Goal: Information Seeking & Learning: Learn about a topic

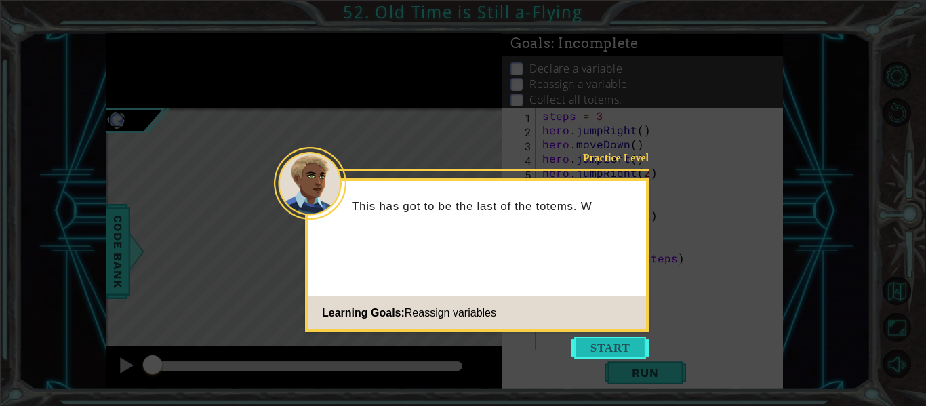
click at [600, 346] on button "Start" at bounding box center [609, 348] width 77 height 22
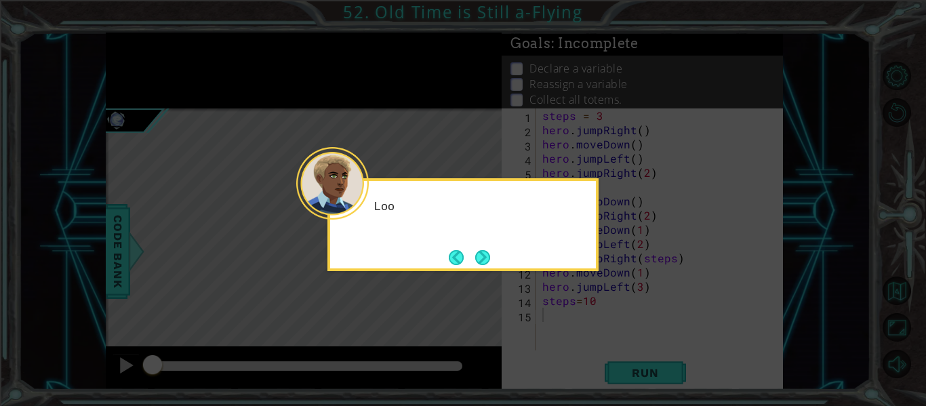
click at [609, 338] on icon at bounding box center [463, 203] width 926 height 406
click at [486, 253] on button "Next" at bounding box center [482, 257] width 15 height 15
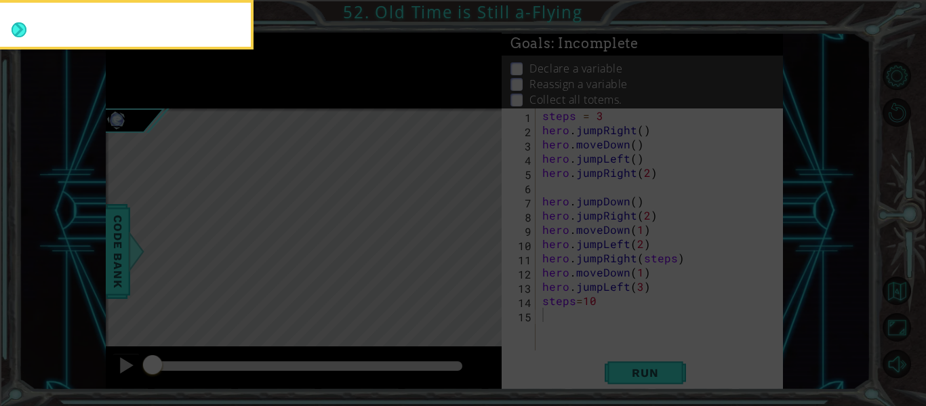
click at [470, 262] on icon at bounding box center [463, 60] width 926 height 691
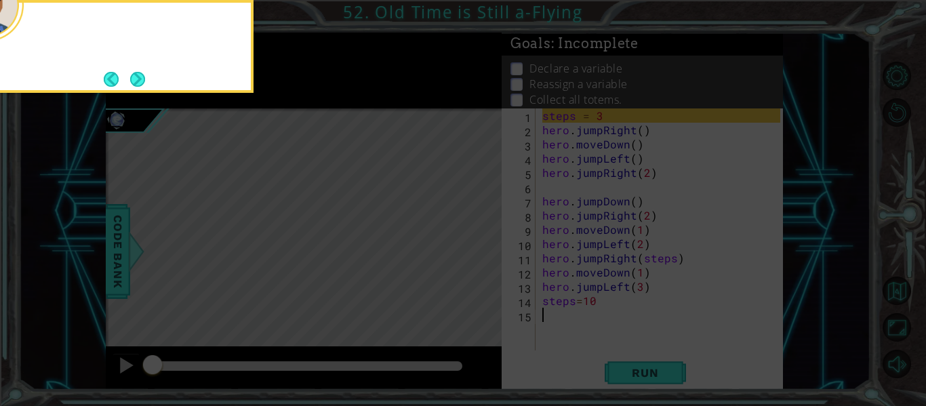
click at [475, 261] on icon at bounding box center [463, 60] width 926 height 691
click at [130, 76] on button "Next" at bounding box center [137, 79] width 15 height 15
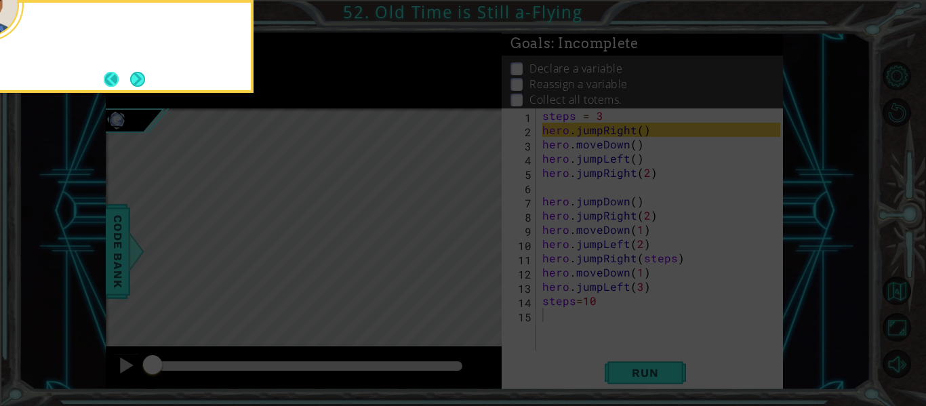
click at [110, 77] on button "Back" at bounding box center [117, 79] width 26 height 15
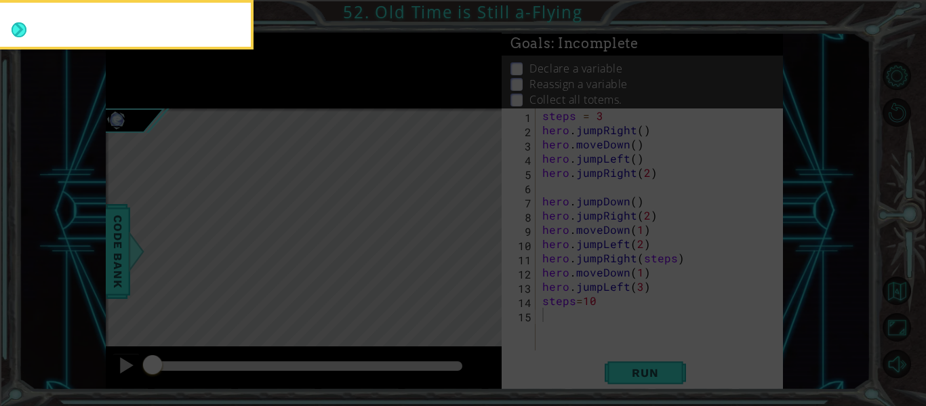
click at [124, 47] on div at bounding box center [118, 27] width 266 height 39
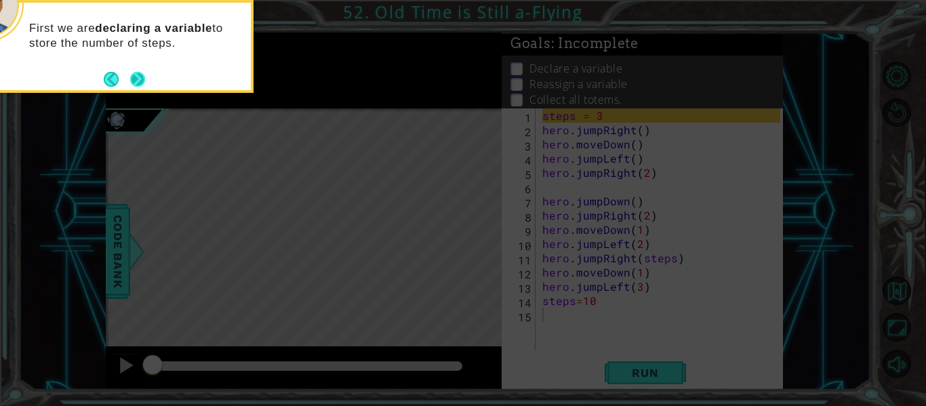
click at [136, 75] on button "Next" at bounding box center [137, 79] width 15 height 15
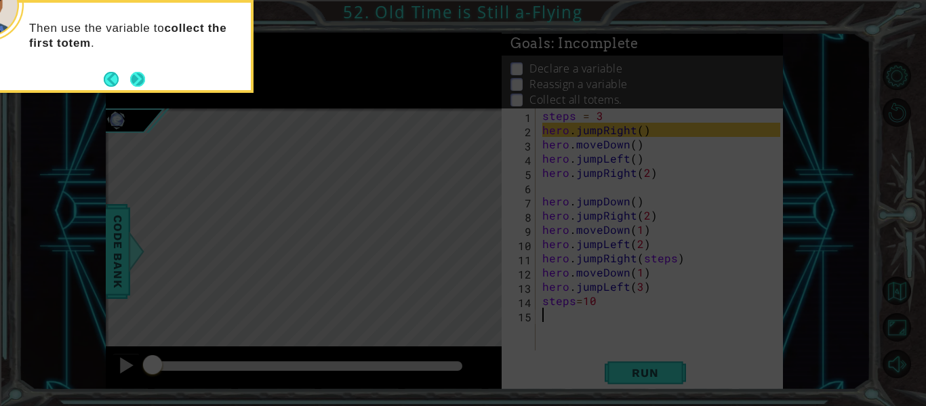
click at [131, 76] on button "Next" at bounding box center [137, 79] width 15 height 15
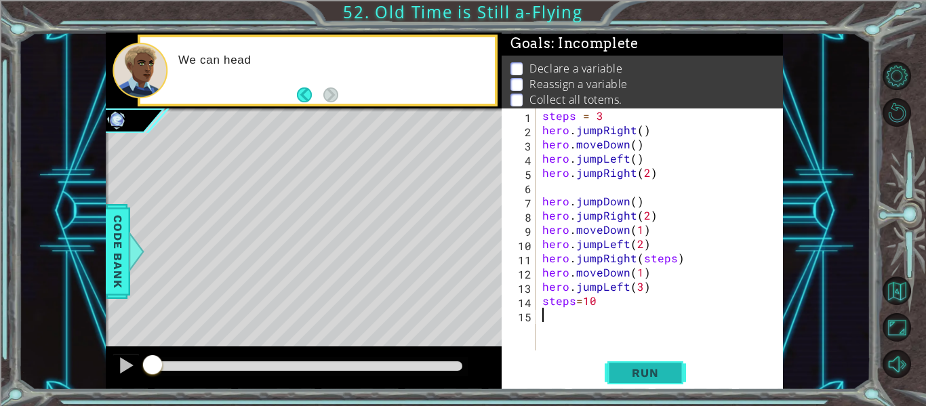
click at [647, 371] on span "Run" at bounding box center [645, 373] width 54 height 14
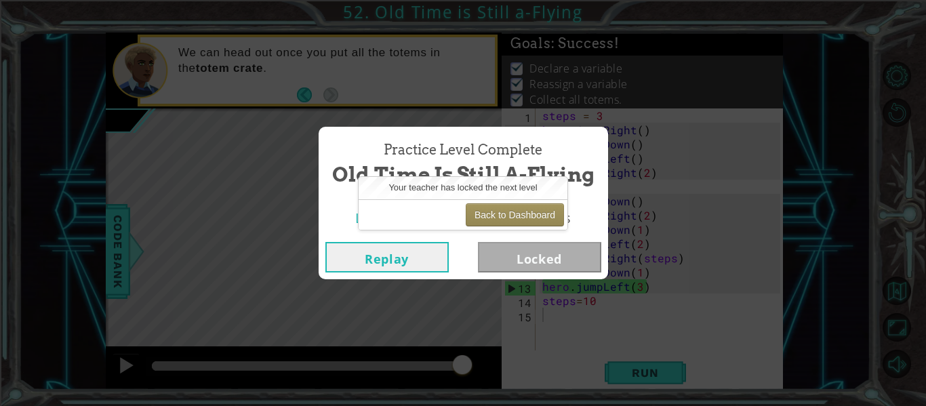
click at [405, 255] on button "Replay" at bounding box center [386, 257] width 123 height 30
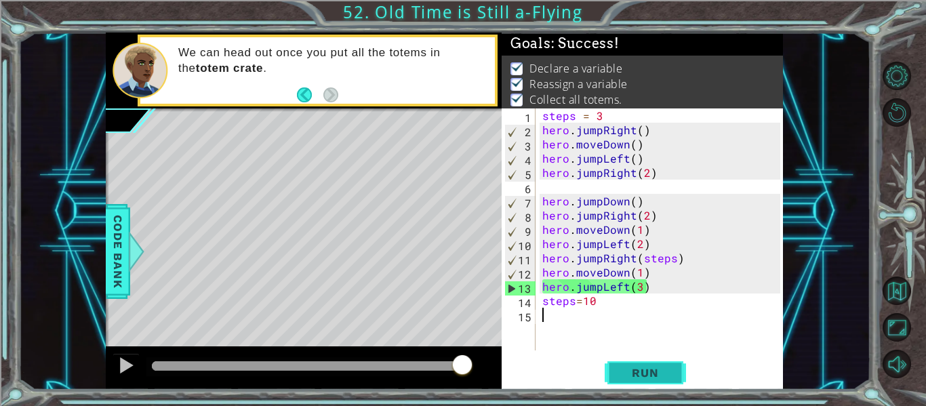
click at [651, 369] on span "Run" at bounding box center [645, 373] width 54 height 14
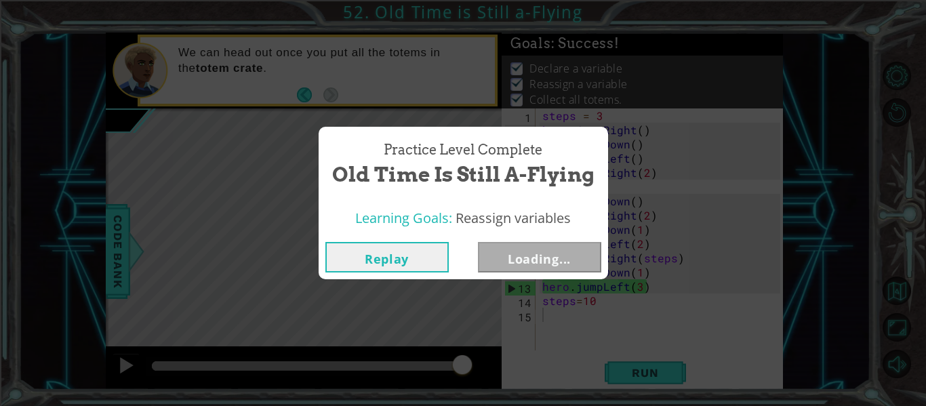
drag, startPoint x: 158, startPoint y: 366, endPoint x: 710, endPoint y: 432, distance: 556.3
click at [710, 405] on html "1 ההההההההההההההההההההההההההההההההההההההההההההההההההההההההההההההההההההההההההההה…" at bounding box center [463, 254] width 926 height 509
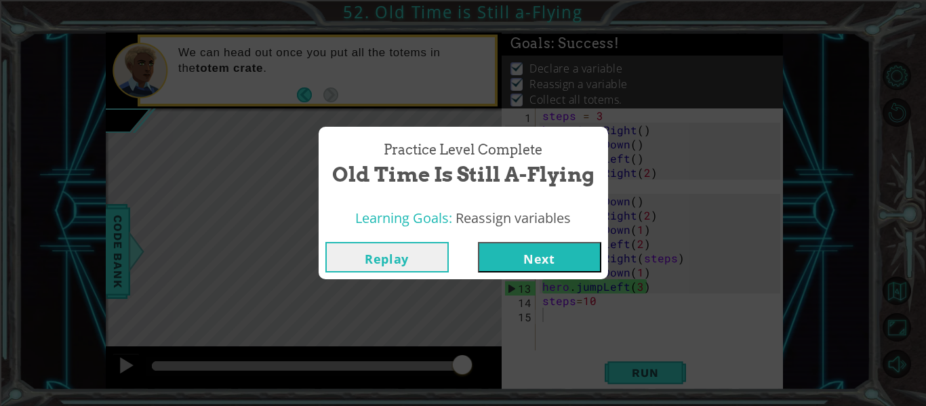
click at [537, 253] on button "Next" at bounding box center [539, 257] width 123 height 30
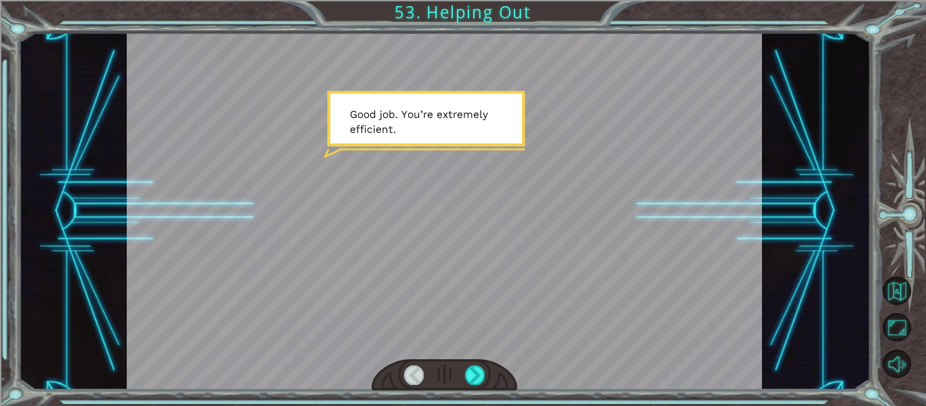
click at [520, 258] on div at bounding box center [445, 211] width 636 height 357
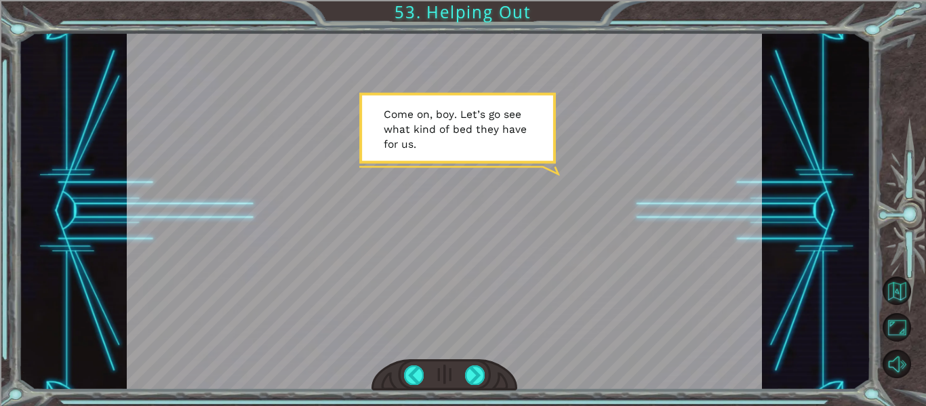
click at [481, 226] on div at bounding box center [445, 211] width 636 height 357
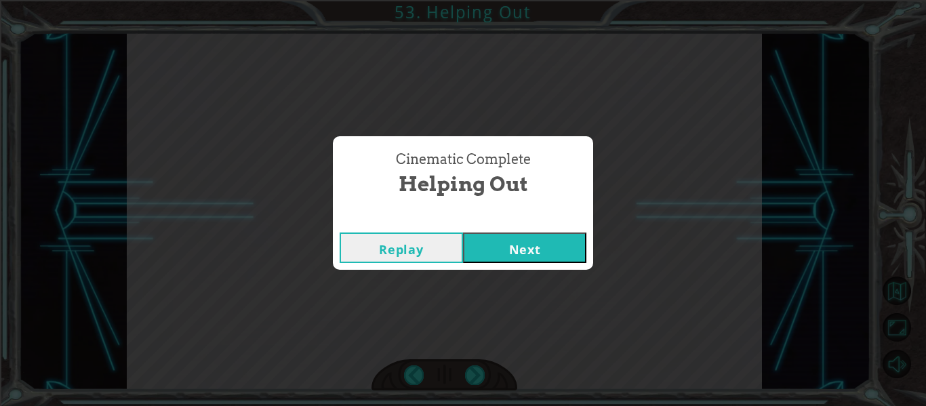
click at [554, 249] on button "Next" at bounding box center [524, 247] width 123 height 30
click at [536, 251] on button "Next" at bounding box center [524, 247] width 123 height 30
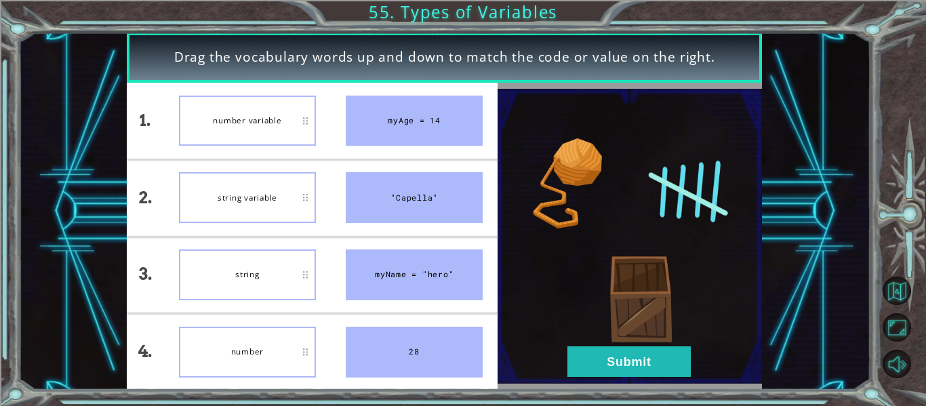
click at [281, 280] on div "string" at bounding box center [247, 274] width 137 height 51
click at [585, 345] on img at bounding box center [629, 236] width 264 height 295
click at [589, 354] on button "Submit" at bounding box center [628, 361] width 123 height 30
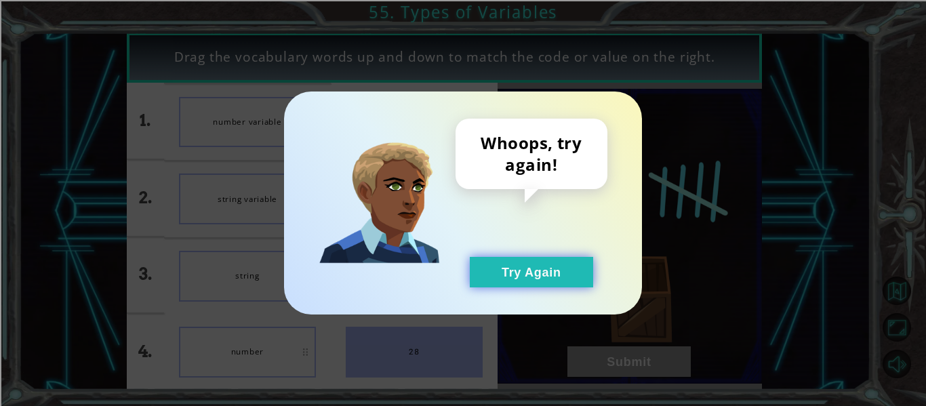
click at [542, 285] on button "Try Again" at bounding box center [531, 272] width 123 height 30
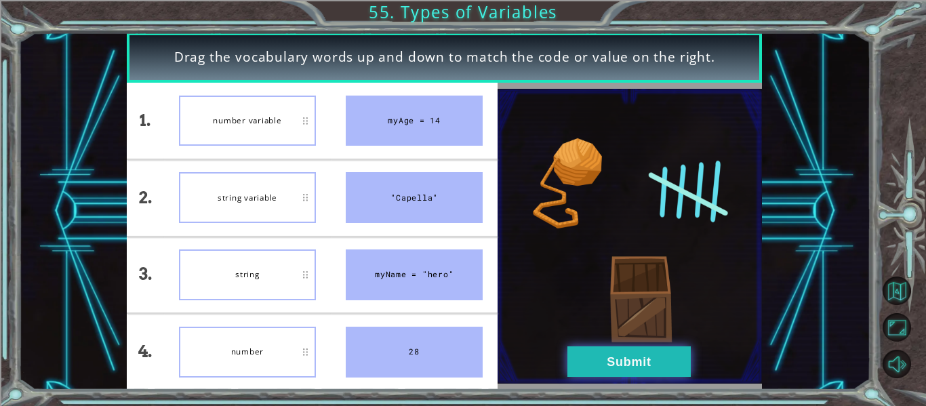
click at [638, 365] on button "Submit" at bounding box center [628, 361] width 123 height 30
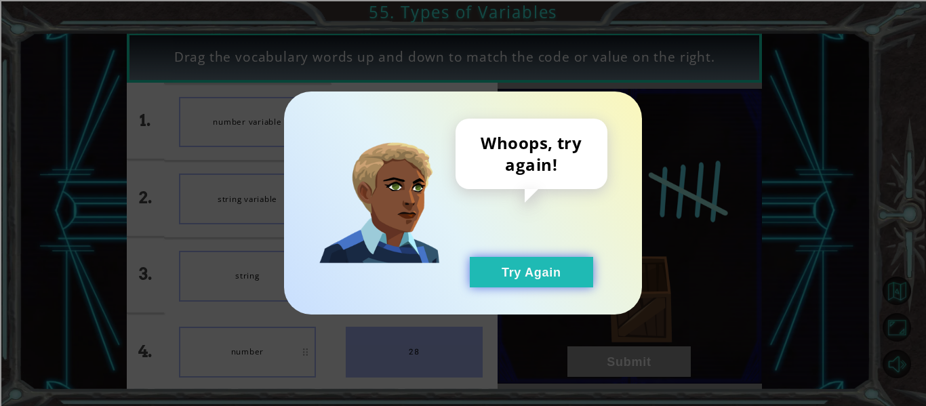
click at [584, 276] on button "Try Again" at bounding box center [531, 272] width 123 height 30
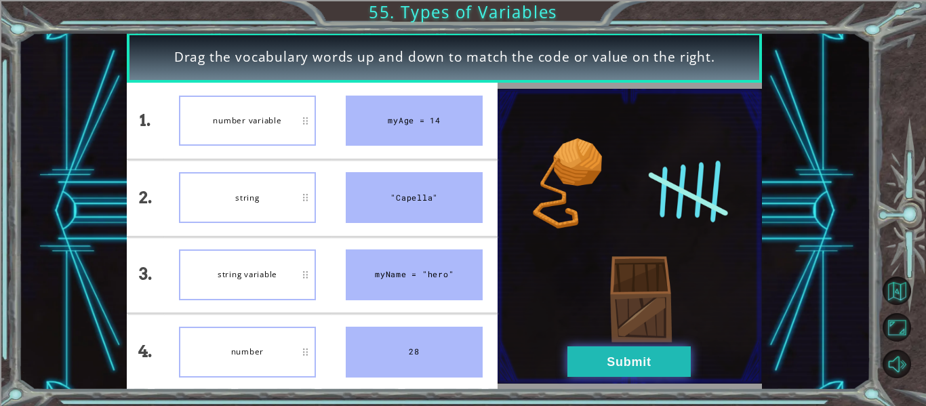
click at [646, 369] on button "Submit" at bounding box center [628, 361] width 123 height 30
click at [621, 355] on button "Submit" at bounding box center [628, 361] width 123 height 30
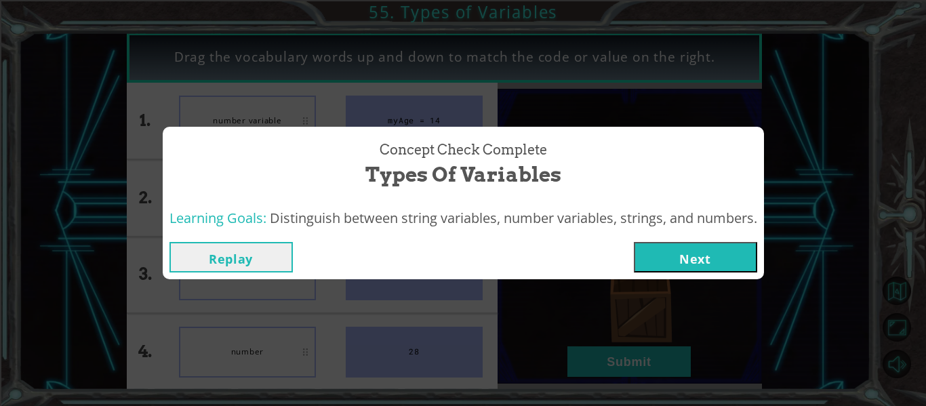
click at [677, 257] on button "Next" at bounding box center [695, 257] width 123 height 30
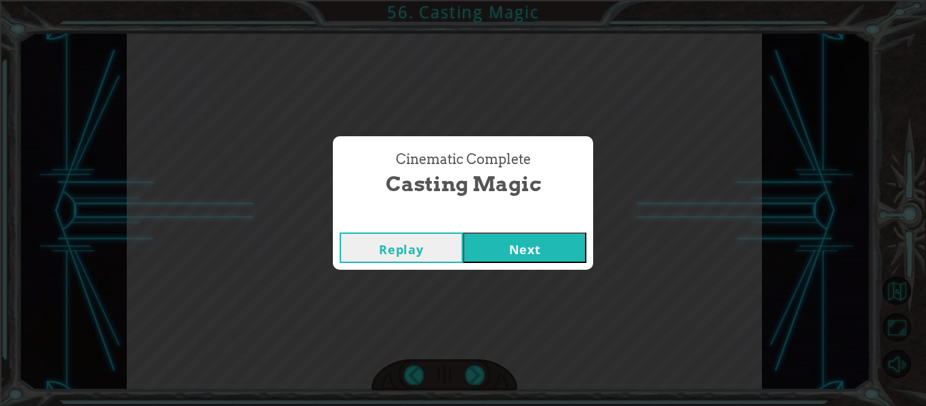
click at [556, 226] on div "Replay Next" at bounding box center [463, 248] width 260 height 44
click at [560, 241] on button "Next" at bounding box center [524, 247] width 123 height 30
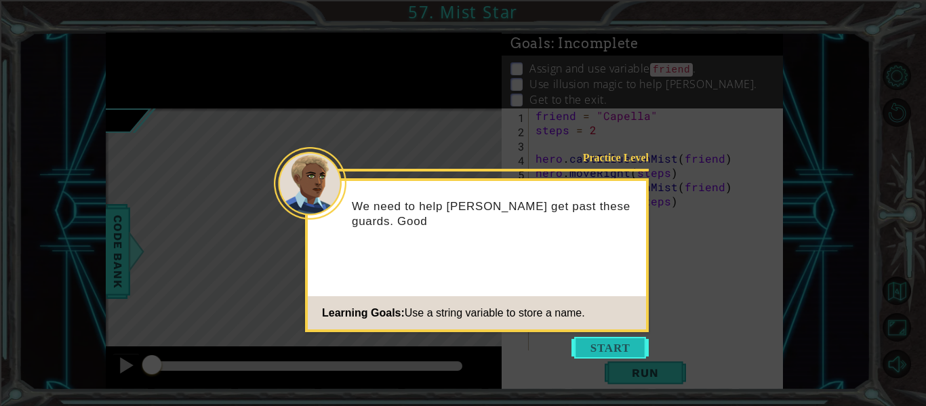
click at [589, 341] on button "Start" at bounding box center [609, 348] width 77 height 22
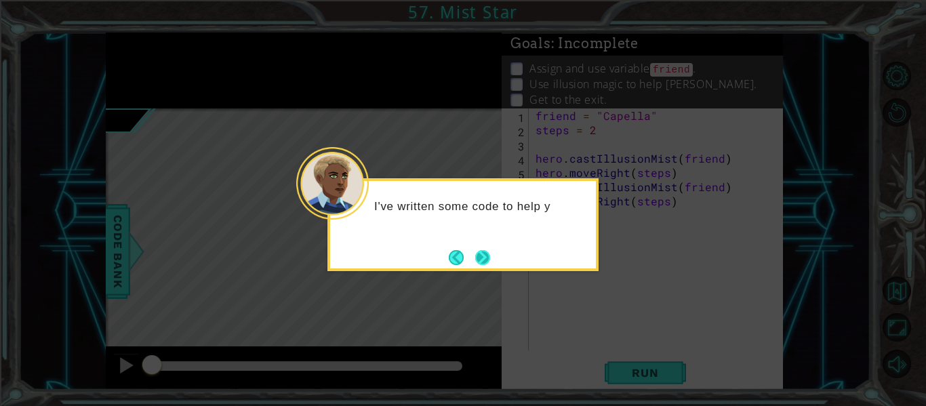
click at [483, 262] on button "Next" at bounding box center [482, 257] width 15 height 15
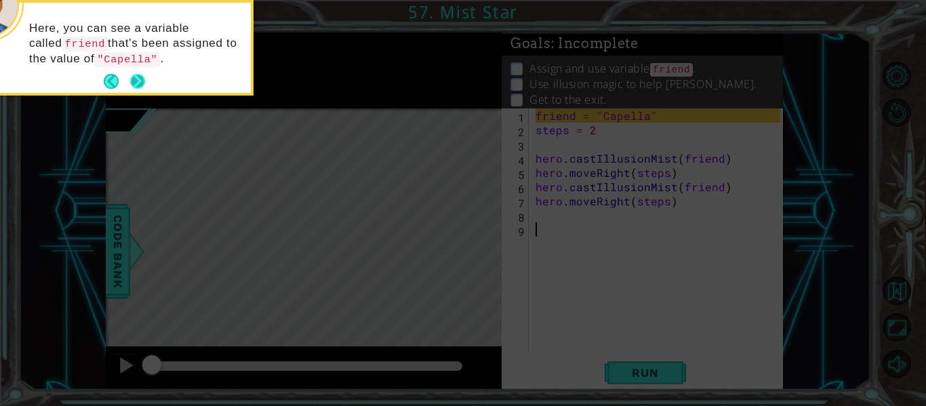
click at [135, 78] on button "Next" at bounding box center [137, 81] width 15 height 15
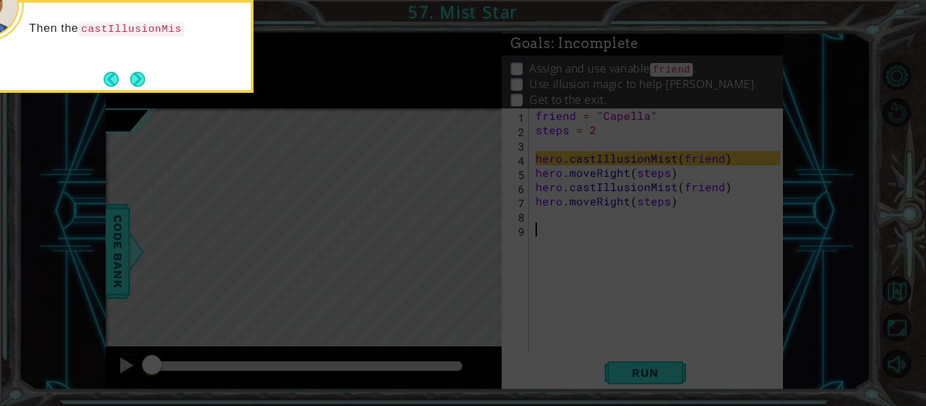
click at [135, 78] on button "Next" at bounding box center [137, 79] width 15 height 15
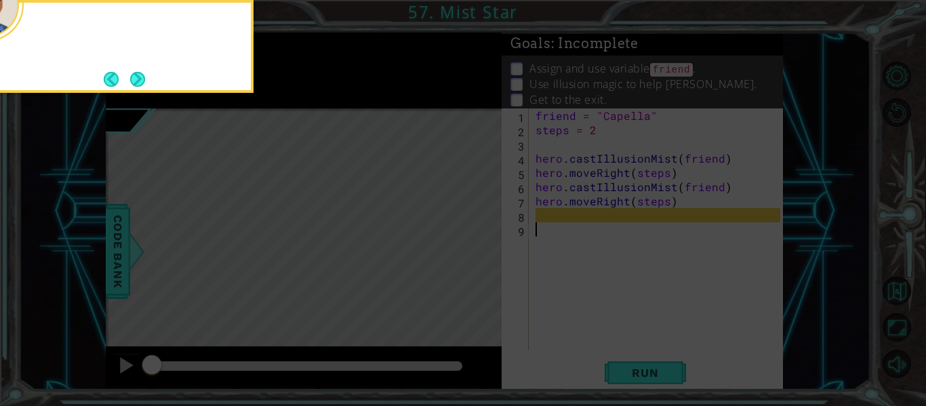
click at [135, 78] on button "Next" at bounding box center [137, 79] width 15 height 15
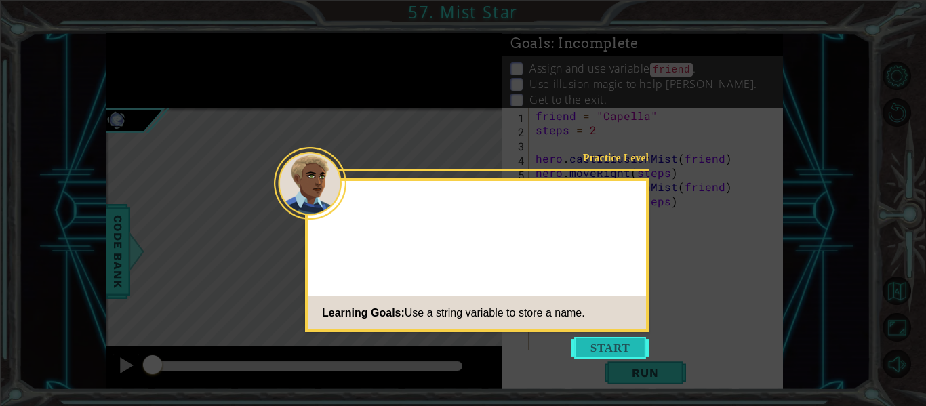
click at [637, 342] on button "Start" at bounding box center [609, 348] width 77 height 22
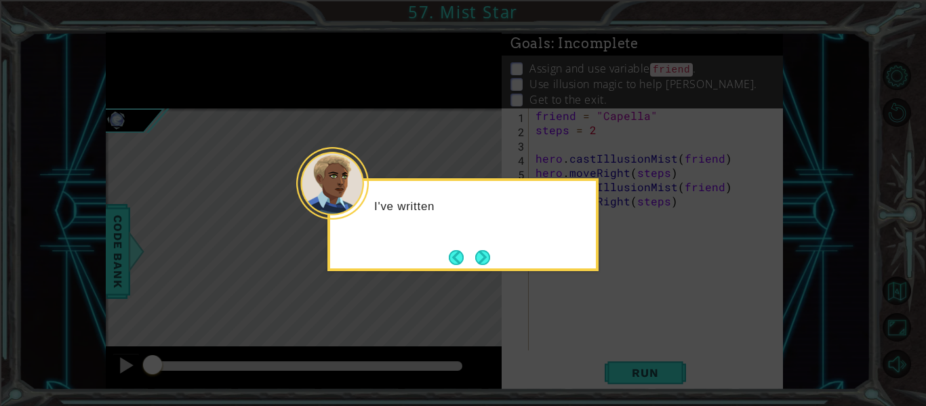
click at [348, 151] on div at bounding box center [332, 183] width 73 height 73
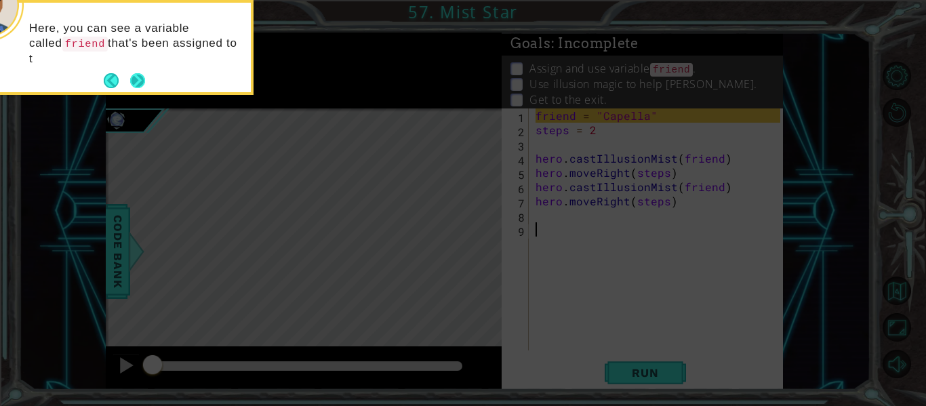
click at [138, 79] on button "Next" at bounding box center [138, 81] width 16 height 16
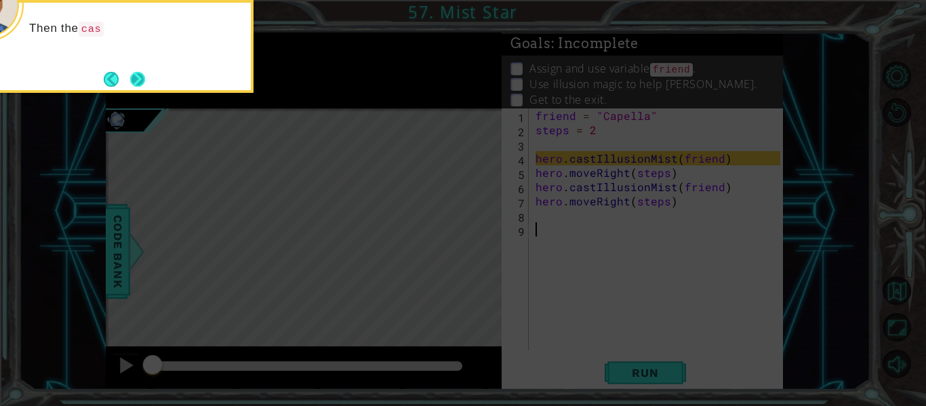
click at [138, 78] on button "Next" at bounding box center [137, 79] width 15 height 15
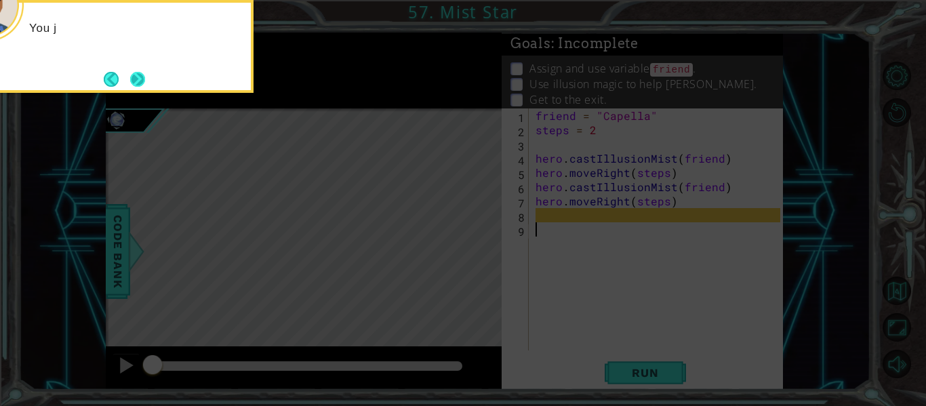
click at [138, 77] on button "Next" at bounding box center [137, 79] width 15 height 15
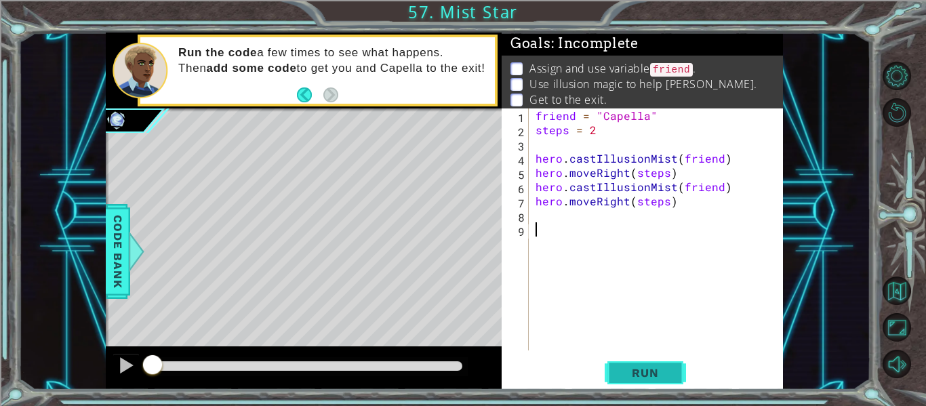
click at [646, 371] on span "Run" at bounding box center [645, 373] width 54 height 14
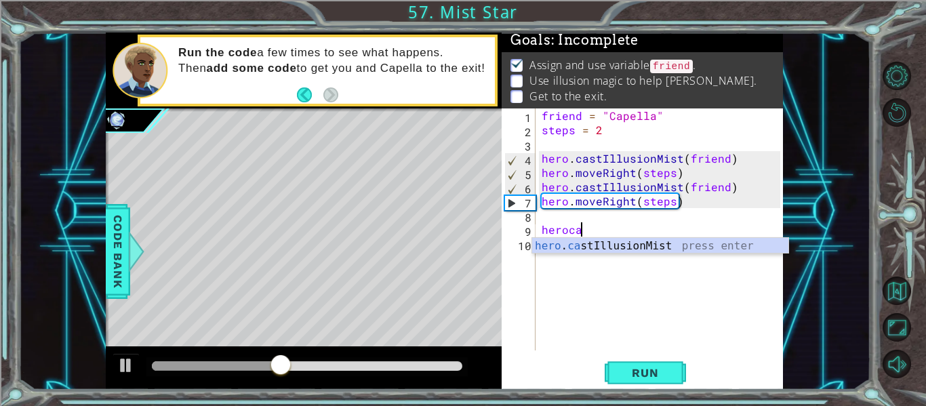
scroll to position [0, 2]
click at [673, 251] on div "hero . cas tIllusionMist press enter" at bounding box center [660, 262] width 256 height 49
type textarea "hero.castIllusionMist(friend)"
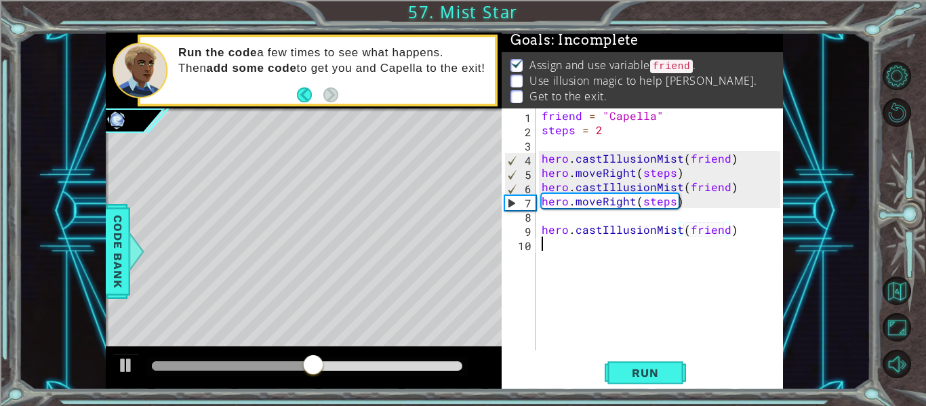
click at [587, 245] on div "friend = "Capella" steps = 2 hero . castIllusionMist ( friend ) hero . moveRigh…" at bounding box center [663, 243] width 248 height 270
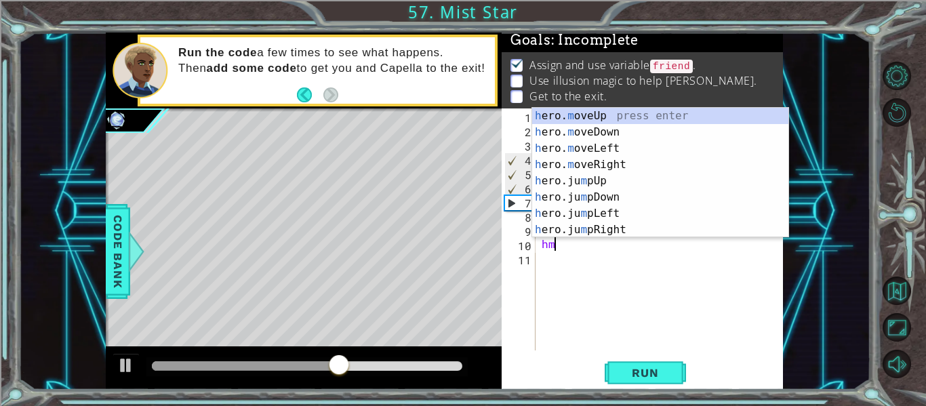
scroll to position [0, 1]
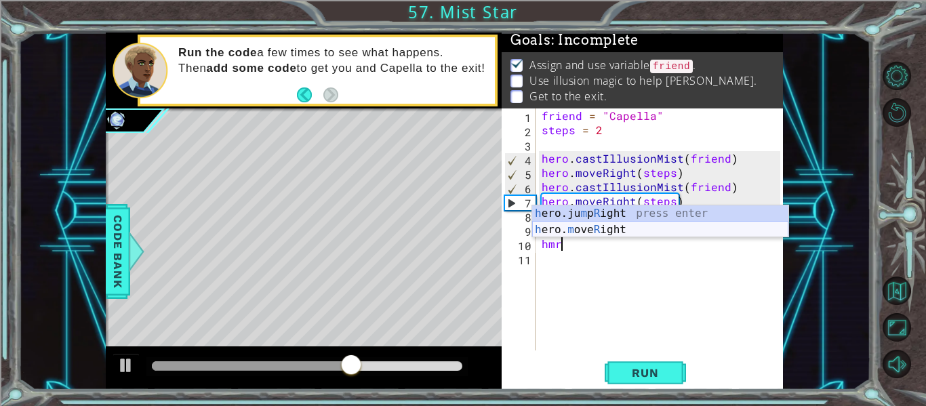
click at [597, 226] on div "h ero.ju m p R ight press enter h ero. m ove R ight press enter" at bounding box center [660, 237] width 256 height 65
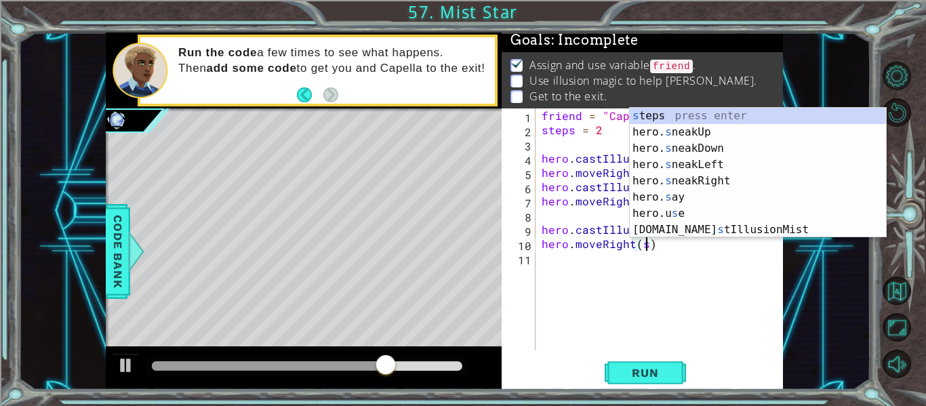
scroll to position [0, 7]
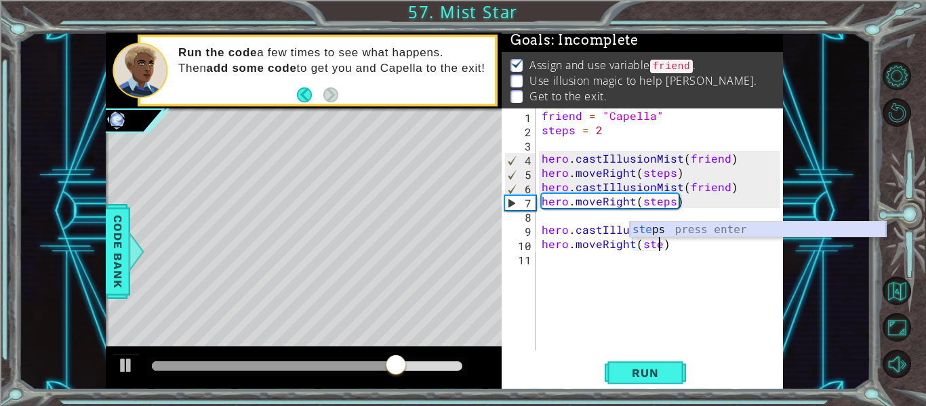
click at [706, 225] on div "ste ps press enter" at bounding box center [758, 246] width 256 height 49
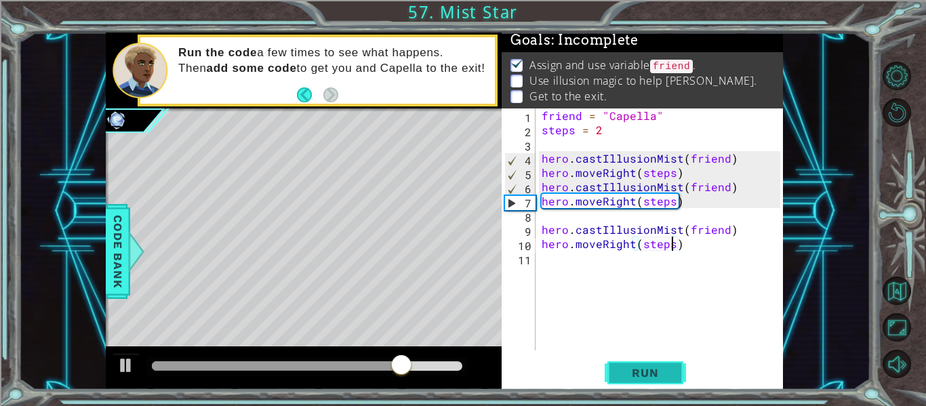
type textarea "hero.moveRight(steps)"
click at [659, 367] on span "Run" at bounding box center [645, 373] width 54 height 14
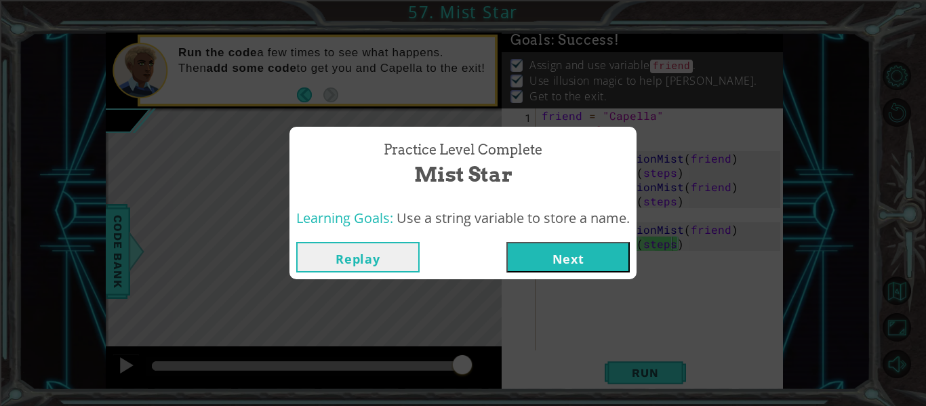
click at [590, 262] on button "Next" at bounding box center [567, 257] width 123 height 30
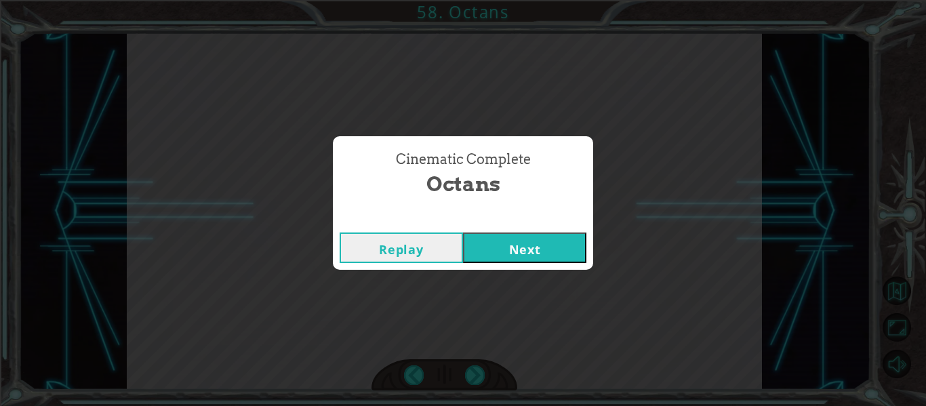
click at [500, 243] on button "Next" at bounding box center [524, 247] width 123 height 30
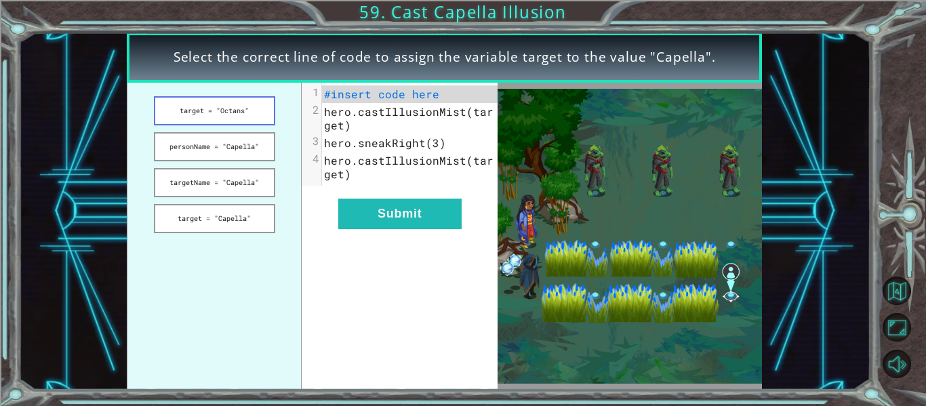
click at [203, 118] on button "target = "Octans"" at bounding box center [214, 110] width 121 height 29
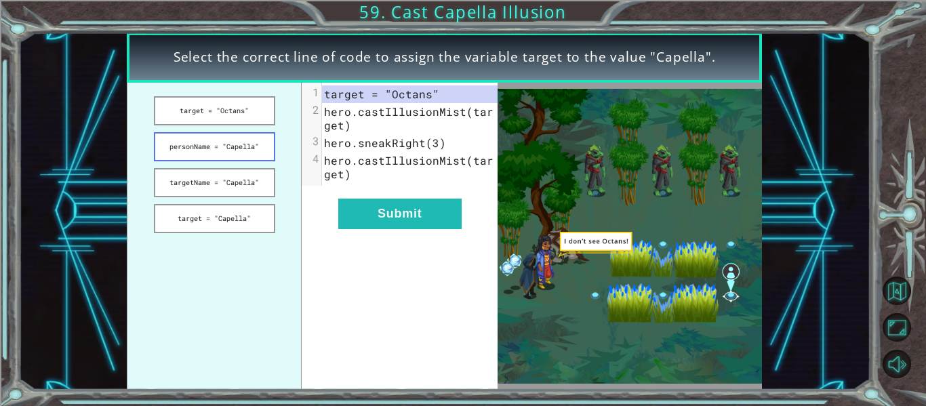
click at [221, 140] on button "personName = "Capella"" at bounding box center [214, 146] width 121 height 29
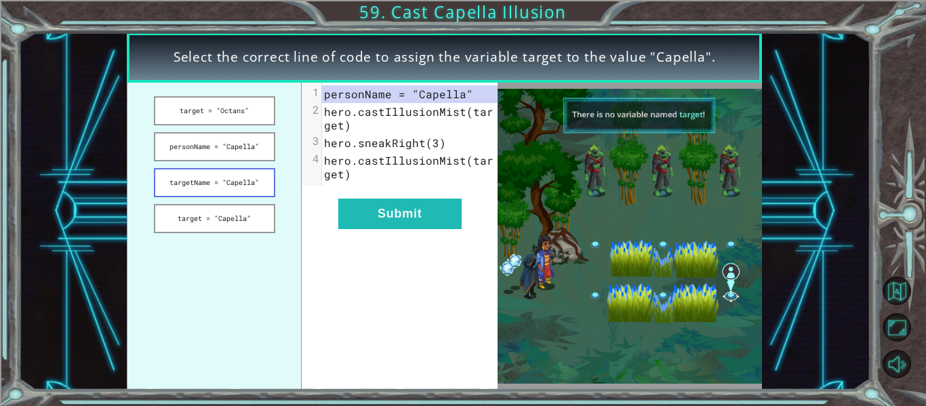
click at [221, 184] on button "targetName = "Capella"" at bounding box center [214, 182] width 121 height 29
click at [228, 216] on button "target = "Capella"" at bounding box center [214, 218] width 121 height 29
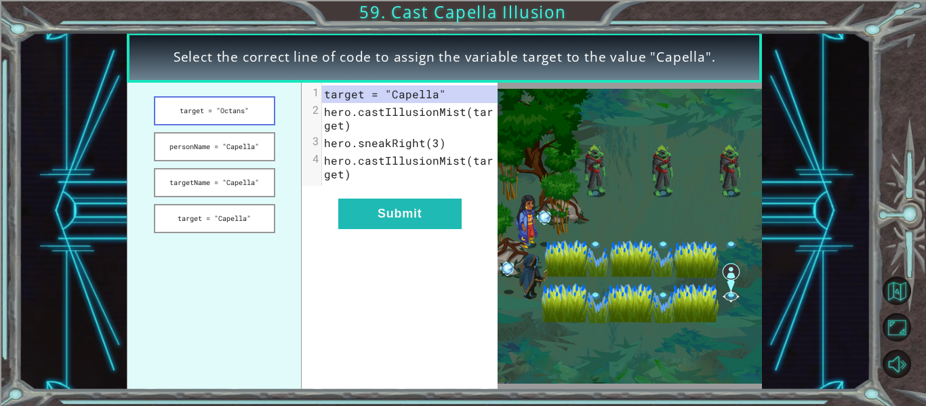
click at [221, 112] on button "target = "Octans"" at bounding box center [214, 110] width 121 height 29
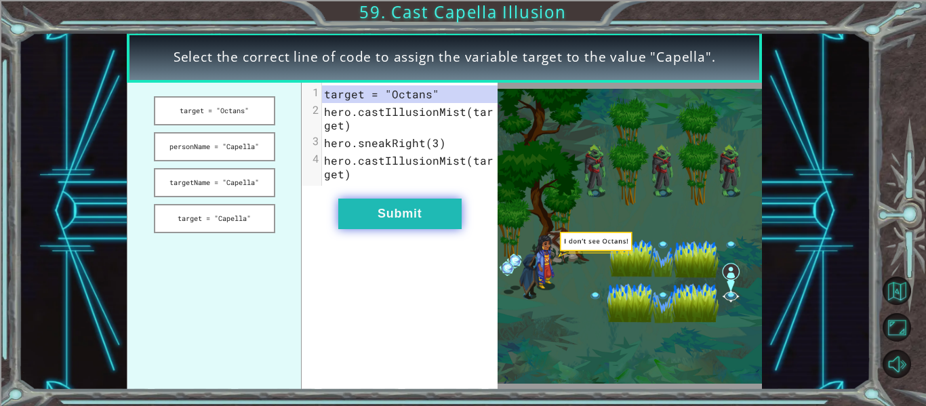
click at [408, 218] on button "Submit" at bounding box center [399, 214] width 123 height 30
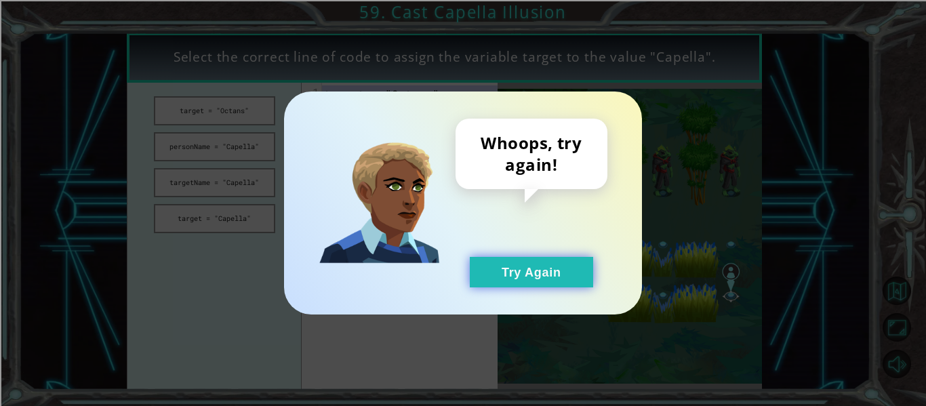
click at [507, 281] on button "Try Again" at bounding box center [531, 272] width 123 height 30
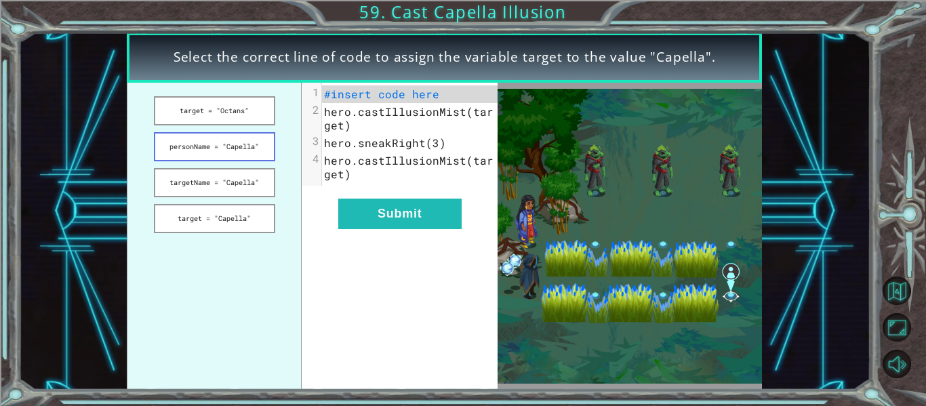
click at [216, 155] on button "personName = "Capella"" at bounding box center [214, 146] width 121 height 29
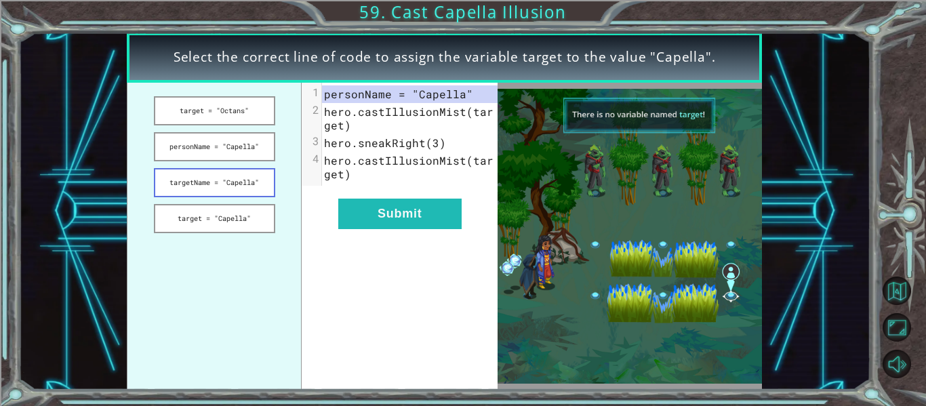
click at [251, 178] on button "targetName = "Capella"" at bounding box center [214, 182] width 121 height 29
click at [237, 230] on button "target = "Capella"" at bounding box center [214, 218] width 121 height 29
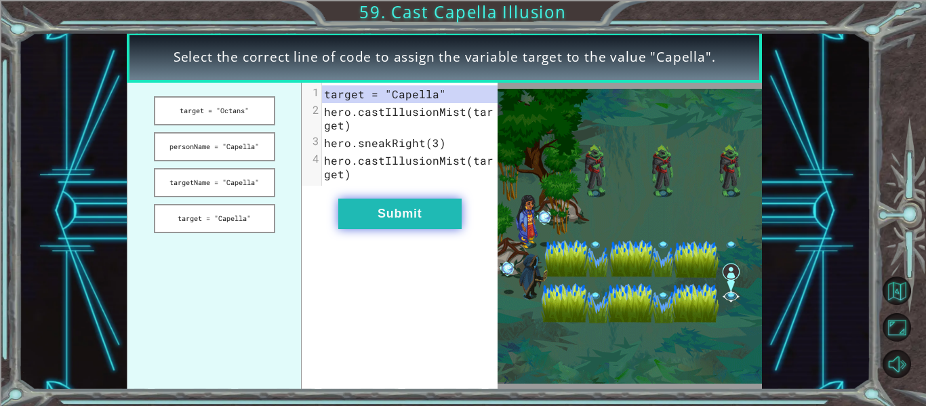
click at [394, 214] on button "Submit" at bounding box center [399, 214] width 123 height 30
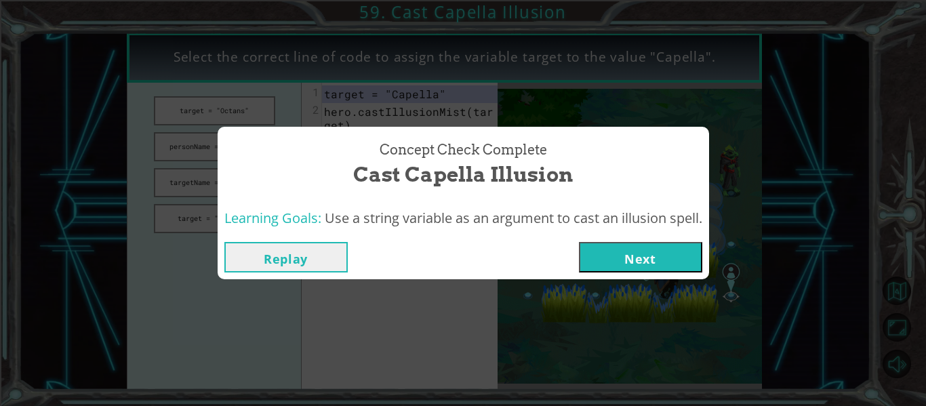
click at [617, 262] on button "Next" at bounding box center [640, 257] width 123 height 30
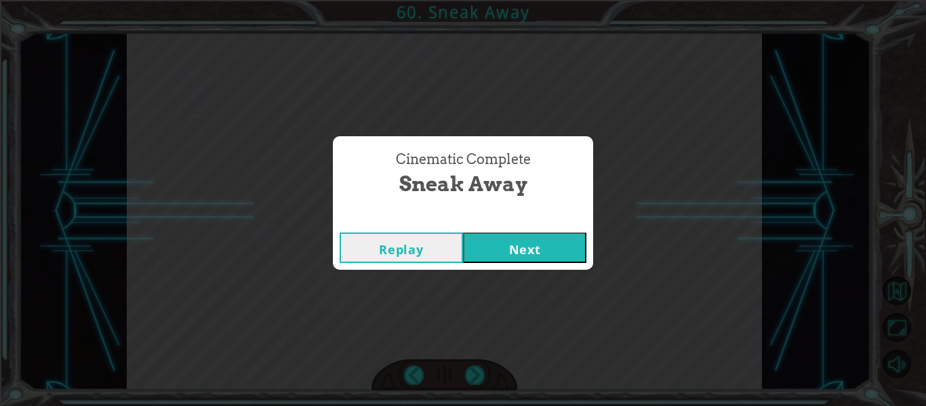
click at [552, 249] on button "Next" at bounding box center [524, 247] width 123 height 30
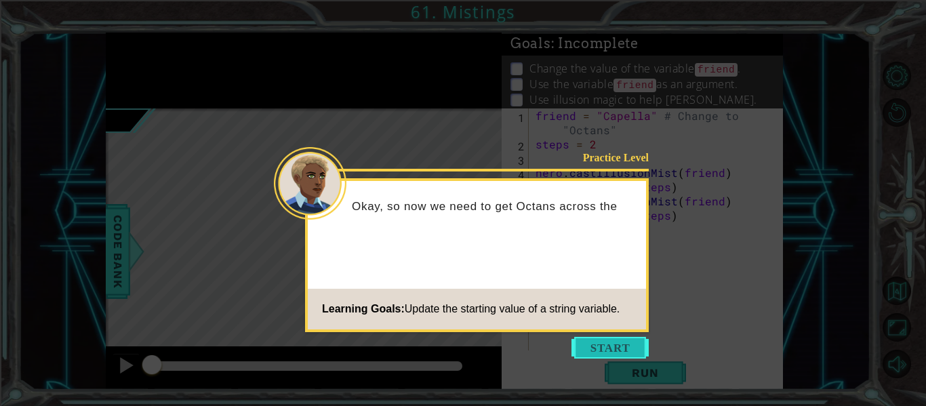
click at [600, 344] on button "Start" at bounding box center [609, 348] width 77 height 22
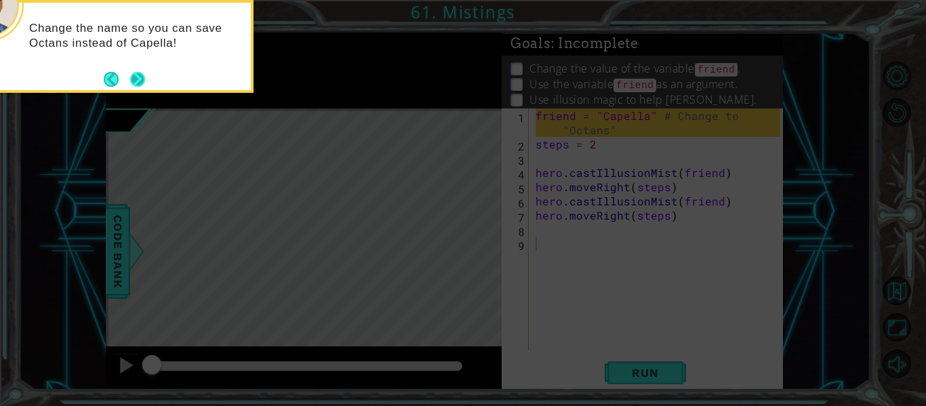
click at [140, 83] on button "Next" at bounding box center [137, 79] width 15 height 15
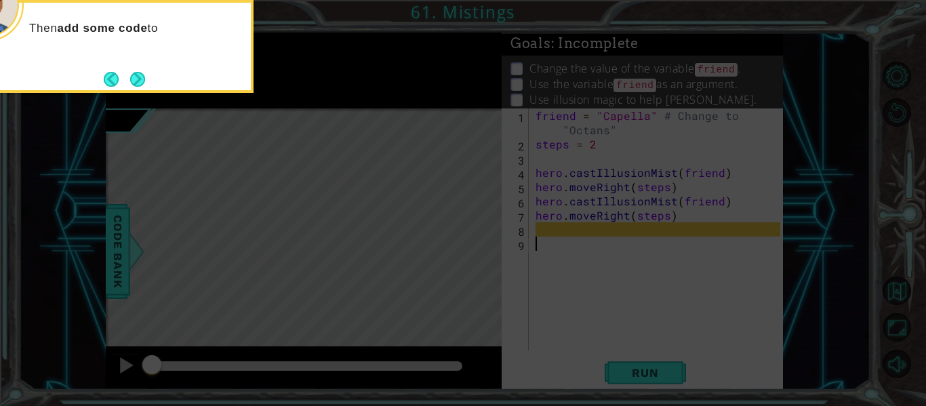
click at [140, 83] on button "Next" at bounding box center [137, 79] width 15 height 15
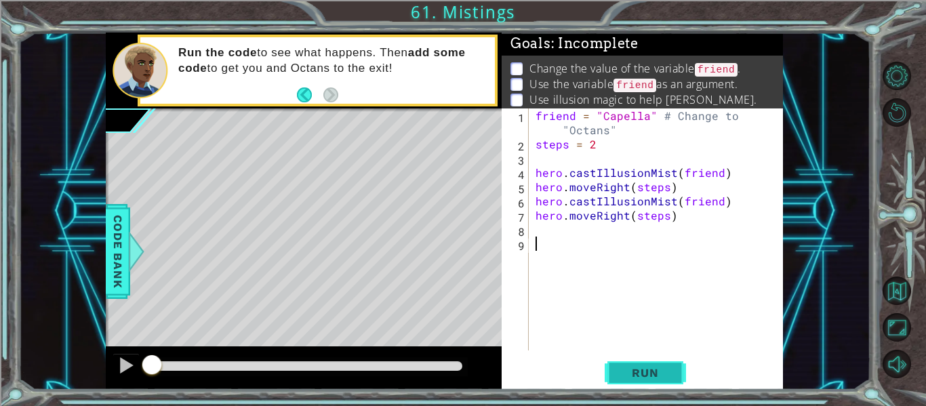
click at [644, 372] on span "Run" at bounding box center [645, 373] width 54 height 14
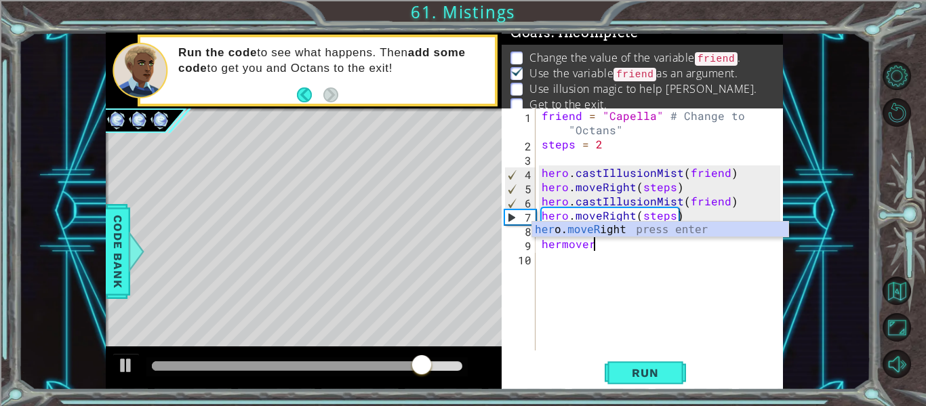
scroll to position [0, 3]
click at [615, 229] on div "her o. moveR ight press enter" at bounding box center [660, 246] width 256 height 49
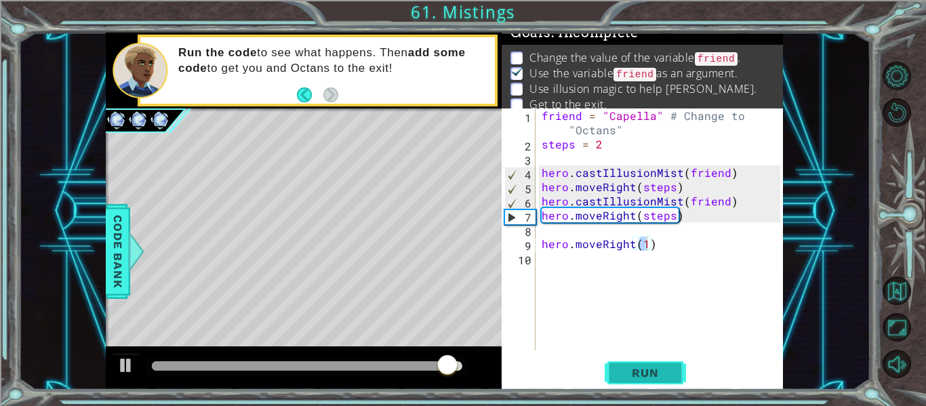
click at [649, 383] on button "Run" at bounding box center [645, 373] width 81 height 28
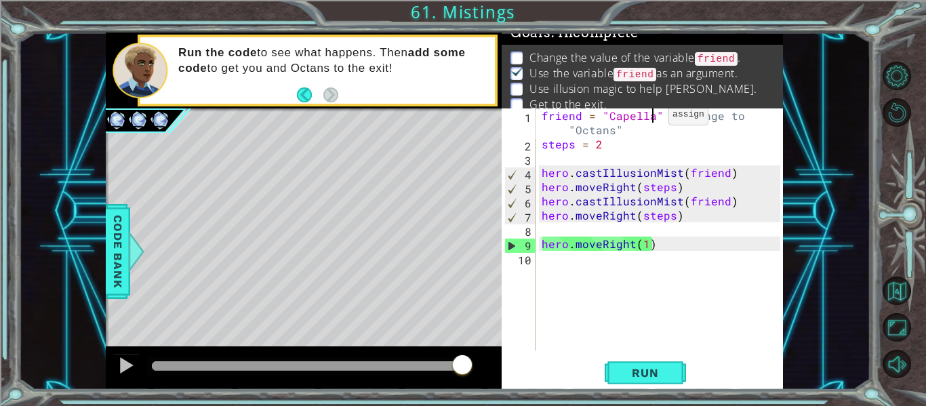
click at [651, 117] on div "friend = "Capella" # Change to "Octans" steps = 2 hero . castIllusionMist ( fri…" at bounding box center [663, 250] width 248 height 285
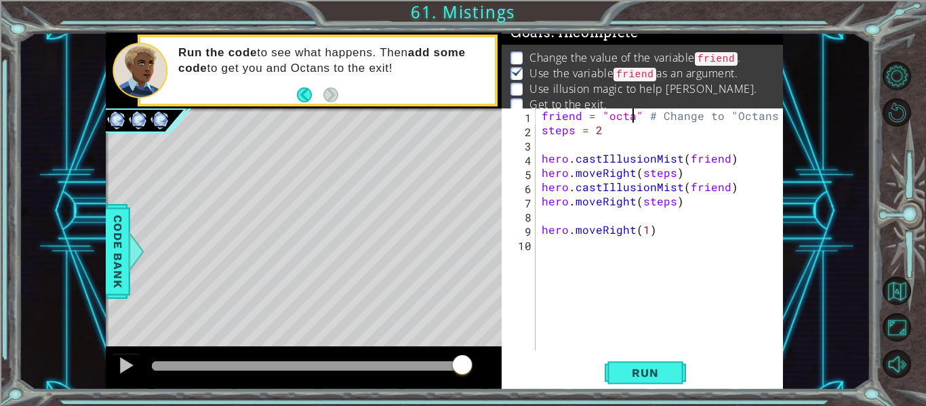
scroll to position [0, 7]
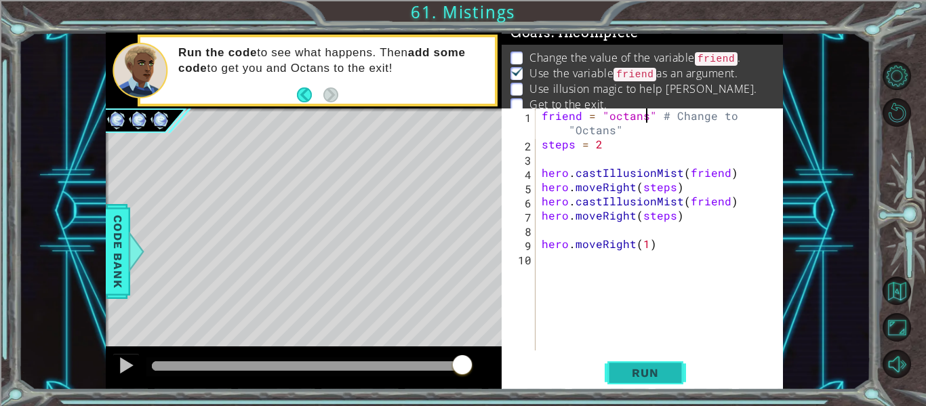
click at [645, 367] on span "Run" at bounding box center [645, 373] width 54 height 14
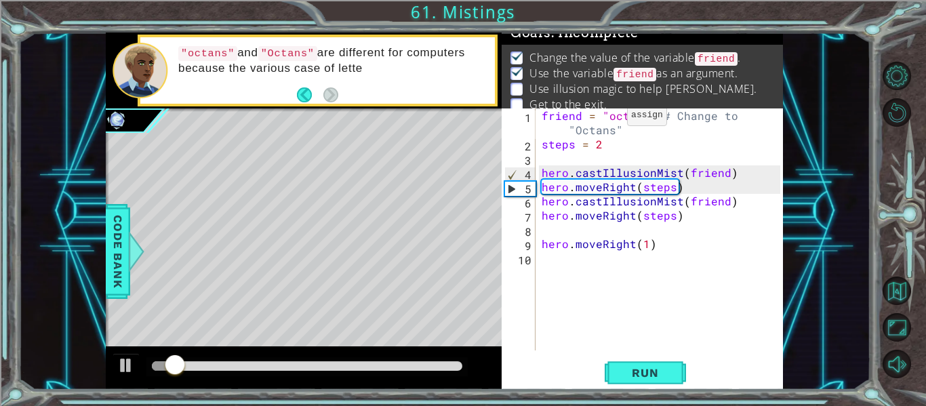
click at [610, 119] on div "friend = "octans" # Change to "Octans" steps = 2 hero . castIllusionMist ( frie…" at bounding box center [663, 250] width 248 height 285
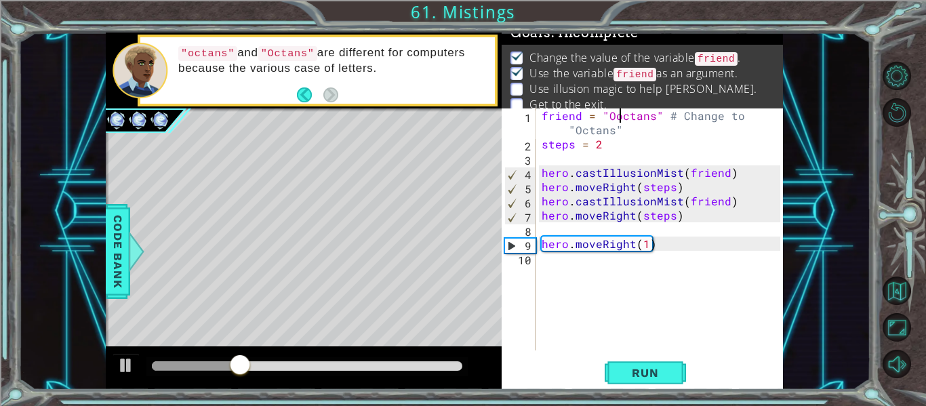
scroll to position [0, 5]
click at [663, 368] on span "Run" at bounding box center [645, 373] width 54 height 14
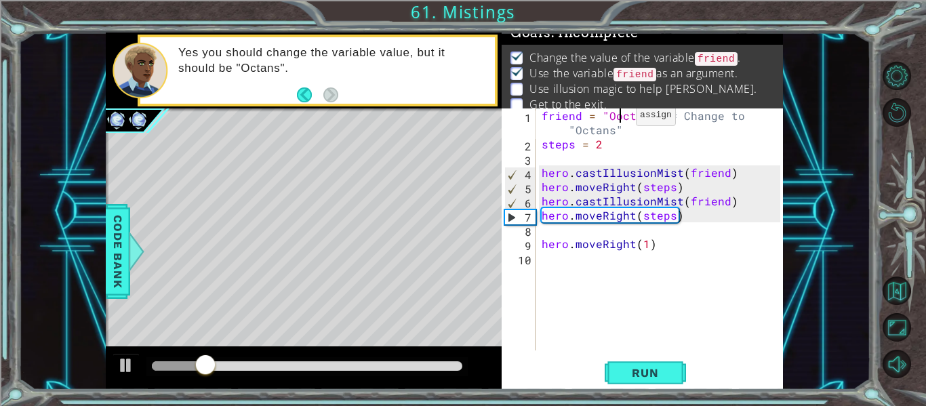
click at [619, 119] on div "friend = "Ooctans" # Change to "Octans" steps = 2 hero . castIllusionMist ( fri…" at bounding box center [663, 250] width 248 height 285
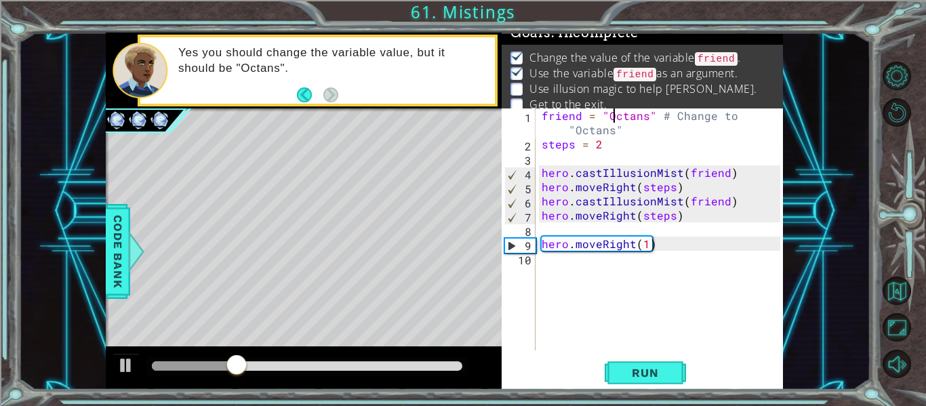
click at [645, 241] on div "friend = "Octans" # Change to "Octans" steps = 2 hero . castIllusionMist ( frie…" at bounding box center [663, 250] width 248 height 285
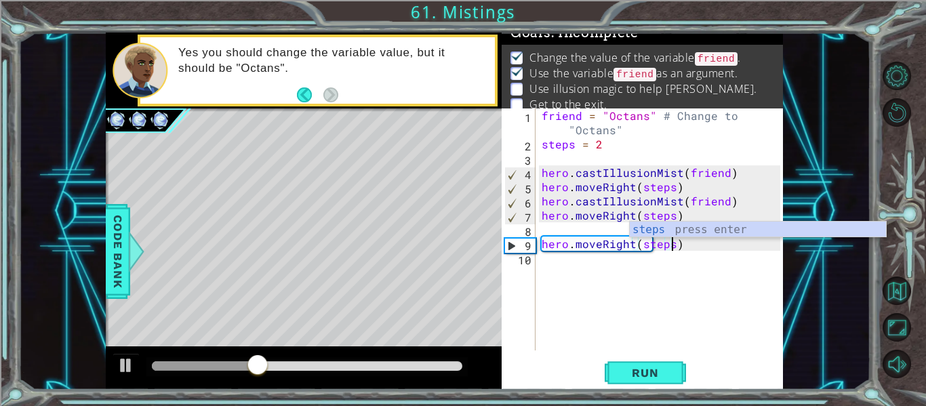
scroll to position [0, 8]
click at [661, 234] on div "steps press enter" at bounding box center [758, 246] width 256 height 49
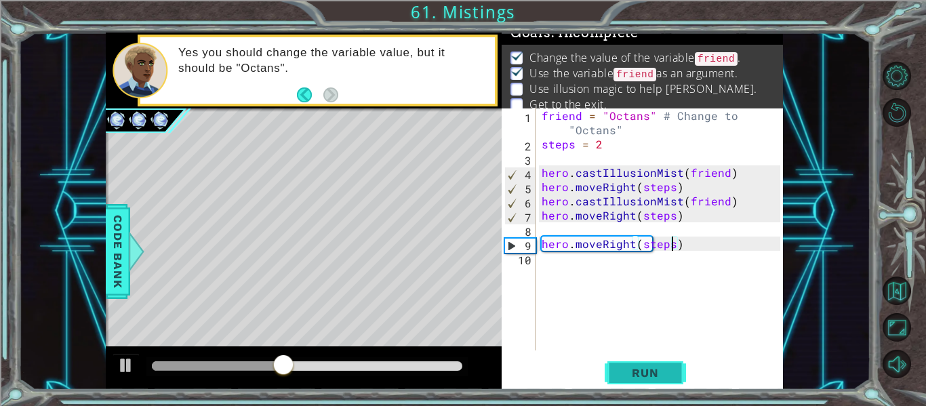
type textarea "hero.moveRight(steps)"
click at [647, 377] on span "Run" at bounding box center [645, 373] width 54 height 14
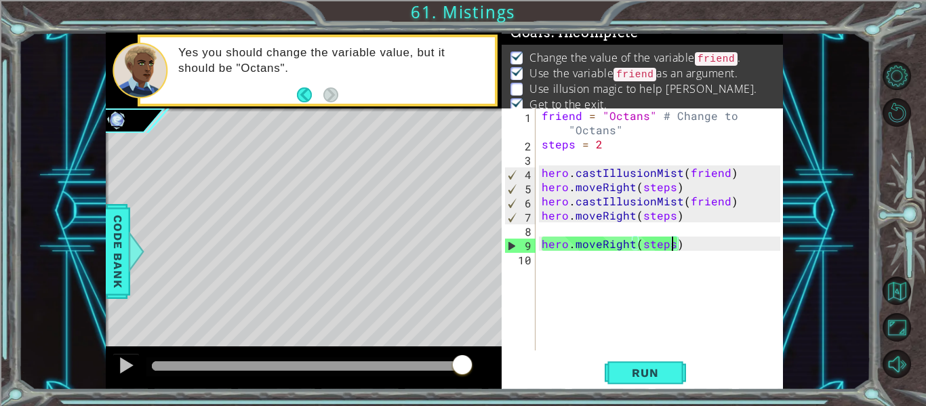
drag, startPoint x: 233, startPoint y: 360, endPoint x: 526, endPoint y: 397, distance: 295.1
click at [526, 397] on div "1 ההההההההההההההההההההההההההההההההההההההההההההההההההההההההההההההההההההההההההההה…" at bounding box center [463, 203] width 926 height 406
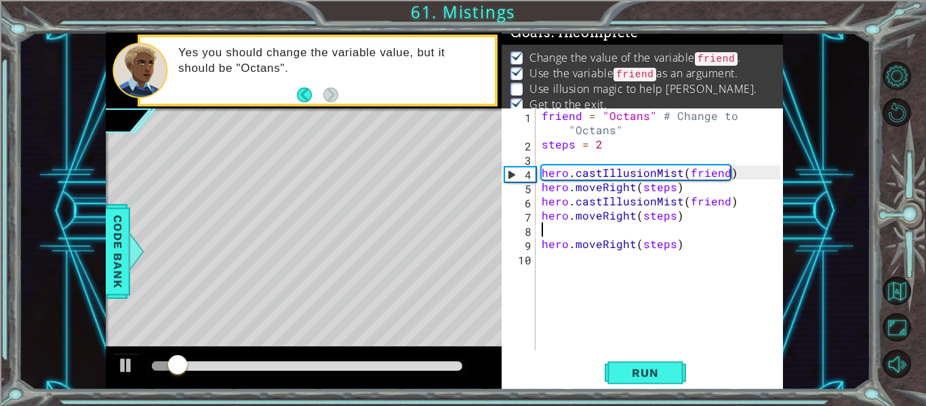
click at [560, 226] on div "friend = "Octans" # Change to "Octans" steps = 2 hero . castIllusionMist ( frie…" at bounding box center [663, 250] width 248 height 285
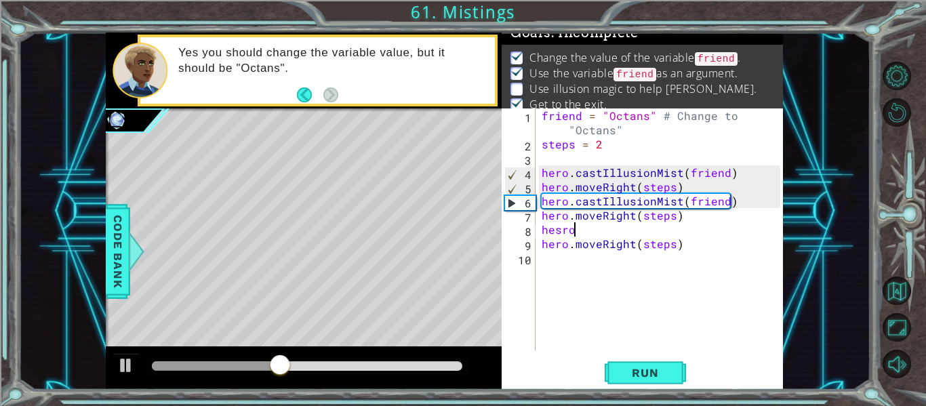
scroll to position [0, 1]
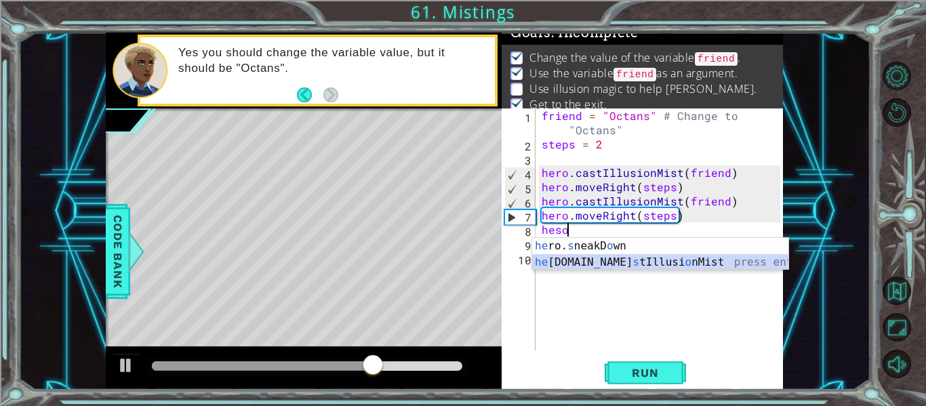
click at [602, 260] on div "he ro. s neakD o wn press enter he [DOMAIN_NAME] s tIllusi o nMist press enter" at bounding box center [660, 270] width 256 height 65
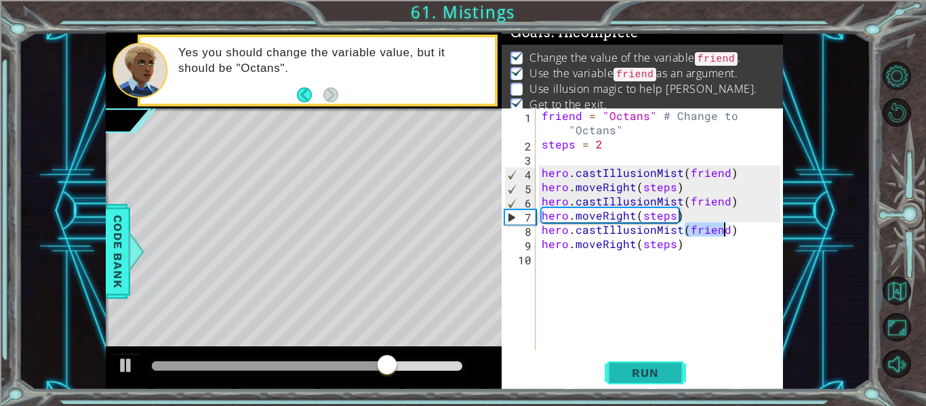
type textarea "hero.castIllusionMist(friend)"
click at [670, 370] on span "Run" at bounding box center [645, 373] width 54 height 14
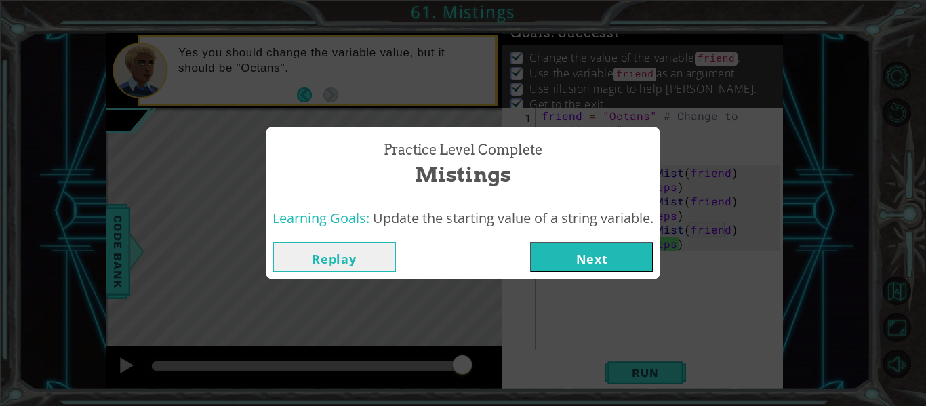
drag, startPoint x: 209, startPoint y: 359, endPoint x: 509, endPoint y: 421, distance: 305.8
click at [509, 405] on html "1 ההההההההההההההההההההההההההההההההההההההההההההההההההההההההההההההההההההההההההההה…" at bounding box center [463, 254] width 926 height 509
click at [583, 254] on button "Next" at bounding box center [591, 257] width 123 height 30
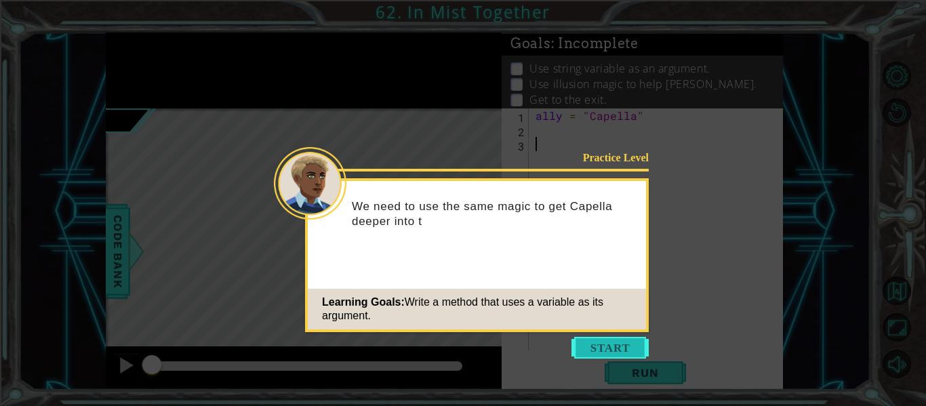
click at [591, 340] on button "Start" at bounding box center [609, 348] width 77 height 22
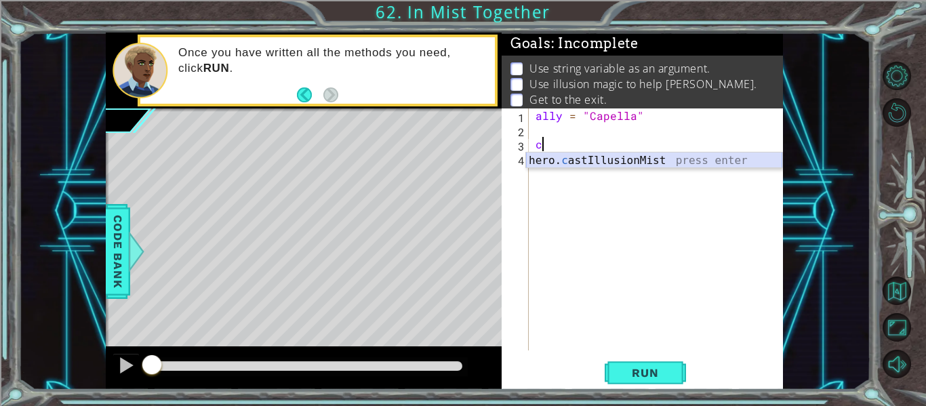
click at [600, 161] on div "hero. c astIllusionMist press enter" at bounding box center [654, 176] width 256 height 49
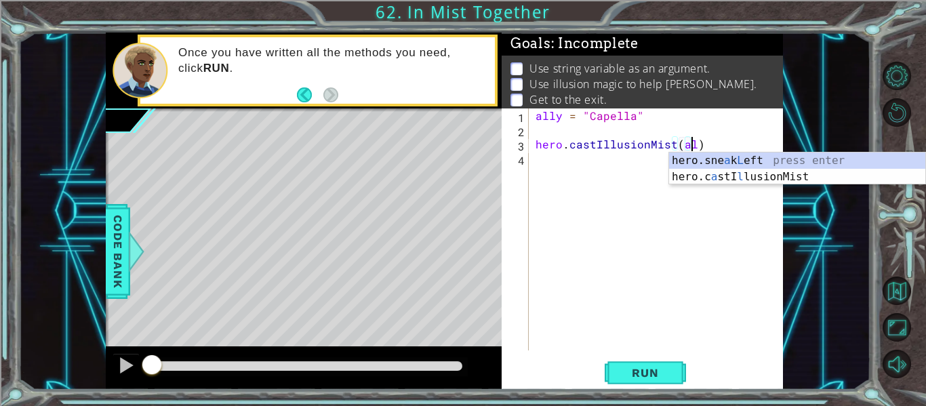
scroll to position [0, 10]
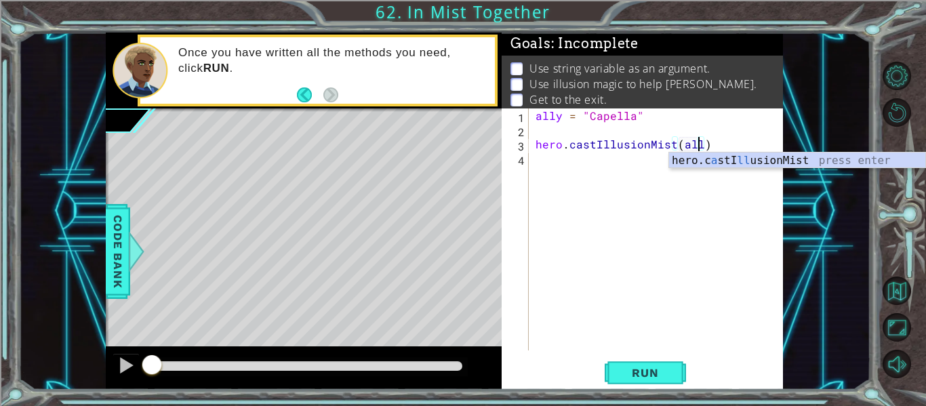
type textarea "hero.castIllusionMist(ally)"
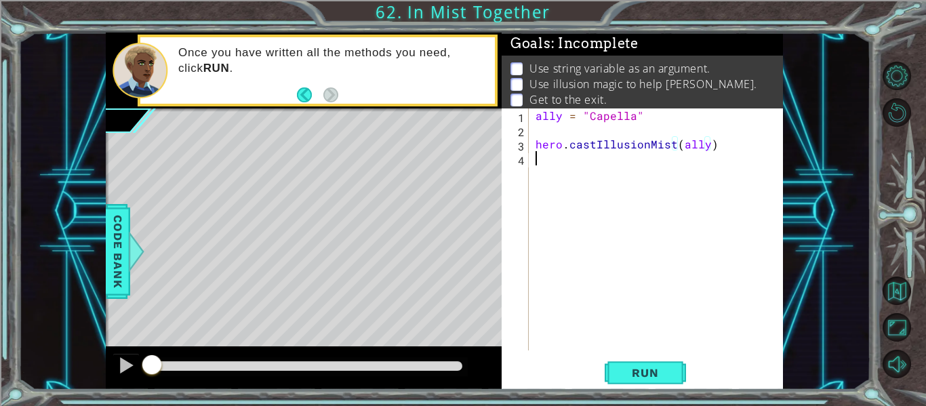
click at [652, 163] on div "ally = "Capella" hero . castIllusionMist ( ally )" at bounding box center [660, 243] width 254 height 270
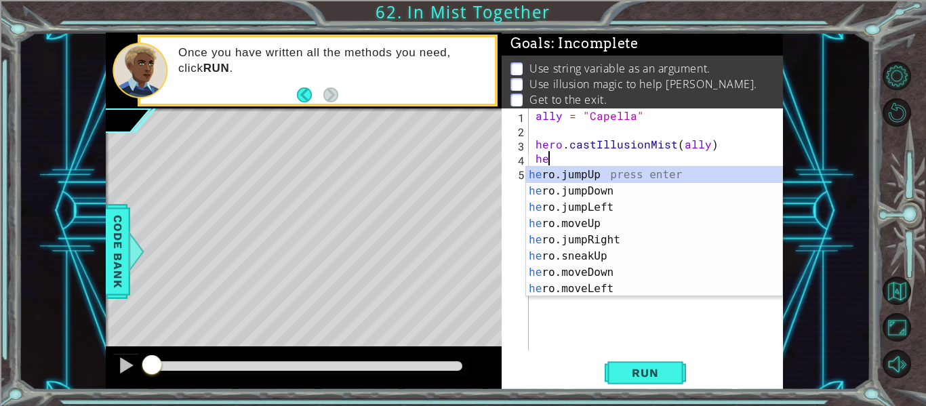
type textarea "h"
type textarea "hero"
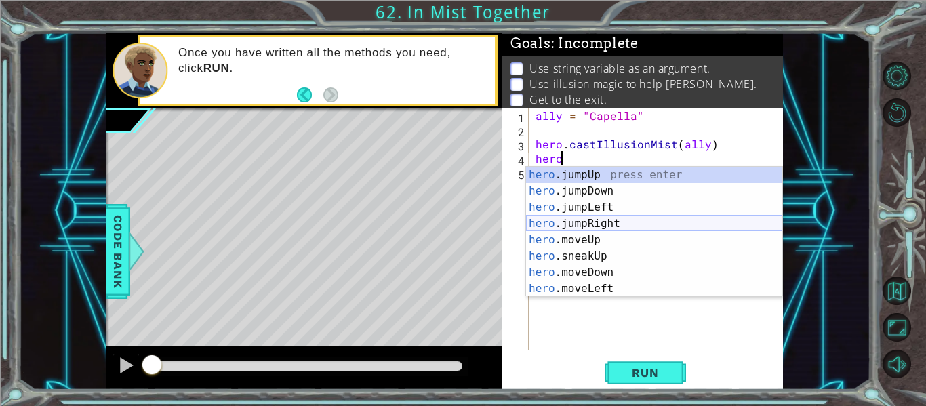
click at [600, 222] on div "hero .jumpUp press enter hero .jumpDown press enter hero .jumpLeft press enter …" at bounding box center [654, 248] width 256 height 163
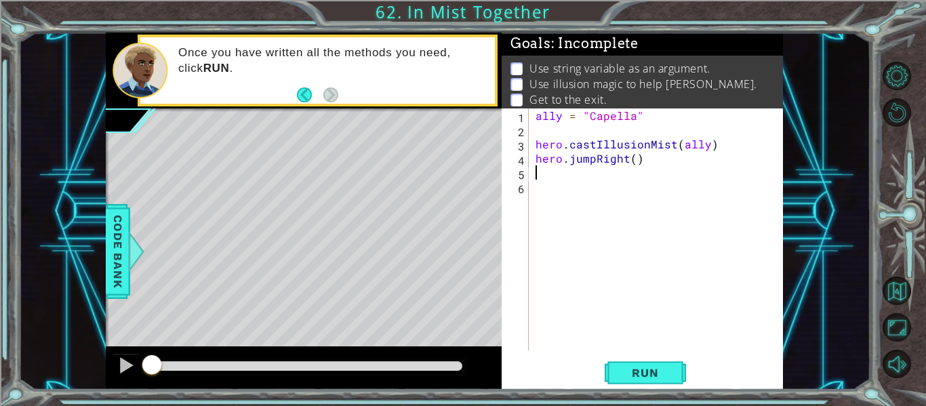
scroll to position [0, 0]
click at [642, 361] on button "Run" at bounding box center [645, 373] width 81 height 28
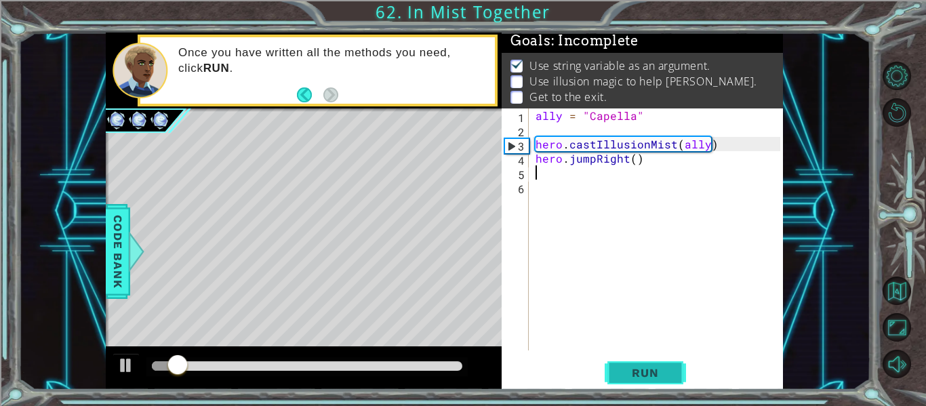
scroll to position [3, 0]
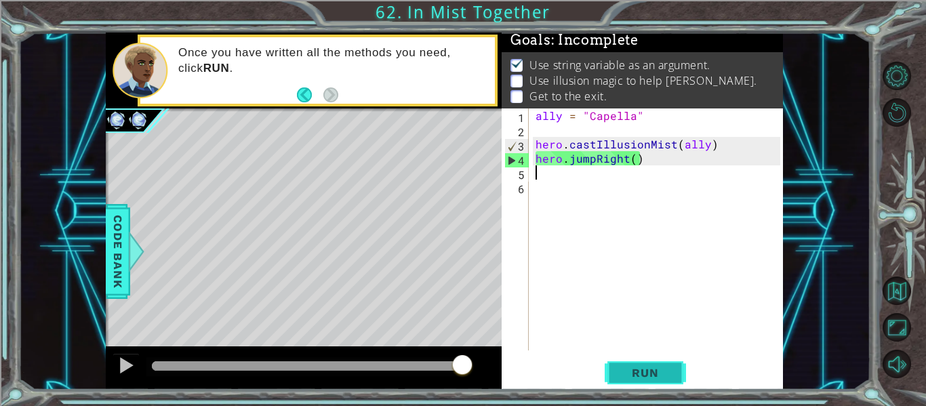
click at [646, 362] on button "Run" at bounding box center [645, 373] width 81 height 28
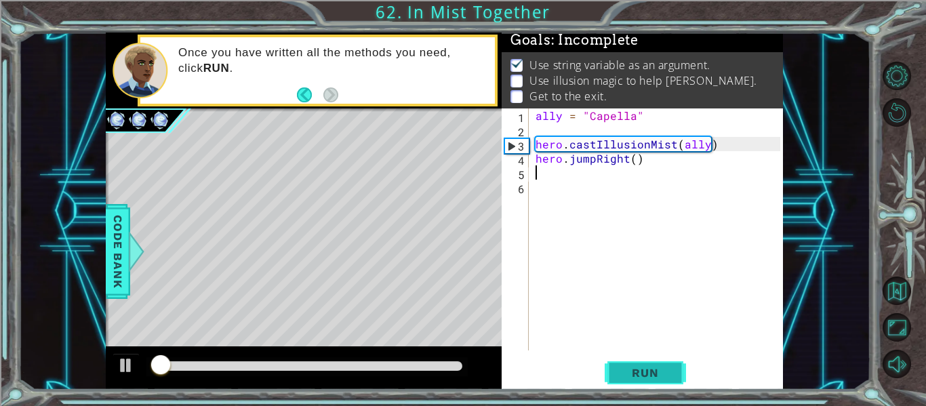
click at [646, 362] on button "Run" at bounding box center [645, 373] width 81 height 28
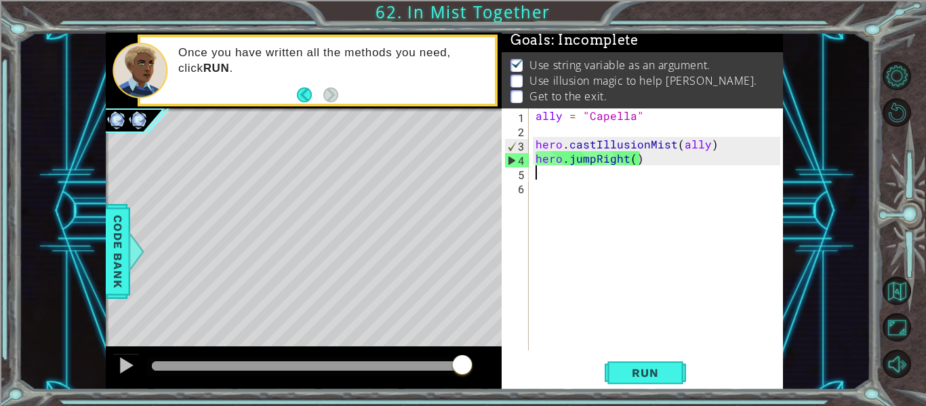
click at [663, 163] on div "ally = "Capella" hero . castIllusionMist ( ally ) hero . jumpRight ( )" at bounding box center [660, 243] width 254 height 270
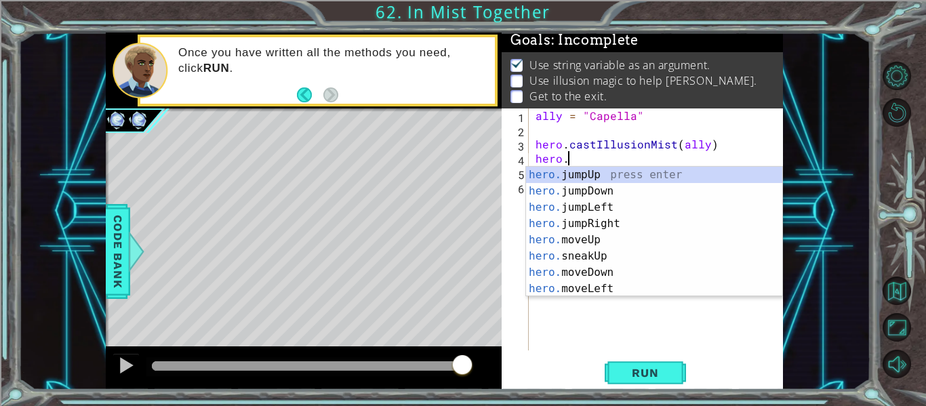
scroll to position [0, 2]
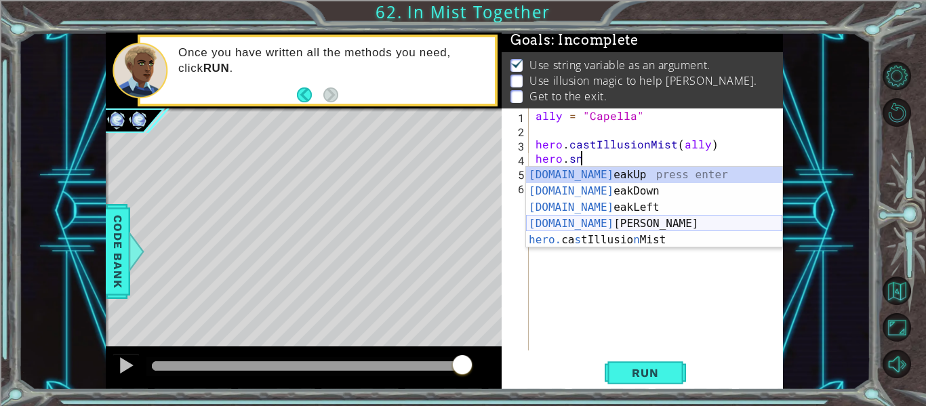
click at [655, 223] on div "[DOMAIN_NAME] eakUp press enter [DOMAIN_NAME] eakDown press enter [DOMAIN_NAME]…" at bounding box center [654, 224] width 256 height 114
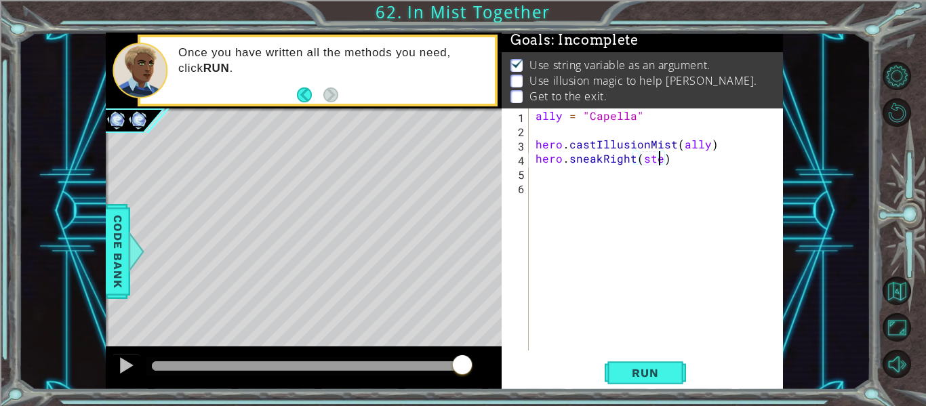
scroll to position [0, 8]
type textarea "hero.sneakRight(steps)"
click at [541, 136] on div "ally = "Capella" hero . castIllusionMist ( ally ) hero . sneakRight ( steps )" at bounding box center [660, 243] width 254 height 270
type textarea "steps=2"
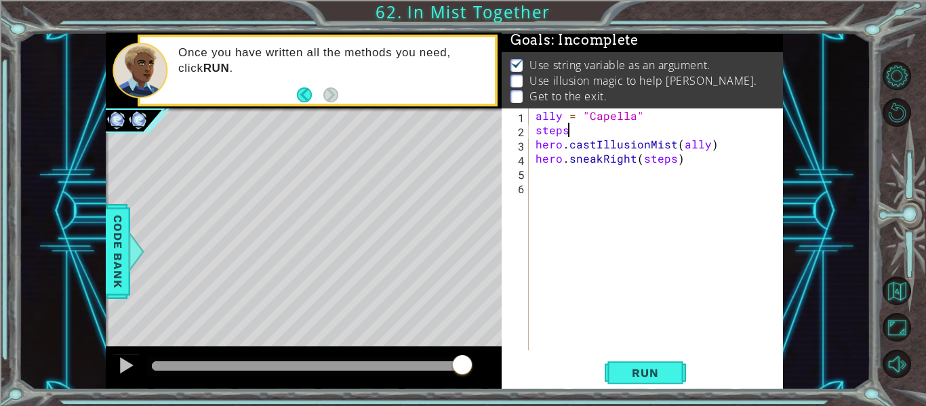
scroll to position [0, 2]
click at [568, 179] on div "ally = "Capella" steps = 2 hero . castIllusionMist ( ally ) hero . sneakRight (…" at bounding box center [660, 243] width 254 height 270
click at [572, 135] on div "ally = "Capella" steps = 2 hero . castIllusionMist ( ally ) hero . sneakRight (…" at bounding box center [660, 243] width 254 height 270
click at [566, 131] on div "ally = "Capella" steps = 2 hero . castIllusionMist ( ally ) hero . sneakRight (…" at bounding box center [660, 243] width 254 height 270
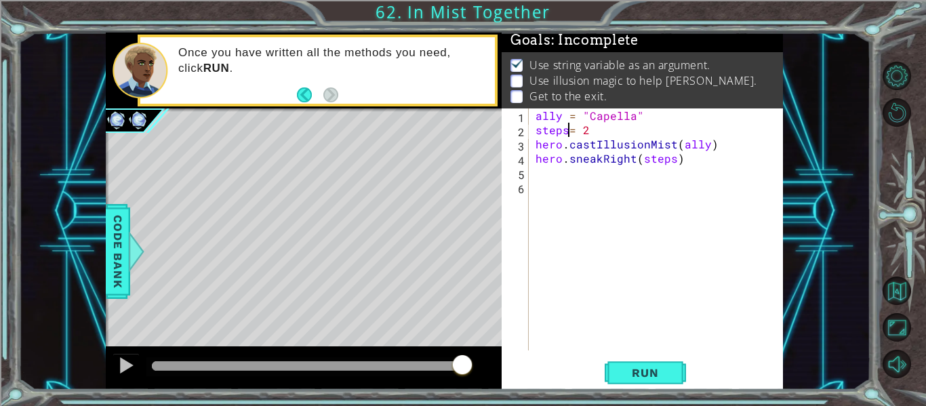
type textarea "steps = 2"
click at [567, 181] on div "ally = "Capella" steps = 2 hero . castIllusionMist ( ally ) hero . sneakRight (…" at bounding box center [660, 243] width 254 height 270
click at [566, 172] on div "ally = "Capella" steps = 2 hero . castIllusionMist ( ally ) hero . sneakRight (…" at bounding box center [660, 243] width 254 height 270
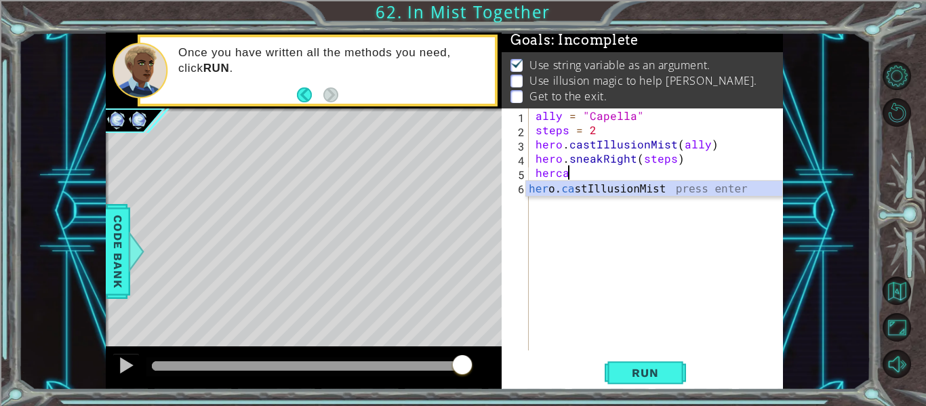
scroll to position [0, 2]
click at [573, 190] on div "her o. cas tIllusionMist press enter" at bounding box center [654, 205] width 256 height 49
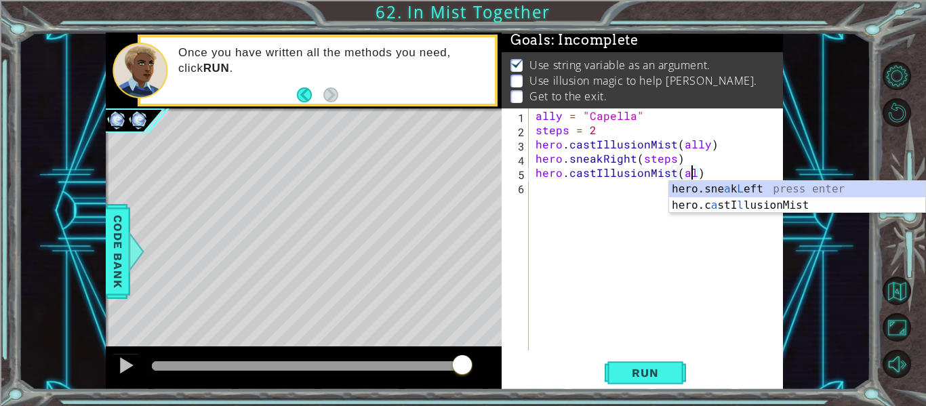
scroll to position [0, 10]
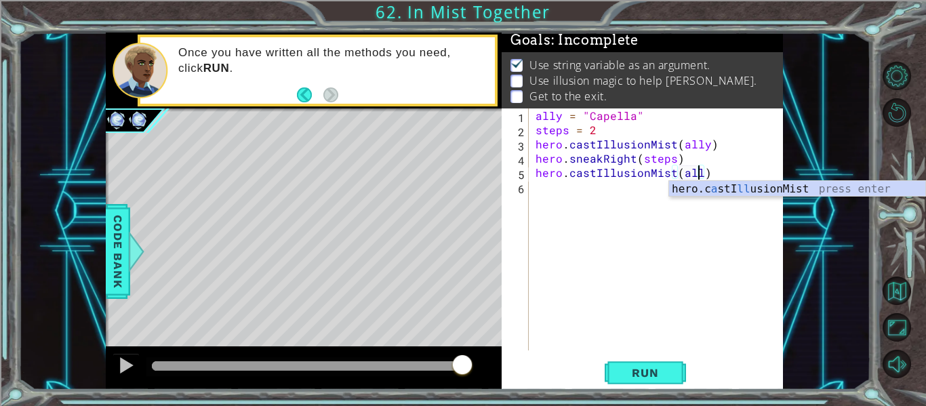
type textarea "hero.castIllusionMist(ally)"
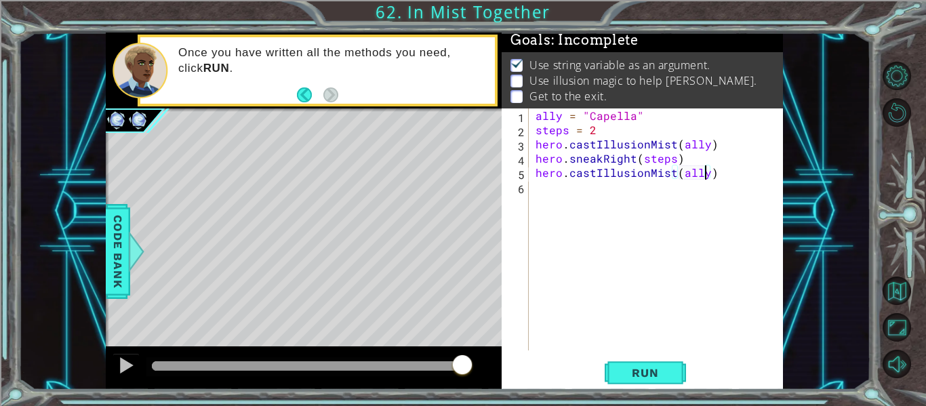
click at [618, 192] on div "ally = "Capella" steps = 2 hero . castIllusionMist ( ally ) hero . sneakRight (…" at bounding box center [660, 243] width 254 height 270
type textarea "he"
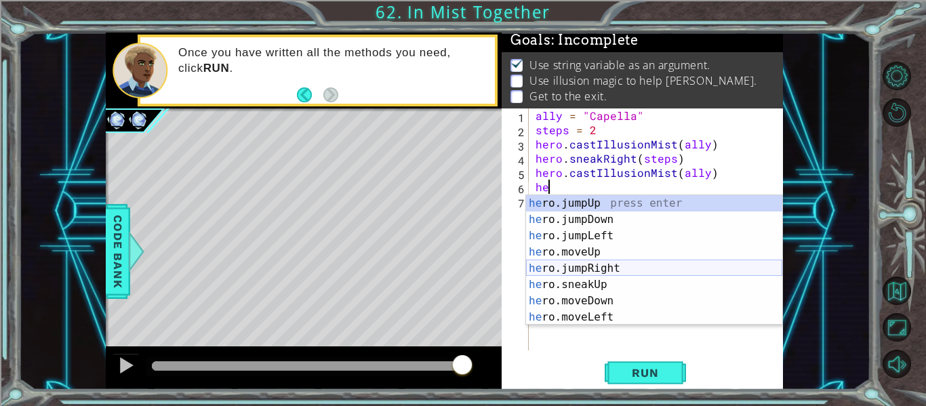
click at [619, 271] on div "he ro.jumpUp press enter he ro.jumpDown press enter he ro.jumpLeft press enter …" at bounding box center [654, 276] width 256 height 163
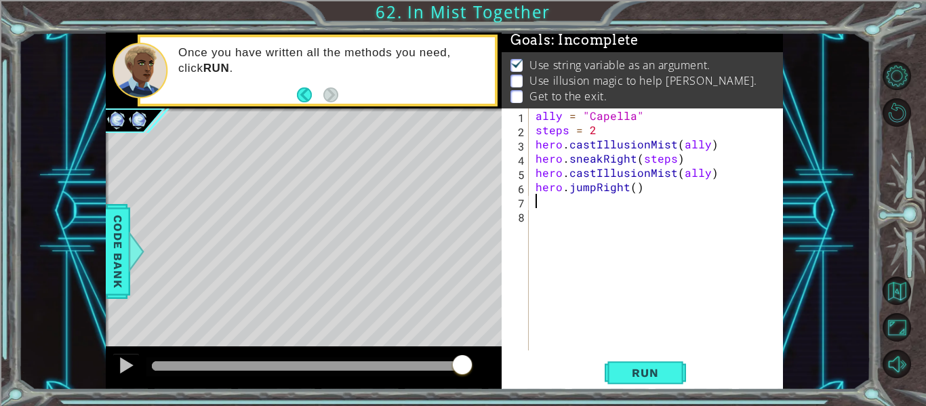
click at [634, 187] on div "ally = "Capella" steps = 2 hero . castIllusionMist ( ally ) hero . sneakRight (…" at bounding box center [660, 243] width 254 height 270
type textarea "hero.jumpRight(steps)"
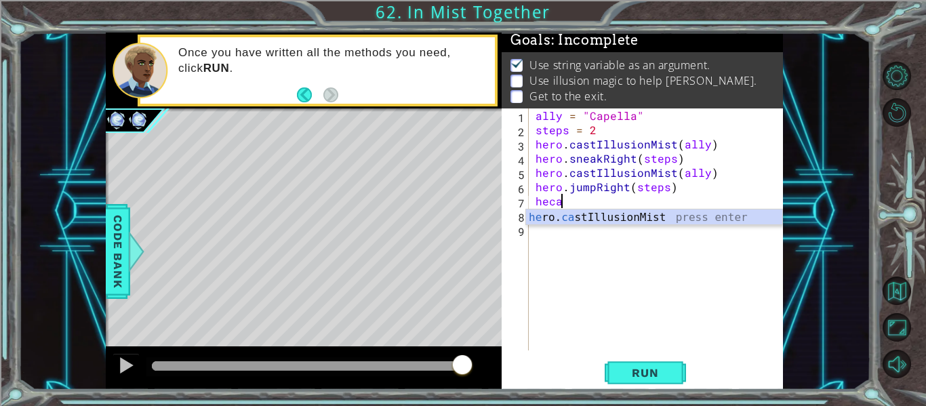
scroll to position [0, 1]
click at [676, 215] on div "he ro. cas tIllusionMist press enter" at bounding box center [654, 233] width 256 height 49
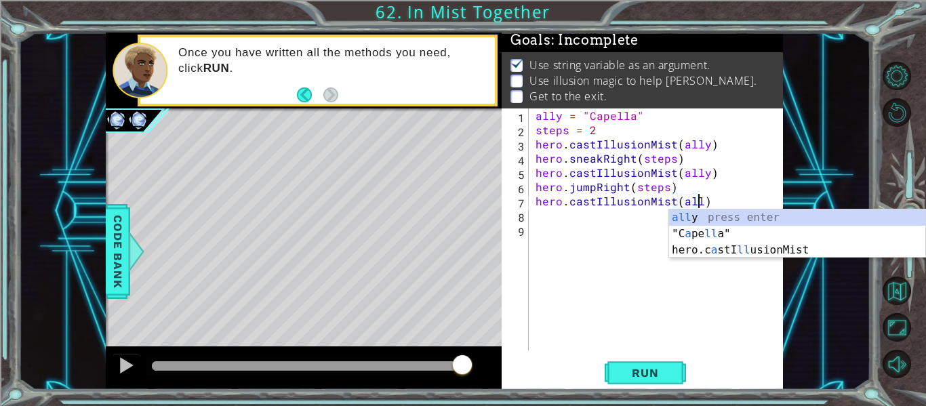
scroll to position [0, 10]
type textarea "hero.castIllusionMist(ally)"
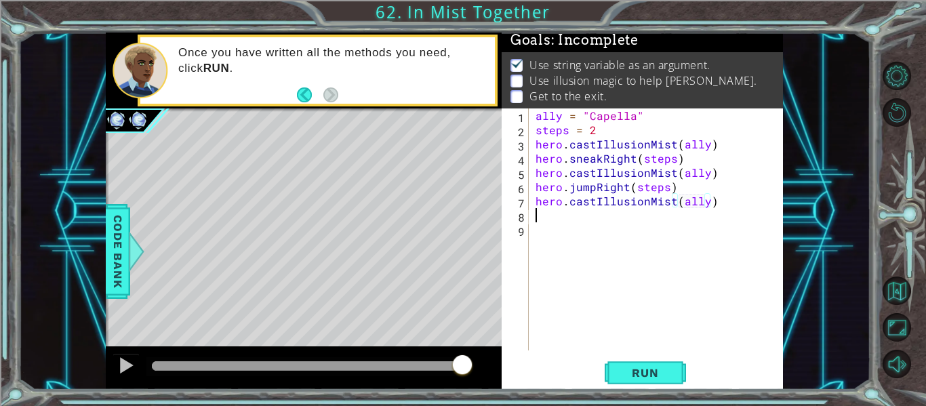
click at [596, 218] on div "ally = "Capella" steps = 2 hero . castIllusionMist ( ally ) hero . sneakRight (…" at bounding box center [660, 243] width 254 height 270
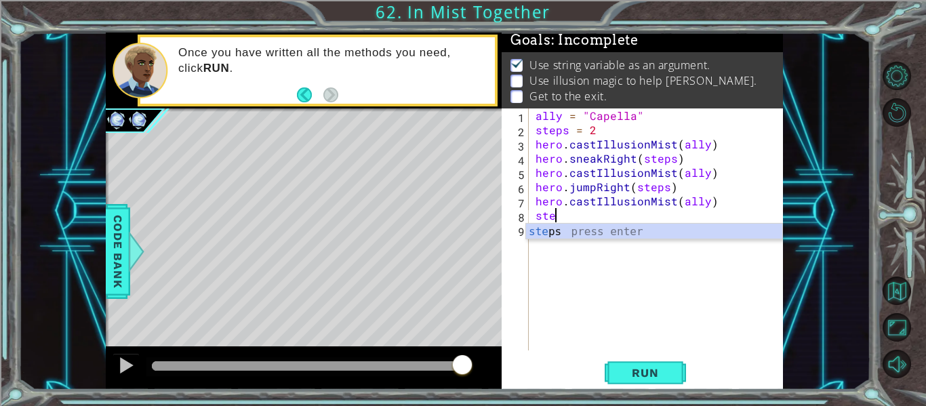
scroll to position [0, 0]
type textarea "s"
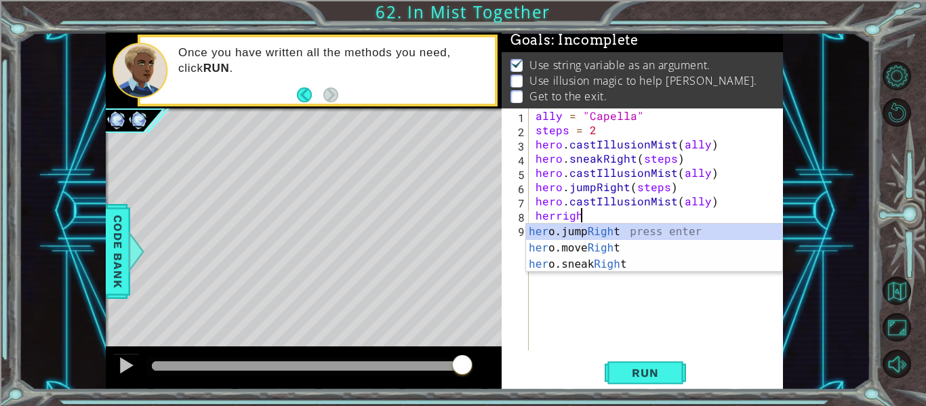
scroll to position [0, 3]
click at [667, 241] on div "her o.jump Right press enter her o.move Right press enter her o.sneak Right pre…" at bounding box center [654, 264] width 256 height 81
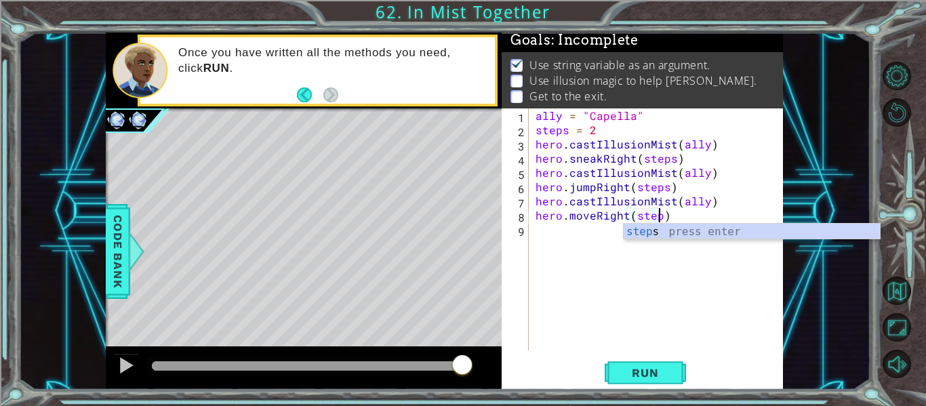
scroll to position [0, 8]
click at [630, 363] on button "Run" at bounding box center [645, 373] width 81 height 28
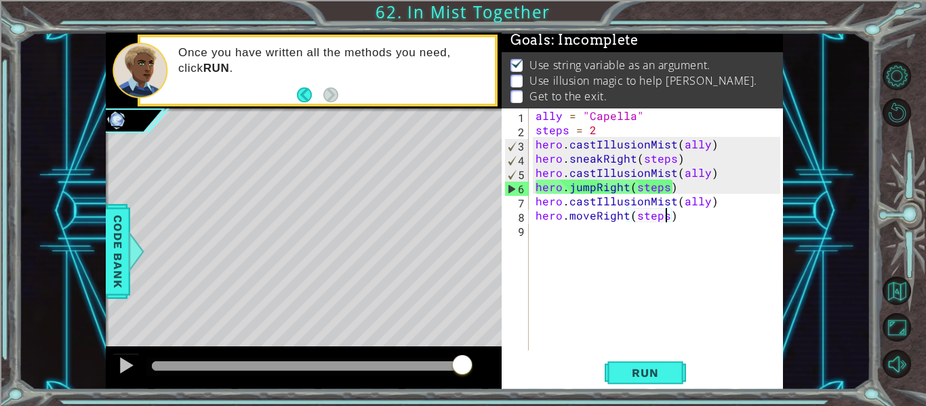
drag, startPoint x: 185, startPoint y: 359, endPoint x: 489, endPoint y: 393, distance: 306.2
click at [489, 393] on div "1 ההההההההההההההההההההההההההההההההההההההההההההההההההההההההההההההההההההההההההההה…" at bounding box center [463, 203] width 926 height 406
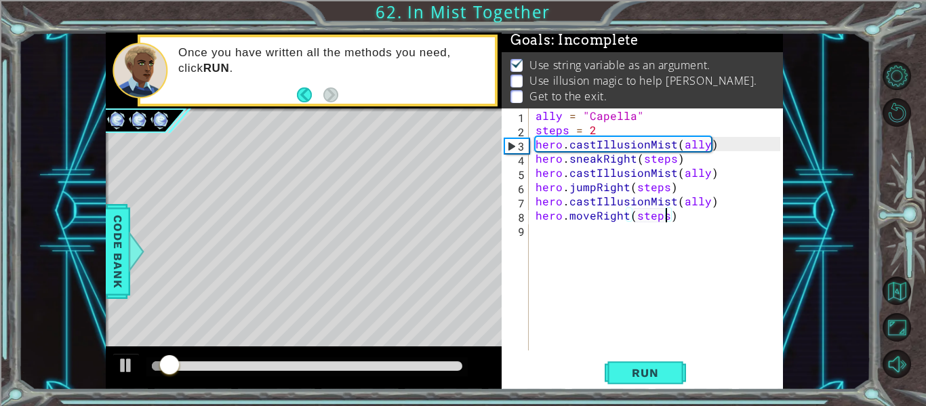
click at [596, 186] on div "ally = "Capella" steps = 2 hero . castIllusionMist ( ally ) hero . sneakRight (…" at bounding box center [660, 243] width 254 height 270
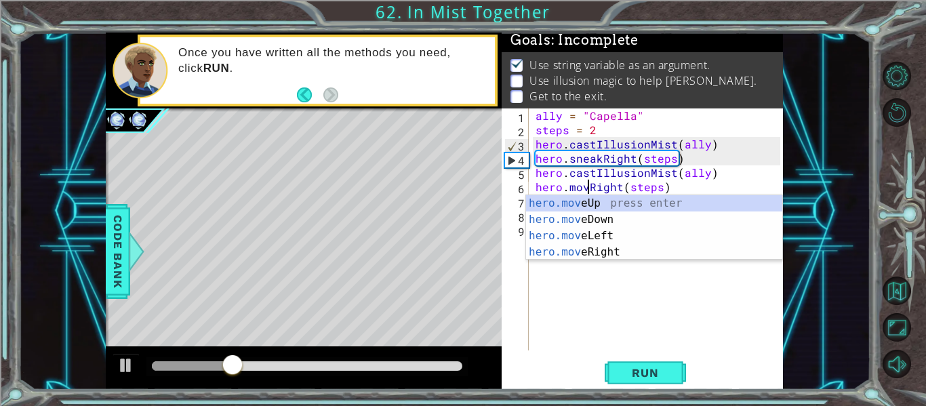
scroll to position [0, 4]
click at [661, 381] on button "Run" at bounding box center [645, 373] width 81 height 28
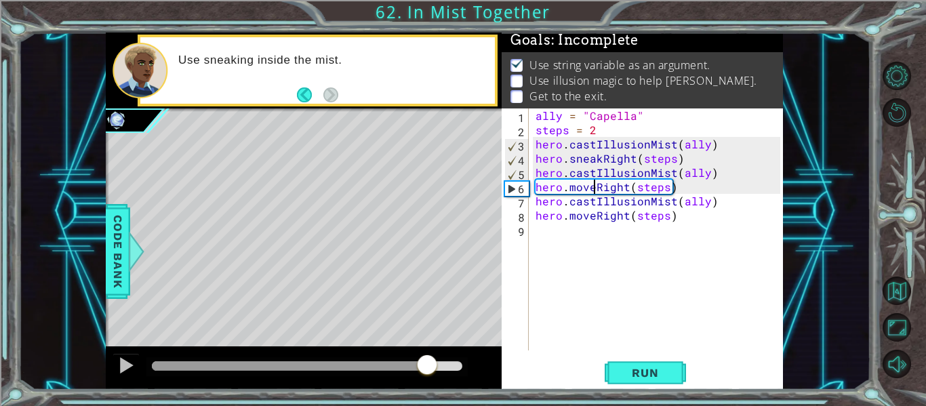
drag, startPoint x: 169, startPoint y: 360, endPoint x: 426, endPoint y: 372, distance: 257.8
click at [426, 372] on div at bounding box center [427, 366] width 24 height 24
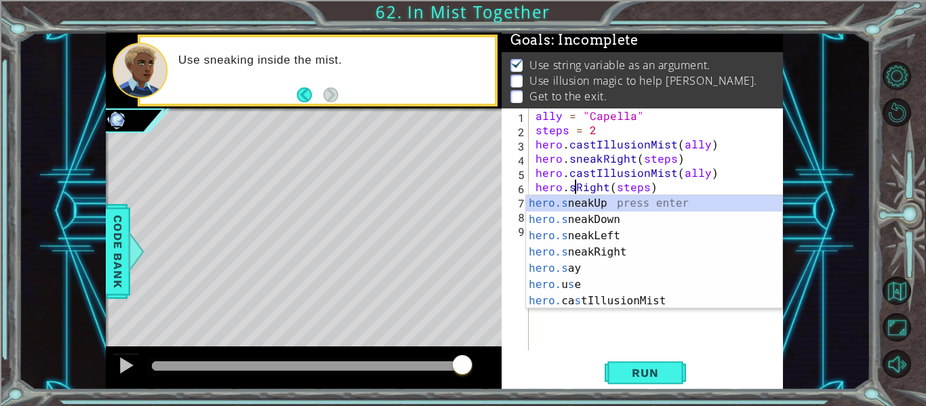
scroll to position [0, 3]
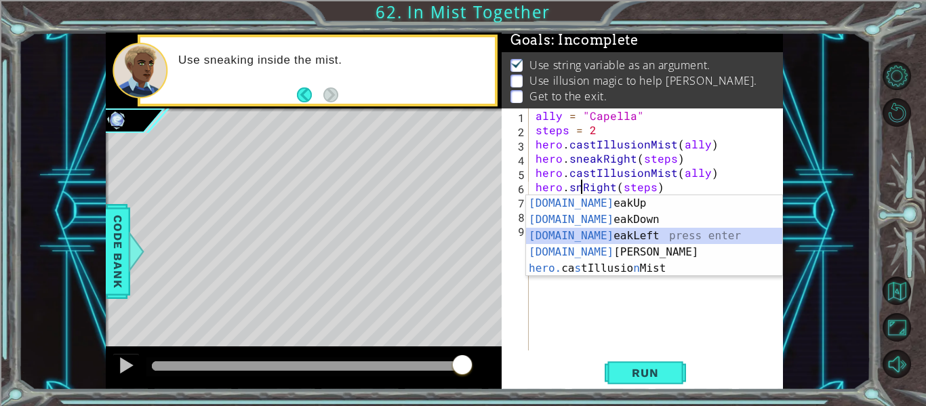
click at [589, 244] on div "[DOMAIN_NAME] eakUp press enter [DOMAIN_NAME] eakDown press enter [DOMAIN_NAME]…" at bounding box center [654, 252] width 256 height 114
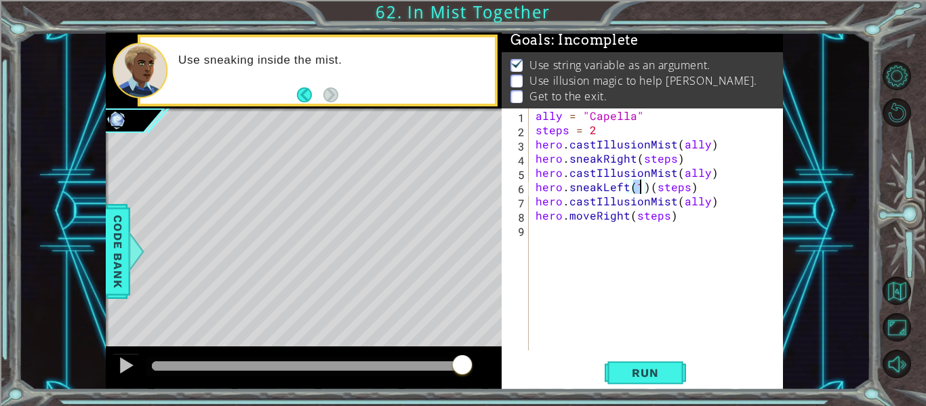
click at [626, 189] on div "ally = "Capella" steps = 2 hero . castIllusionMist ( ally ) hero . sneakRight (…" at bounding box center [660, 243] width 254 height 270
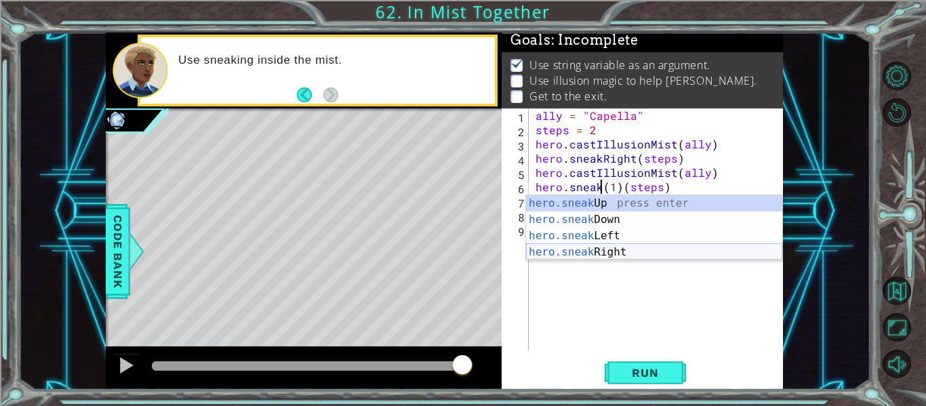
click at [735, 252] on div "hero.sneak Up press enter hero.sneak Down press enter hero.sneak Left press ent…" at bounding box center [654, 244] width 256 height 98
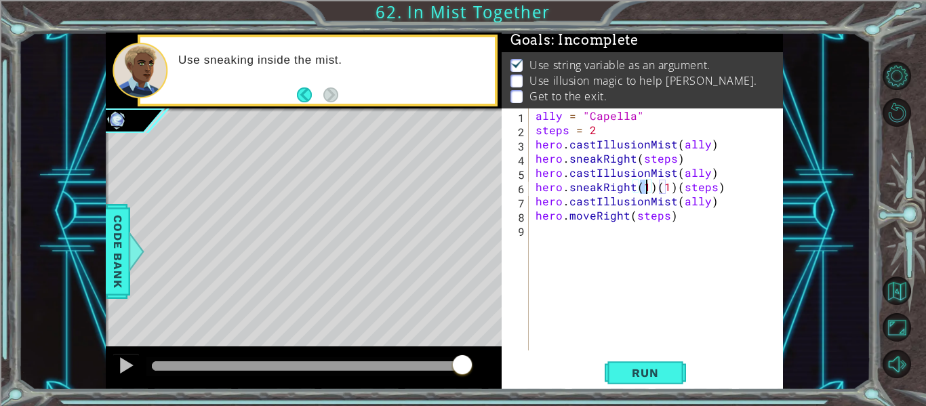
click at [670, 186] on div "ally = "Capella" steps = 2 hero . castIllusionMist ( ally ) hero . sneakRight (…" at bounding box center [660, 243] width 254 height 270
click at [653, 367] on span "Run" at bounding box center [645, 373] width 54 height 14
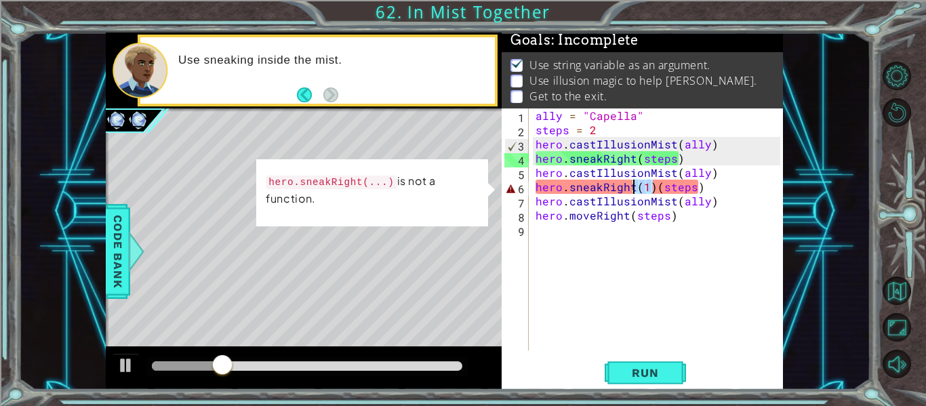
drag, startPoint x: 651, startPoint y: 188, endPoint x: 636, endPoint y: 188, distance: 15.6
click at [636, 188] on div "ally = "Capella" steps = 2 hero . castIllusionMist ( ally ) hero . sneakRight (…" at bounding box center [660, 243] width 254 height 270
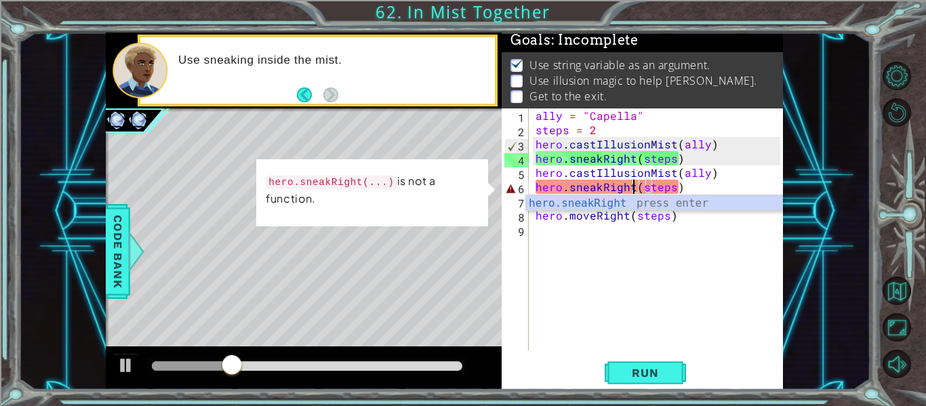
type textarea "hero.sneakRight(steps)"
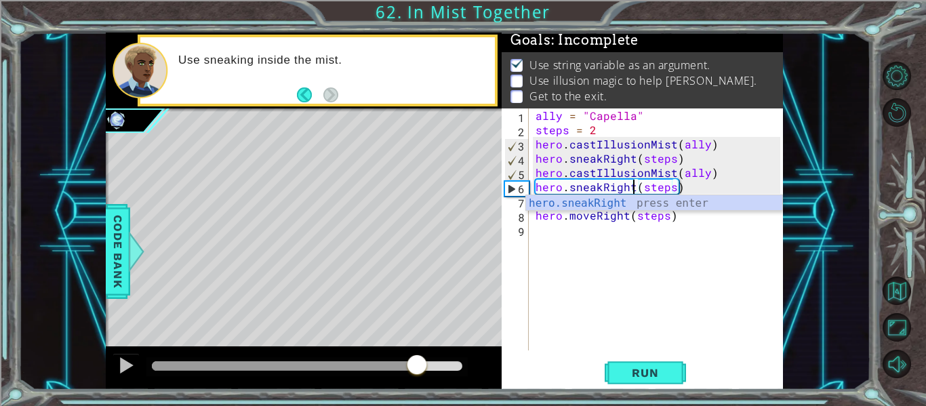
drag, startPoint x: 254, startPoint y: 358, endPoint x: 417, endPoint y: 367, distance: 162.9
click at [417, 367] on div at bounding box center [417, 366] width 24 height 24
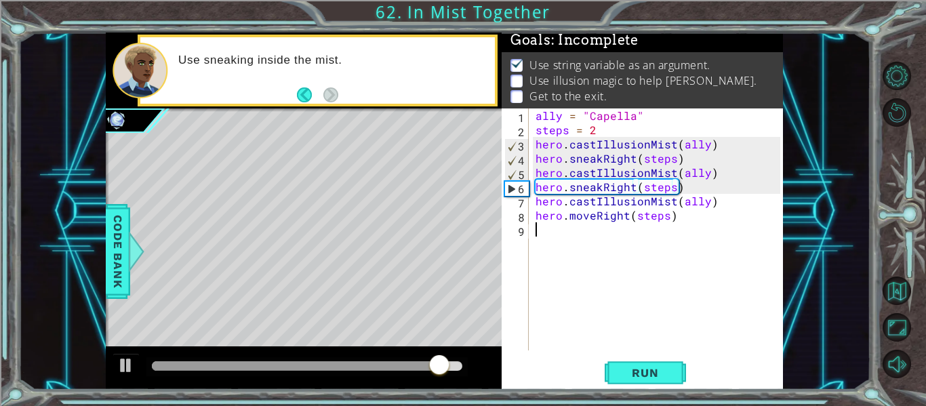
click at [554, 234] on div "ally = "Capella" steps = 2 hero . castIllusionMist ( ally ) hero . sneakRight (…" at bounding box center [660, 243] width 254 height 270
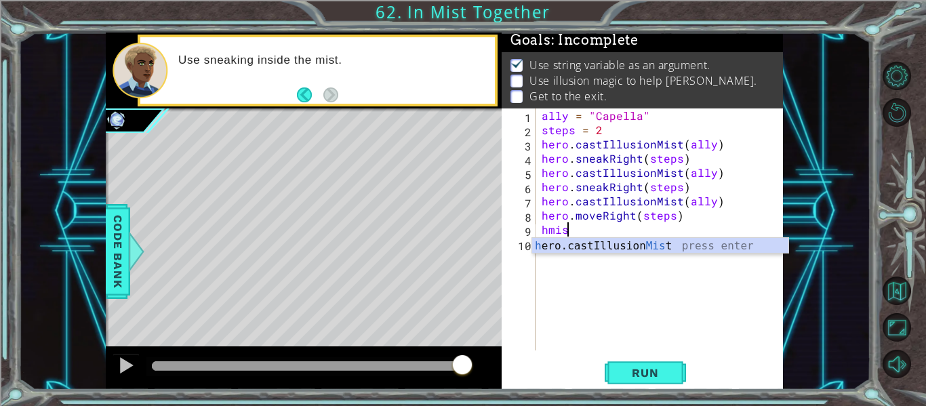
scroll to position [0, 1]
click at [666, 247] on div "h ero.castIllusion Mist press enter" at bounding box center [660, 262] width 256 height 49
type textarea "hero.castIllusionMist(friend)"
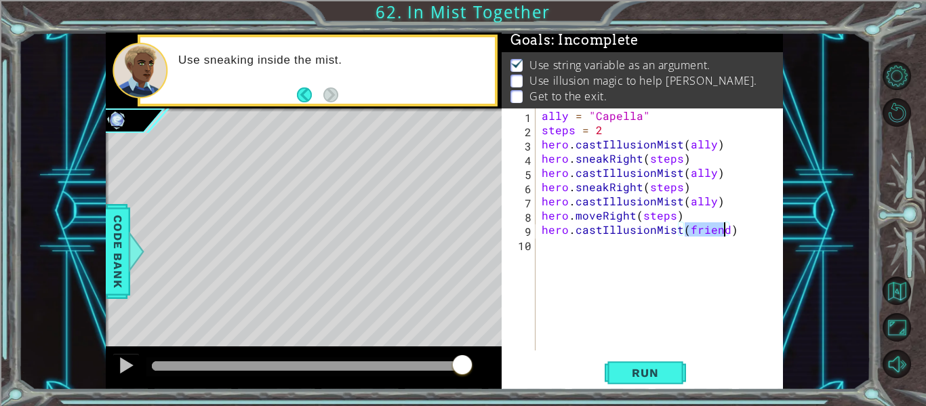
click at [645, 243] on div "ally = "Capella" steps = 2 hero . castIllusionMist ( ally ) hero . sneakRight (…" at bounding box center [663, 243] width 248 height 270
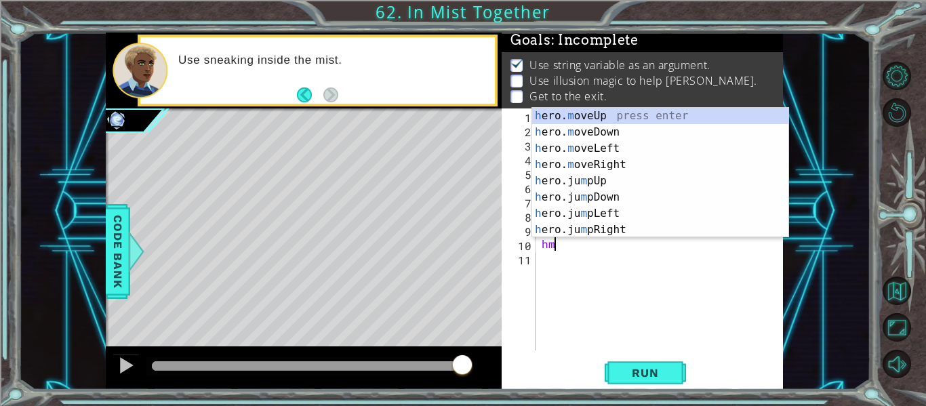
scroll to position [0, 1]
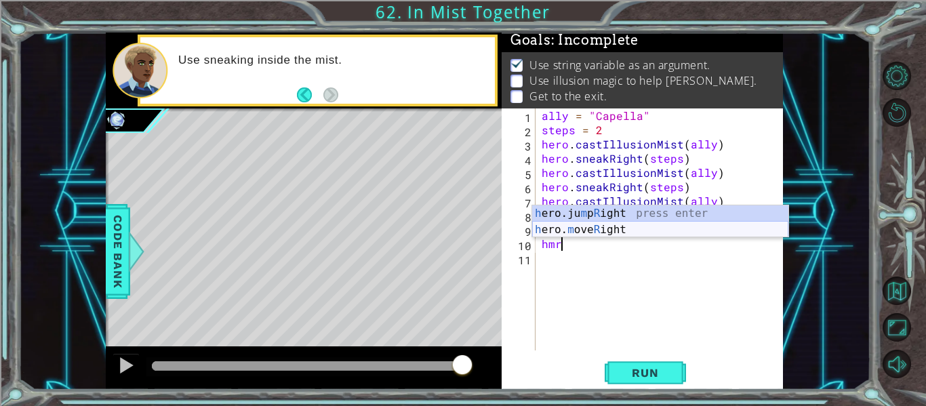
click at [674, 228] on div "h ero.ju m p R ight press enter h ero. m ove R ight press enter" at bounding box center [660, 237] width 256 height 65
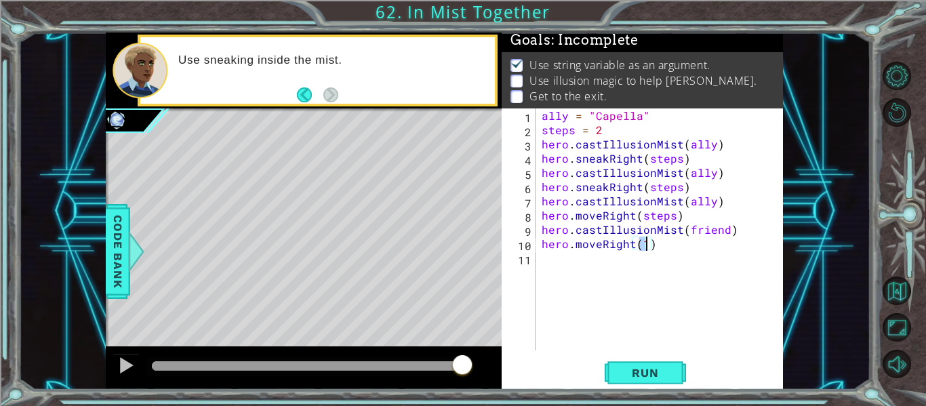
click at [600, 243] on div "ally = "Capella" steps = 2 hero . castIllusionMist ( ally ) hero . sneakRight (…" at bounding box center [663, 243] width 248 height 270
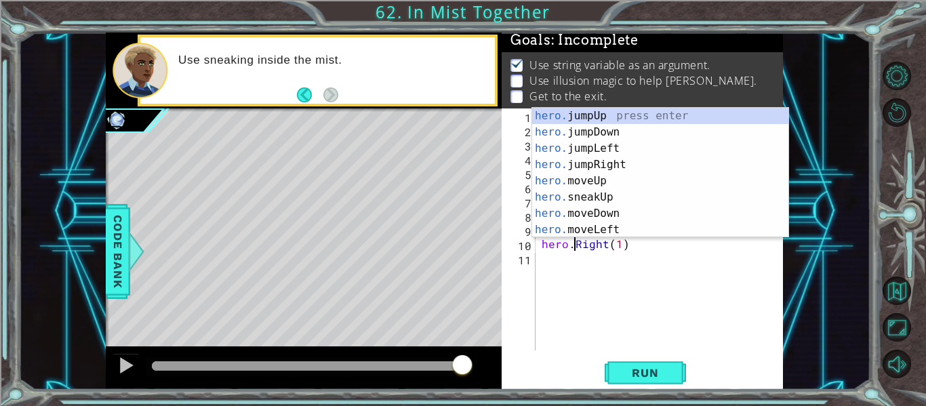
scroll to position [0, 3]
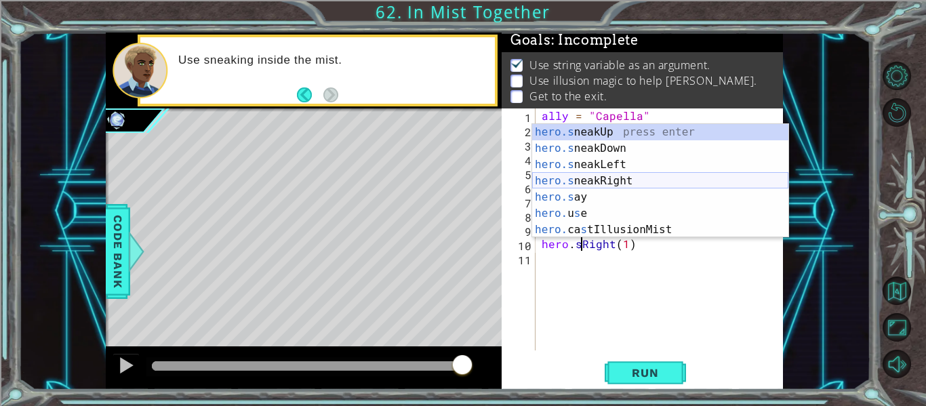
click at [619, 184] on div "hero.s neakUp press enter hero.s neakDown press enter hero.s neakLeft press ent…" at bounding box center [660, 197] width 256 height 146
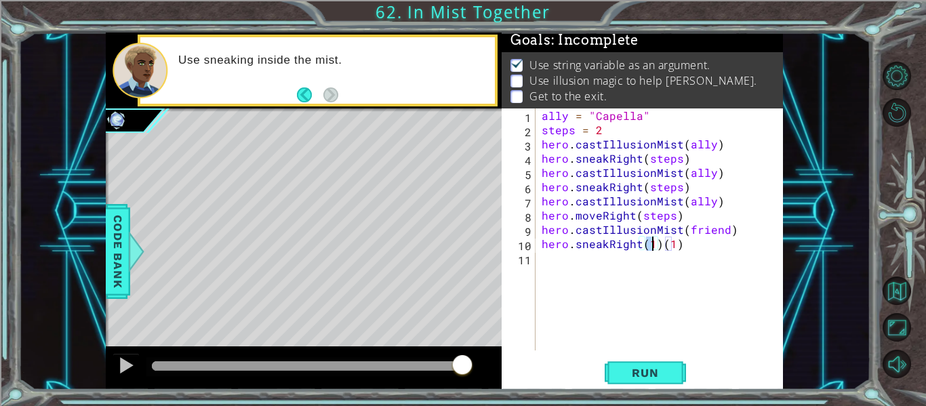
click at [598, 219] on div "ally = "Capella" steps = 2 hero . castIllusionMist ( ally ) hero . sneakRight (…" at bounding box center [663, 243] width 248 height 270
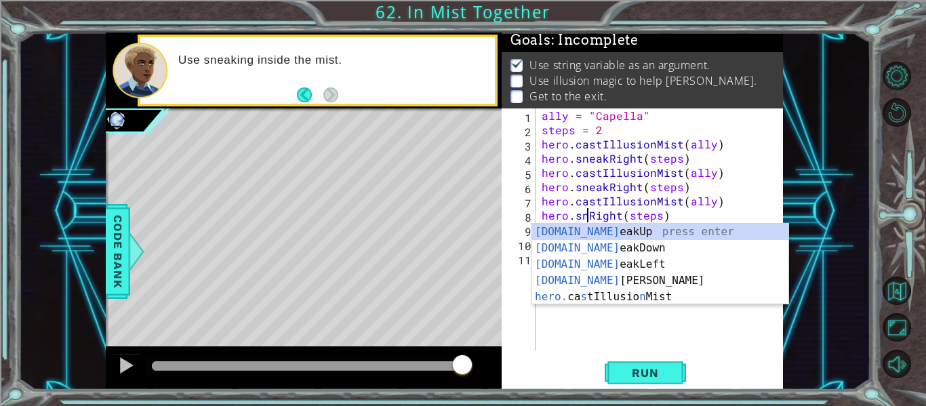
scroll to position [0, 3]
click at [632, 275] on div "[DOMAIN_NAME] eakUp press enter [DOMAIN_NAME] eakDown press enter [DOMAIN_NAME]…" at bounding box center [660, 281] width 256 height 114
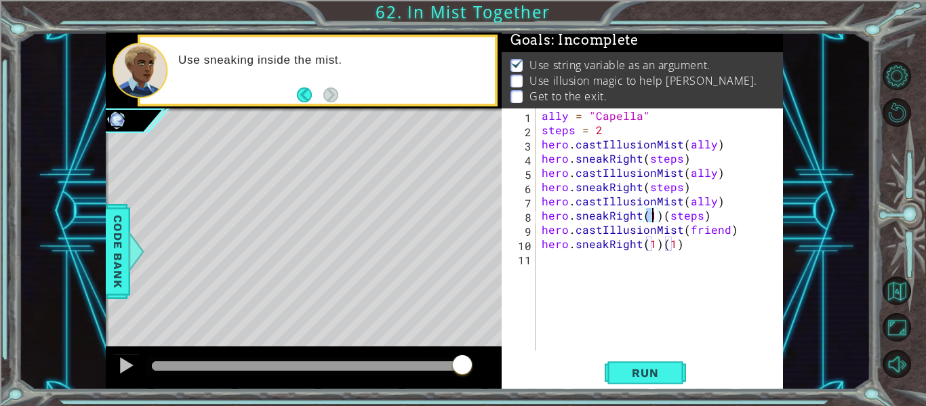
click at [657, 251] on div "ally = "Capella" steps = 2 hero . castIllusionMist ( ally ) hero . sneakRight (…" at bounding box center [663, 243] width 248 height 270
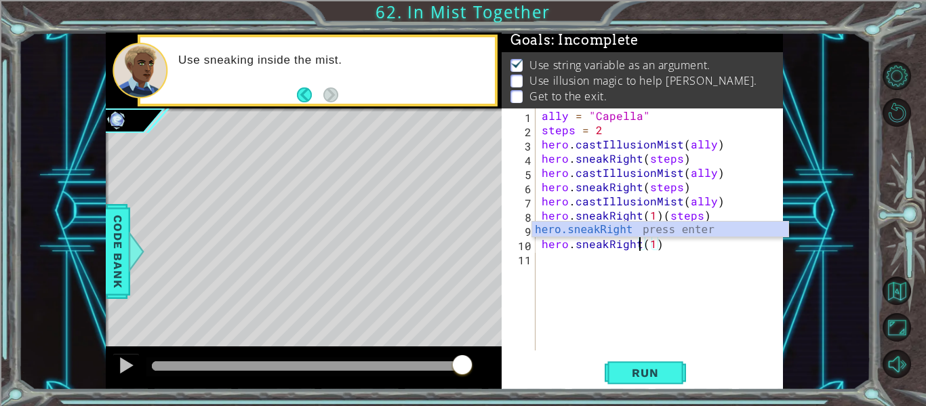
click at [655, 209] on div "ally = "Capella" steps = 2 hero . castIllusionMist ( ally ) hero . sneakRight (…" at bounding box center [663, 243] width 248 height 270
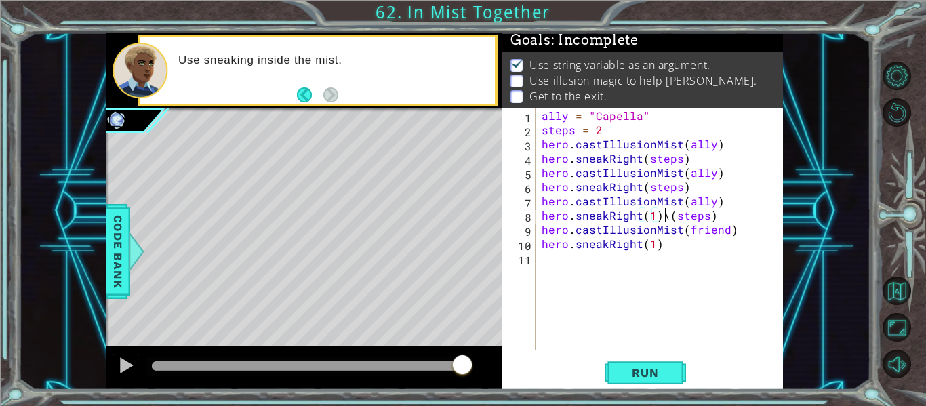
scroll to position [0, 8]
type textarea "hero.sneakRight(steps)"
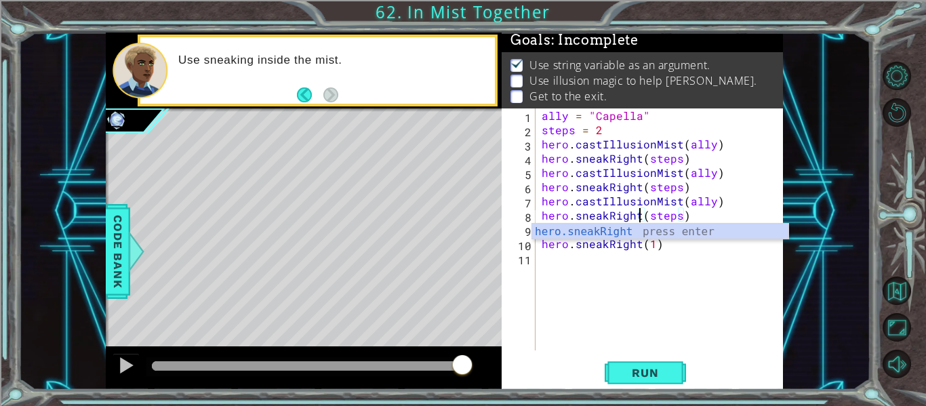
click at [678, 251] on div "ally = "Capella" steps = 2 hero . castIllusionMist ( ally ) hero . sneakRight (…" at bounding box center [663, 243] width 248 height 270
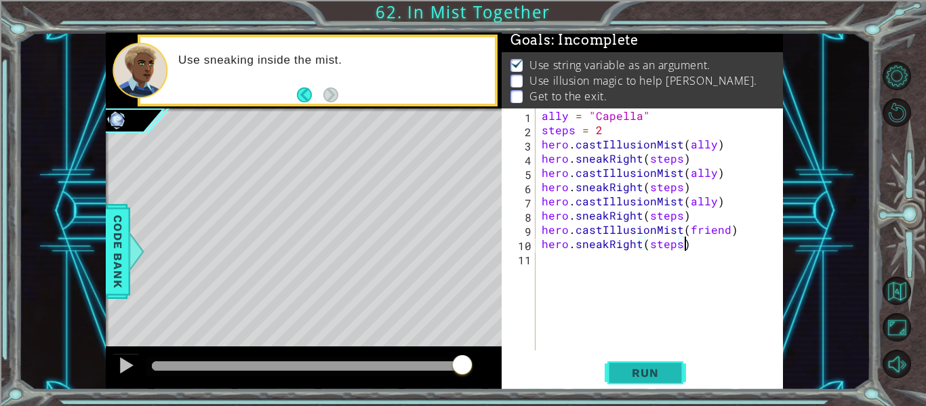
type textarea "hero.sneakRight(steps)"
click at [647, 373] on span "Run" at bounding box center [645, 373] width 54 height 14
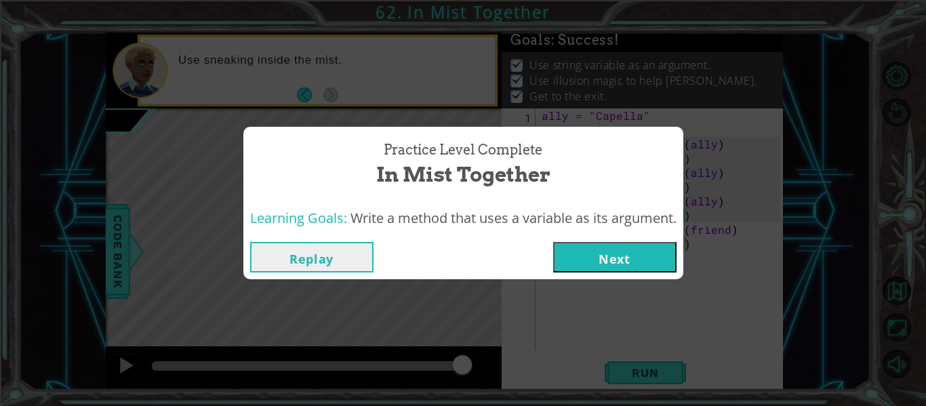
drag, startPoint x: 166, startPoint y: 366, endPoint x: 467, endPoint y: 373, distance: 301.0
click at [467, 373] on body "1 ההההההההההההההההההההההההההההההההההההההההההההההההההההההההההההההההההההההההההההה…" at bounding box center [463, 203] width 926 height 406
click at [585, 263] on button "Next" at bounding box center [614, 257] width 123 height 30
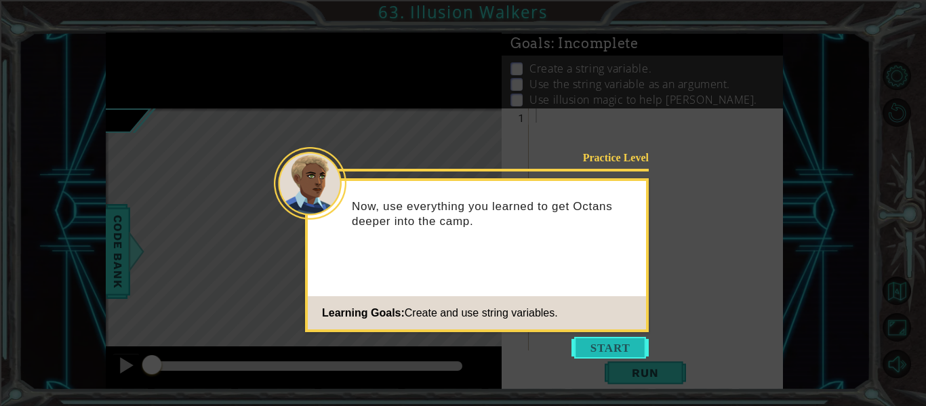
click at [614, 350] on button "Start" at bounding box center [609, 348] width 77 height 22
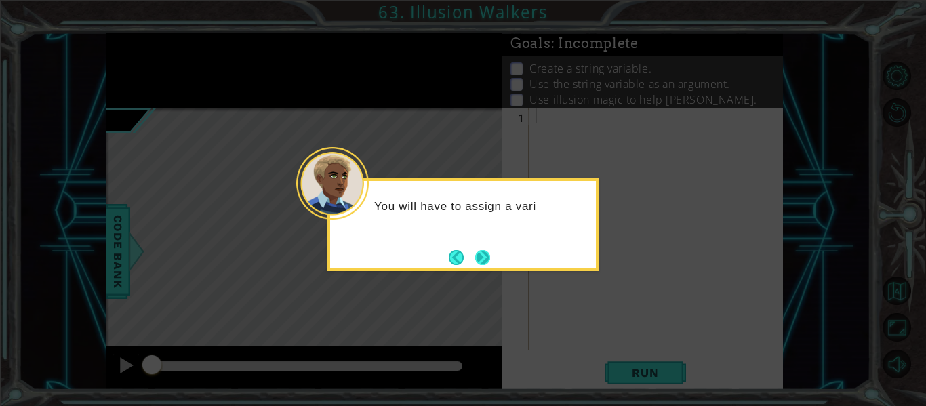
click at [478, 262] on button "Next" at bounding box center [482, 257] width 15 height 15
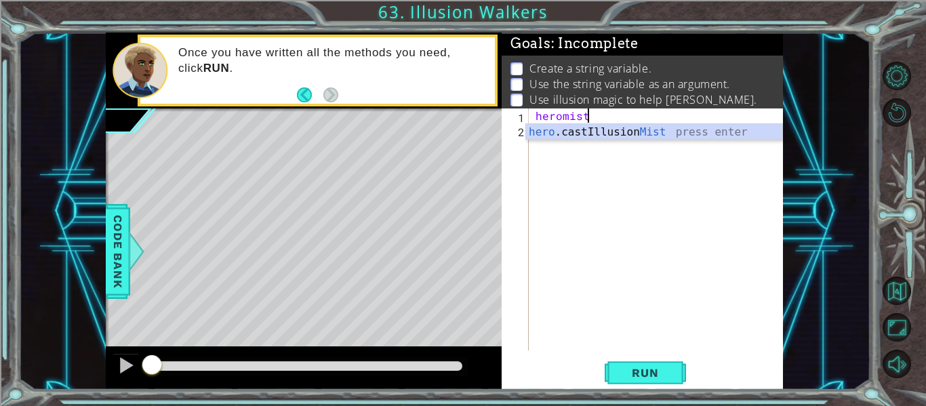
scroll to position [0, 3]
click at [591, 131] on div "hero .castIllusion Mist press enter" at bounding box center [654, 148] width 256 height 49
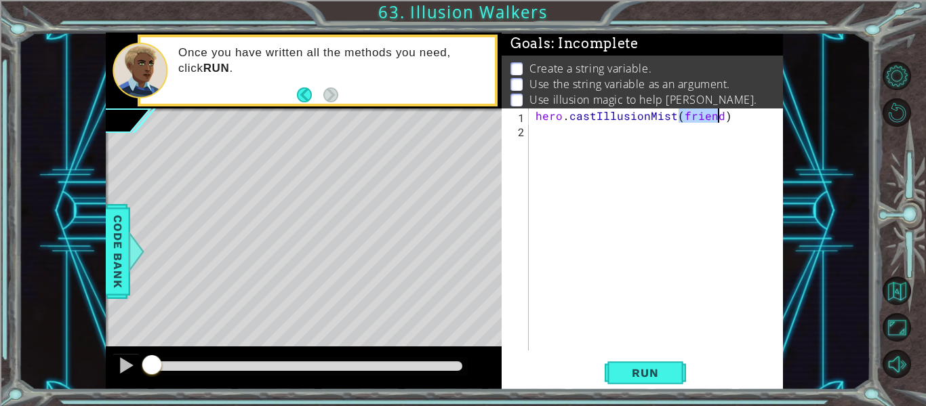
type textarea "hero.castIllusionMist(friend)"
click at [537, 119] on div "hero . castIllusionMist ( friend )" at bounding box center [660, 243] width 254 height 270
type textarea "hero.castIllusionMist(friend)"
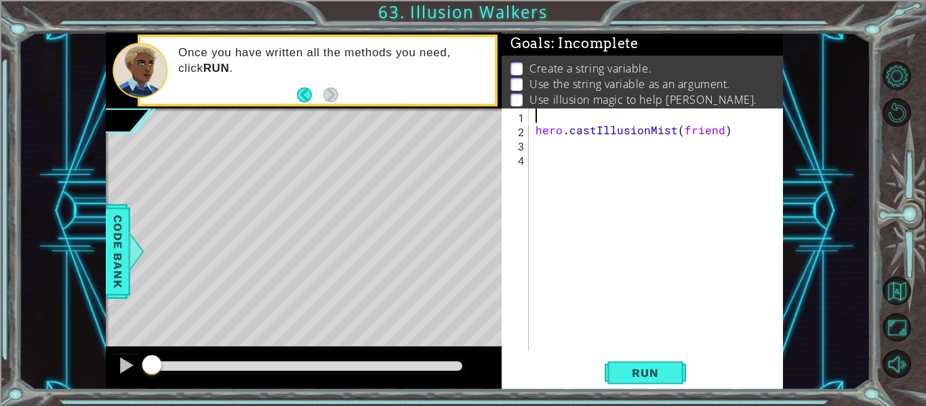
click at [548, 121] on div "hero . castIllusionMist ( friend )" at bounding box center [660, 243] width 254 height 270
click at [647, 359] on button "Run" at bounding box center [645, 373] width 81 height 28
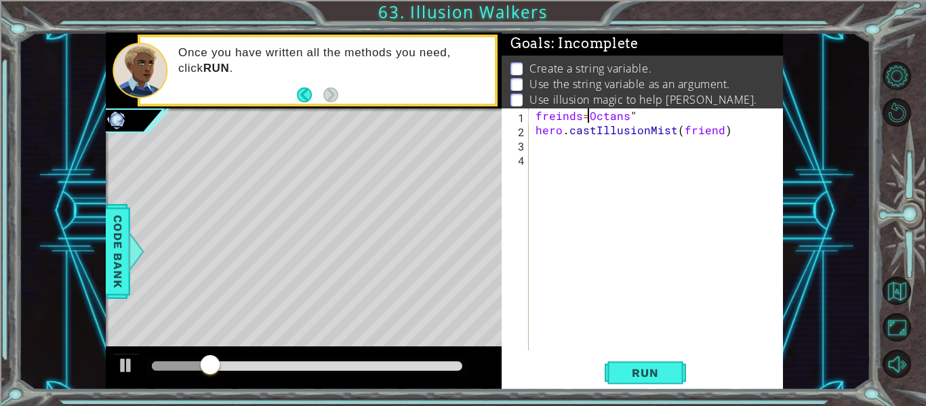
scroll to position [0, 4]
click at [643, 377] on span "Run" at bounding box center [645, 373] width 54 height 14
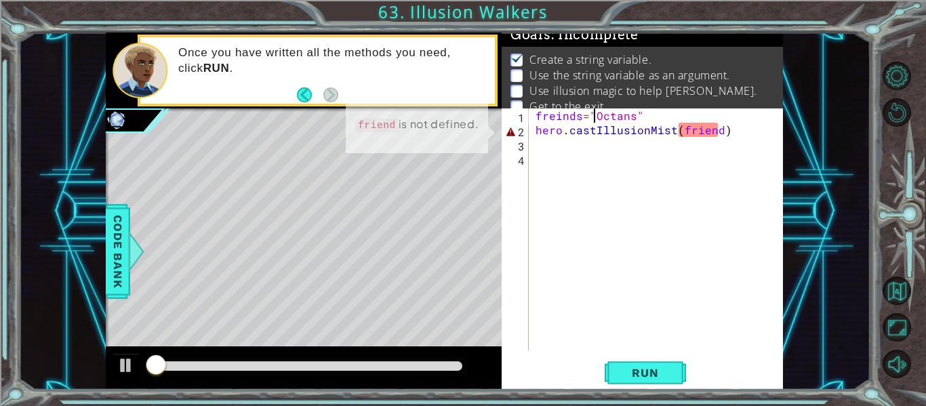
scroll to position [11, 0]
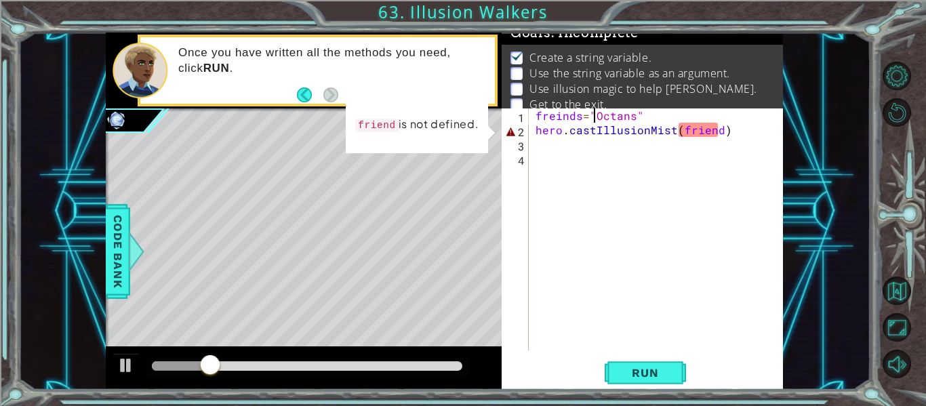
click at [579, 116] on div "freinds = "Octans" hero . castIllusionMist ( friend )" at bounding box center [660, 243] width 254 height 270
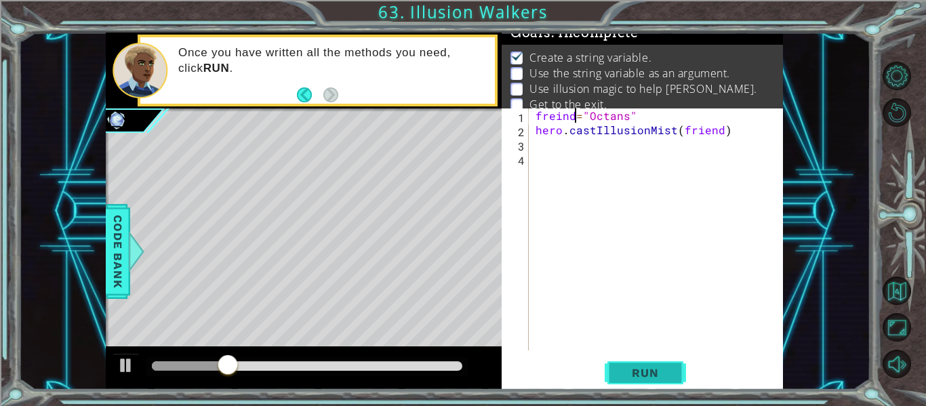
click at [624, 376] on span "Run" at bounding box center [645, 373] width 54 height 14
click at [719, 129] on div "freinds = "Octans" hero . castIllusionMist ( friend )" at bounding box center [660, 243] width 254 height 270
click at [651, 376] on span "Run" at bounding box center [645, 373] width 54 height 14
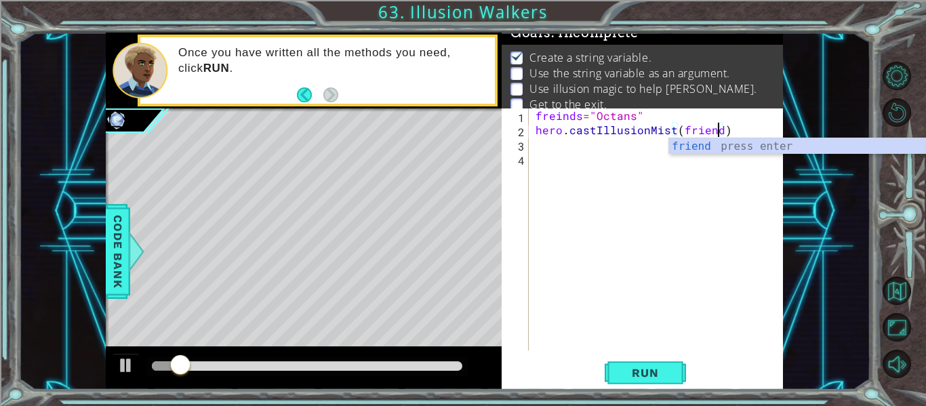
scroll to position [0, 11]
click at [687, 141] on div "friend press enter" at bounding box center [797, 162] width 256 height 49
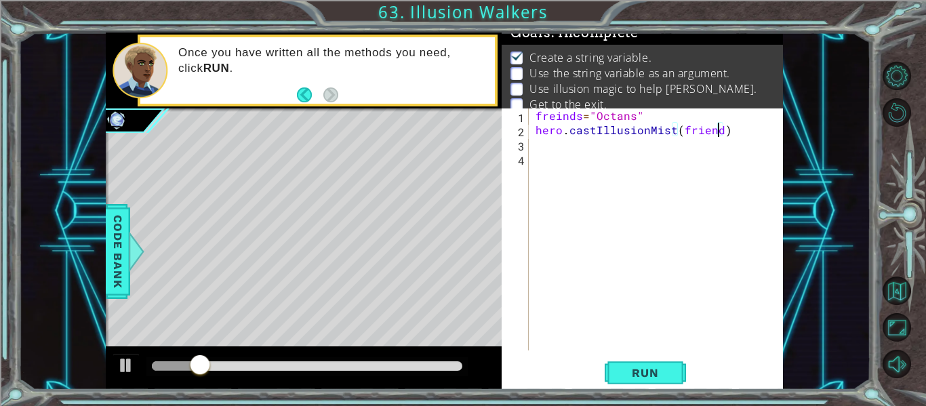
click at [577, 119] on div "freinds = "Octans" hero . castIllusionMist ( friend )" at bounding box center [660, 243] width 254 height 270
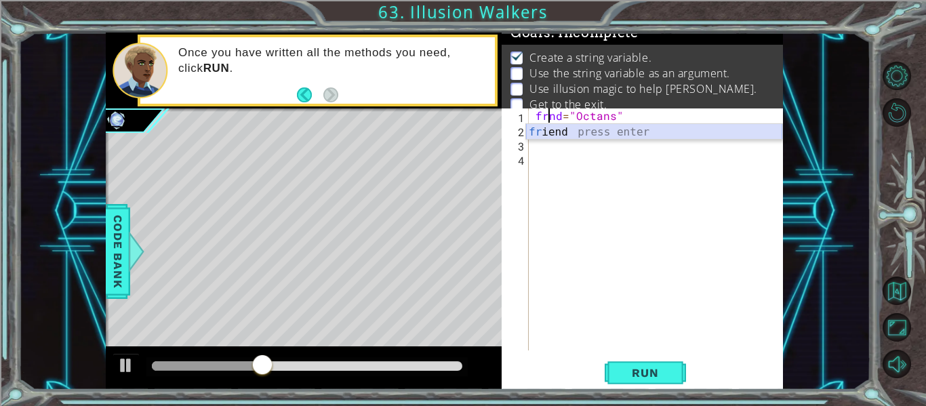
click at [560, 129] on div "fr iend press enter" at bounding box center [654, 148] width 256 height 49
type textarea "friend="Octans""
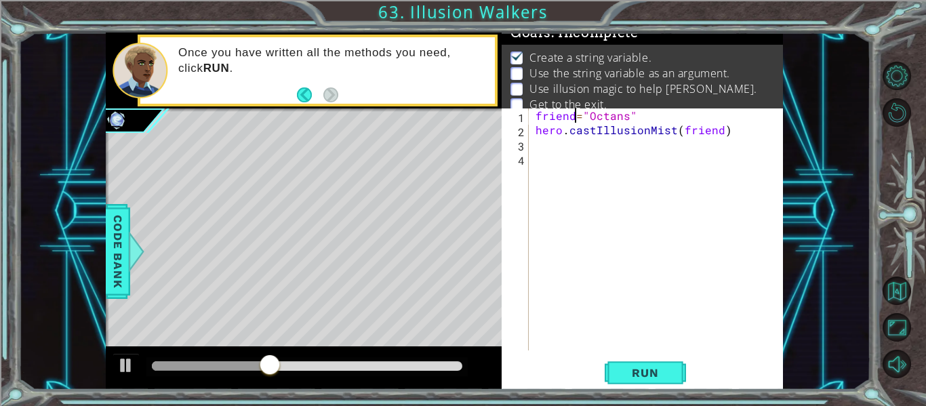
click at [573, 144] on div "friend = "Octans" hero . castIllusionMist ( friend )" at bounding box center [660, 243] width 254 height 270
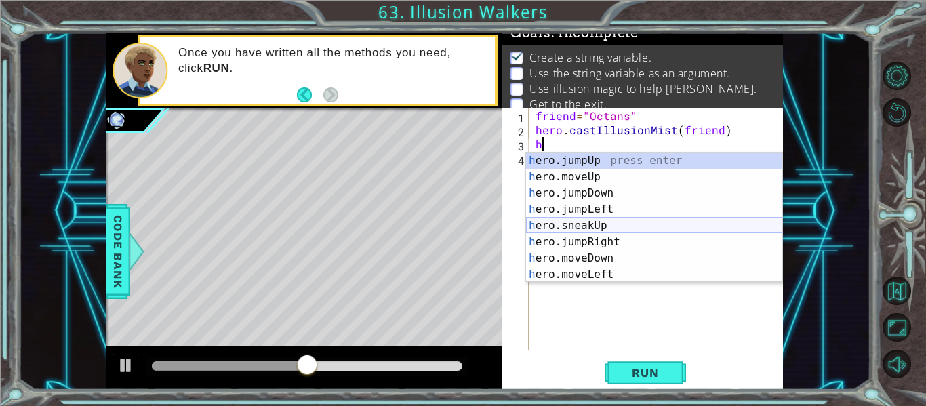
click at [610, 224] on div "h ero.jumpUp press enter h ero.moveUp press enter h ero.jumpDown press enter h …" at bounding box center [654, 233] width 256 height 163
type textarea "hero.sneakUp(1)"
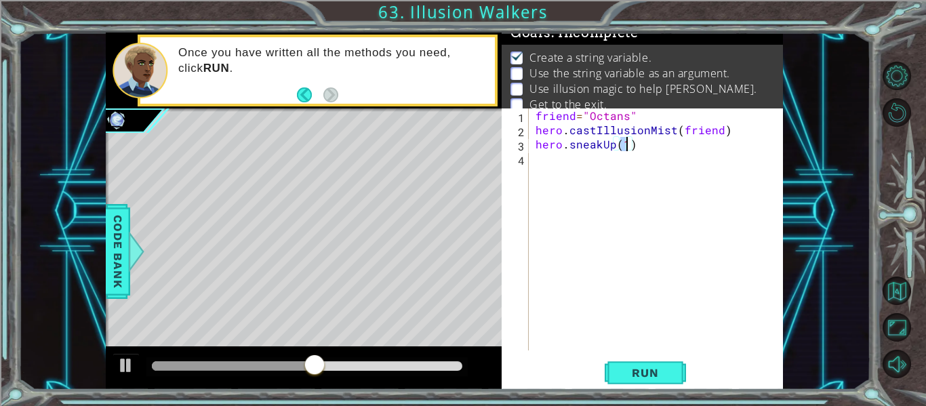
click at [548, 158] on div "friend = "Octans" hero . castIllusionMist ( friend ) hero . sneakUp ( 1 )" at bounding box center [660, 243] width 254 height 270
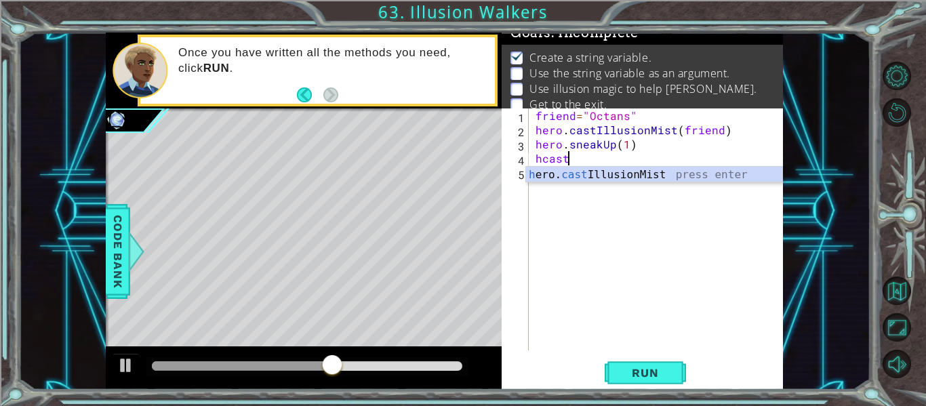
scroll to position [0, 1]
click at [619, 168] on div "h ero. cast IllusionMist press enter" at bounding box center [654, 191] width 256 height 49
type textarea "hero.castIllusionMist(friend)"
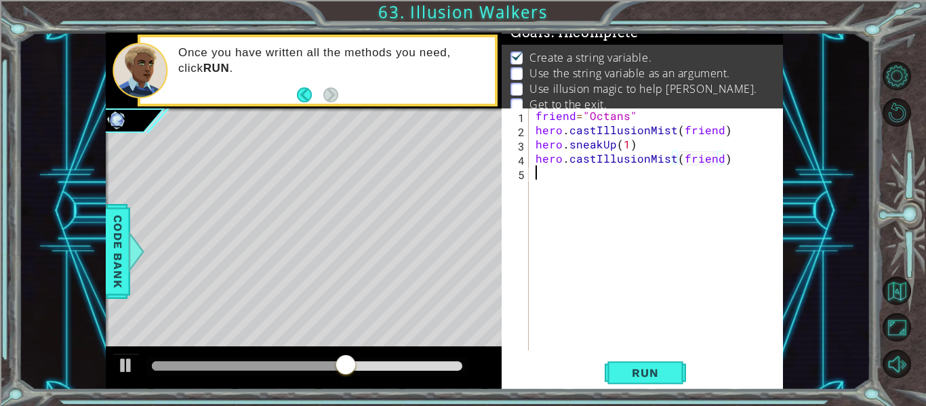
click at [607, 176] on div "friend = "Octans" hero . castIllusionMist ( friend ) hero . sneakUp ( 1 ) hero …" at bounding box center [660, 243] width 254 height 270
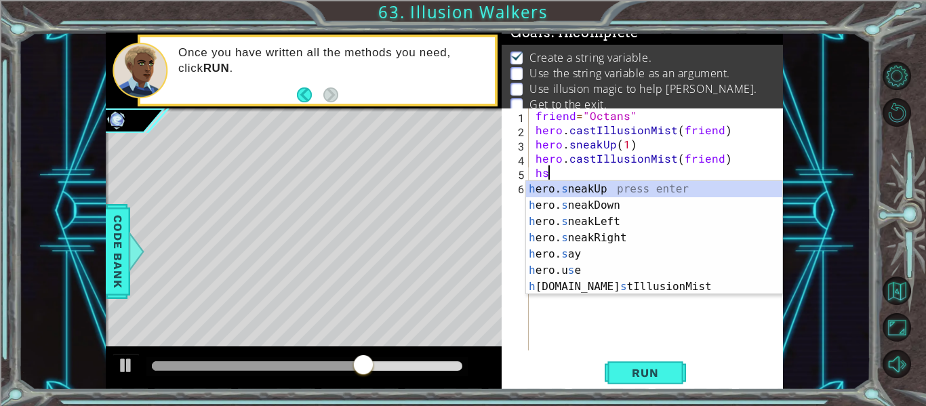
scroll to position [0, 1]
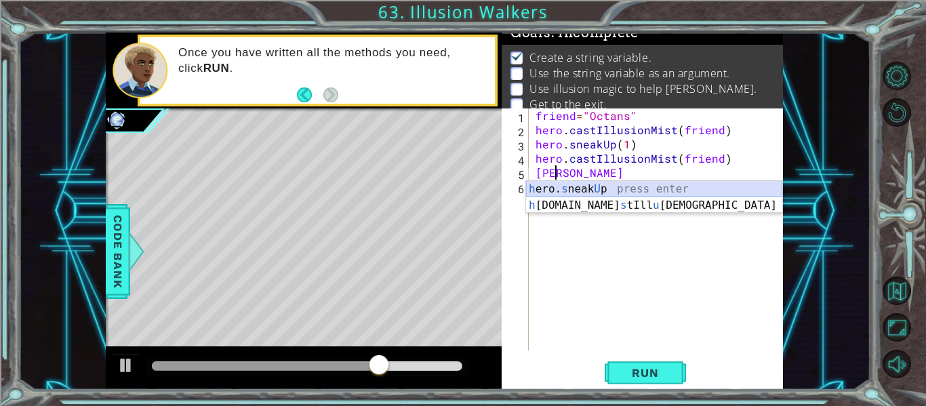
click at [634, 189] on div "h ero. s neak U p press enter h [DOMAIN_NAME] s tIll u sionMist press enter" at bounding box center [654, 213] width 256 height 65
type textarea "hero.sneakUp(1)"
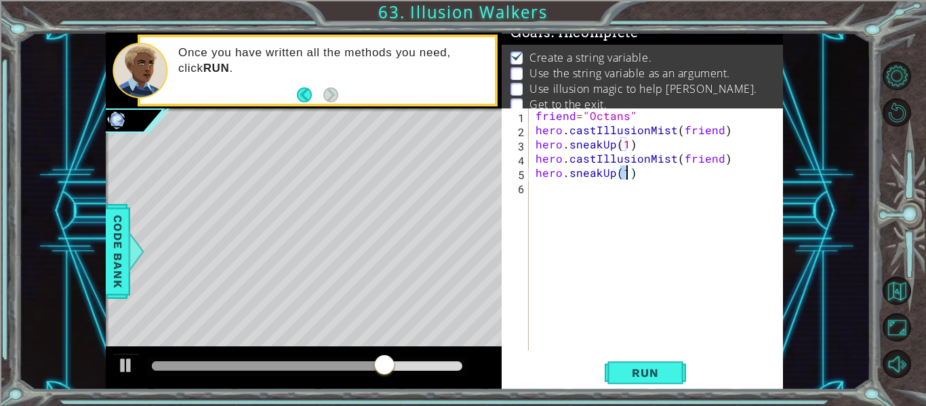
click at [596, 195] on div "friend = "Octans" hero . castIllusionMist ( friend ) hero . sneakUp ( 1 ) hero …" at bounding box center [660, 243] width 254 height 270
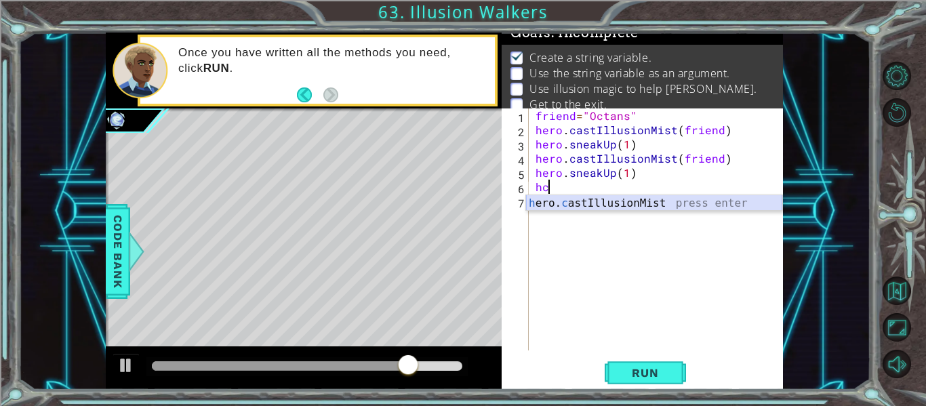
click at [649, 200] on div "h ero. c astIllusionMist press enter" at bounding box center [654, 219] width 256 height 49
type textarea "hero.castIllusionMist(friend)"
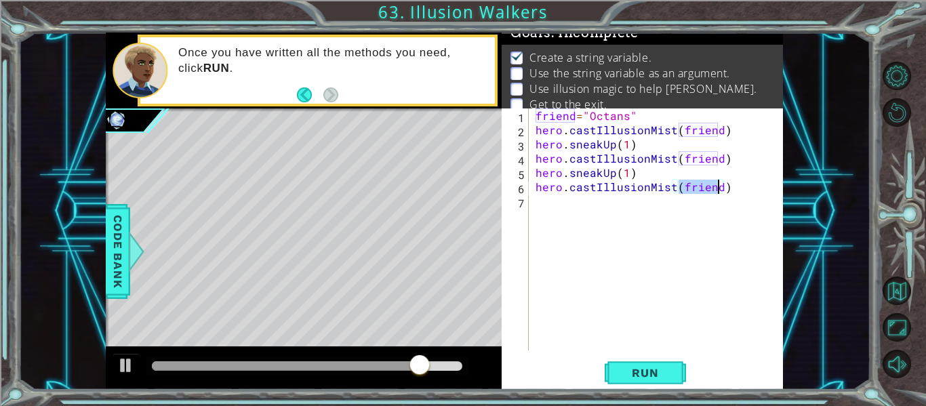
click at [594, 206] on div "friend = "Octans" hero . castIllusionMist ( friend ) hero . sneakUp ( 1 ) hero …" at bounding box center [660, 243] width 254 height 270
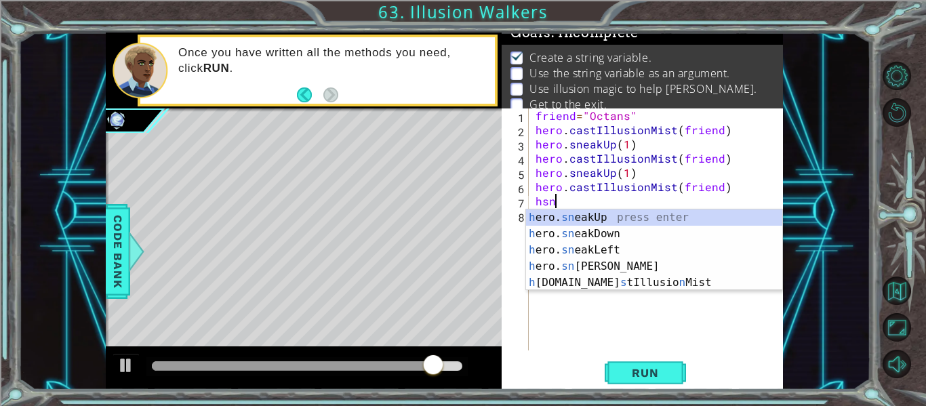
scroll to position [0, 1]
click at [626, 220] on div "h ero. sn eakUp press enter h ero. sn eakDown press enter h ero. sn eakLeft pre…" at bounding box center [654, 266] width 256 height 114
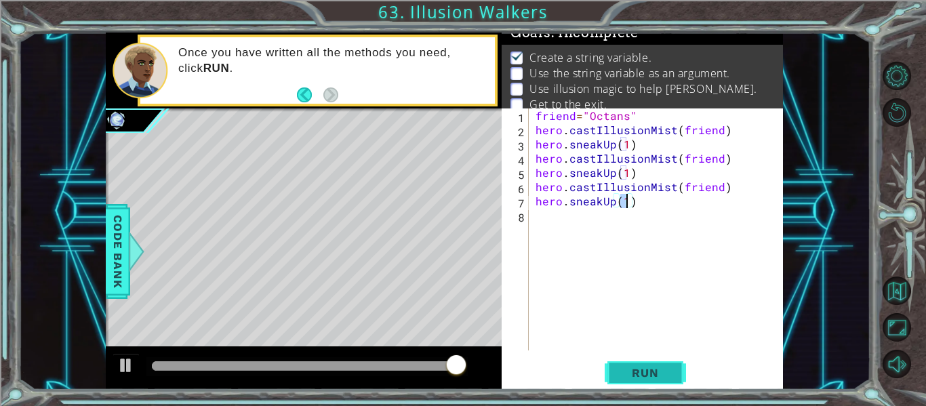
type textarea "hero.sneakUp(1)"
click at [628, 377] on span "Run" at bounding box center [645, 373] width 54 height 14
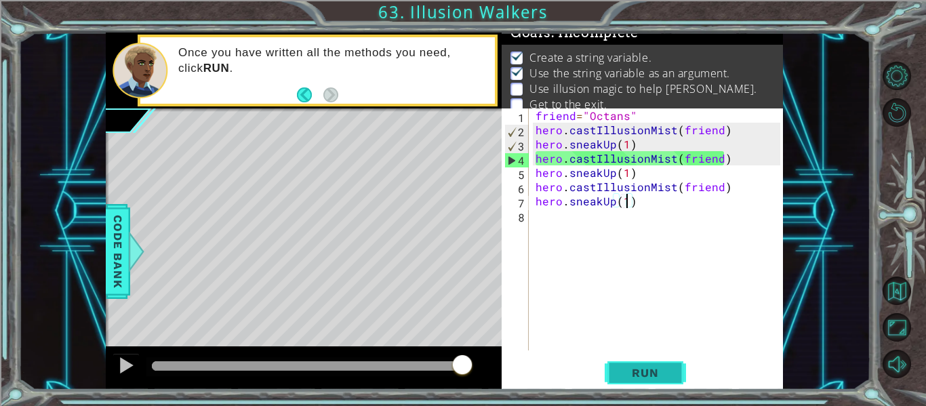
click at [620, 375] on span "Run" at bounding box center [645, 373] width 54 height 14
click at [642, 142] on div "friend = "Octans" hero . castIllusionMist ( friend ) hero . sneakUp ( 1 ) hero …" at bounding box center [660, 243] width 254 height 270
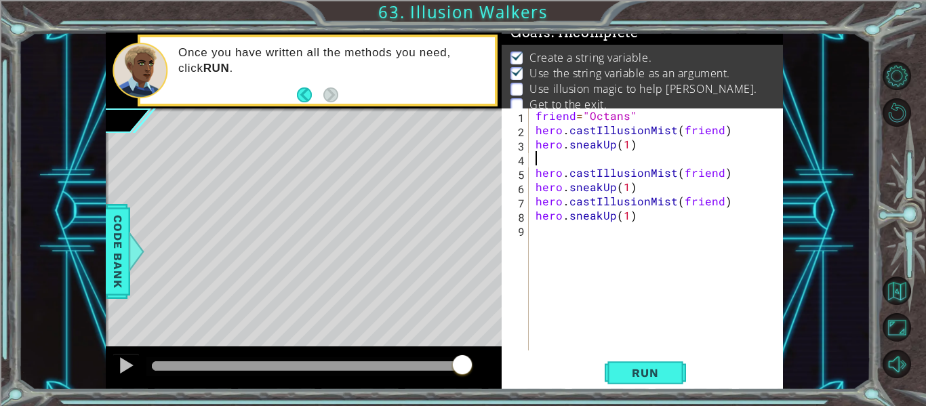
scroll to position [0, 0]
click at [634, 369] on span "Run" at bounding box center [645, 373] width 54 height 14
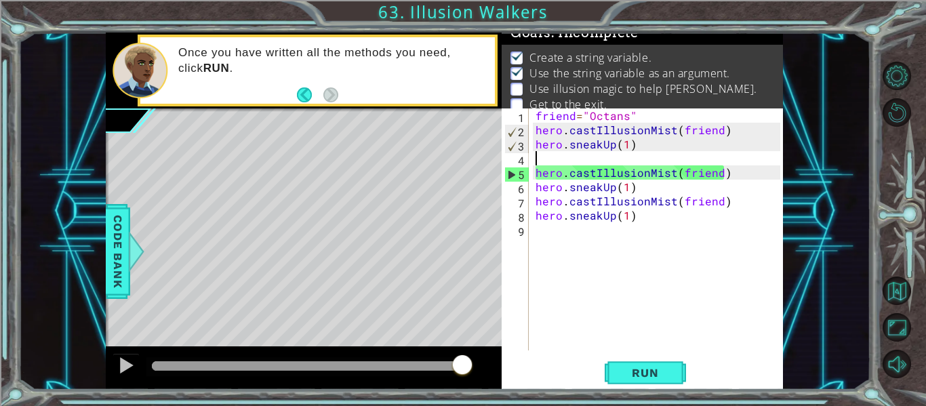
type textarea "f"
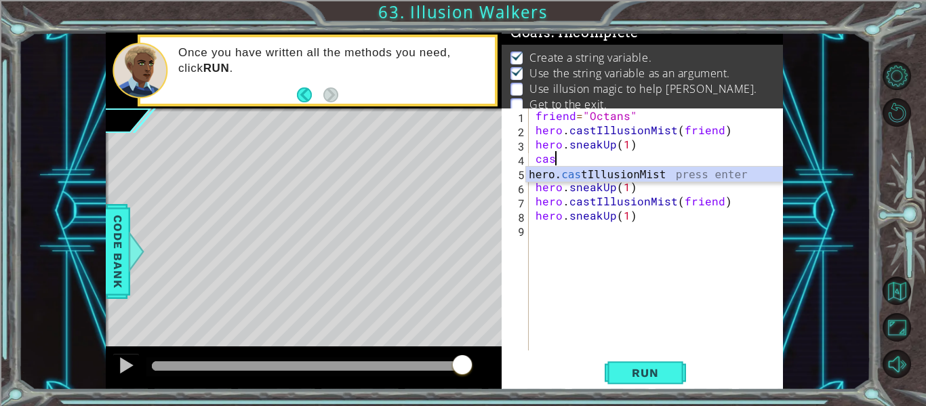
scroll to position [0, 1]
click at [679, 167] on div "hero. cas tIllusionMist press enter" at bounding box center [654, 191] width 256 height 49
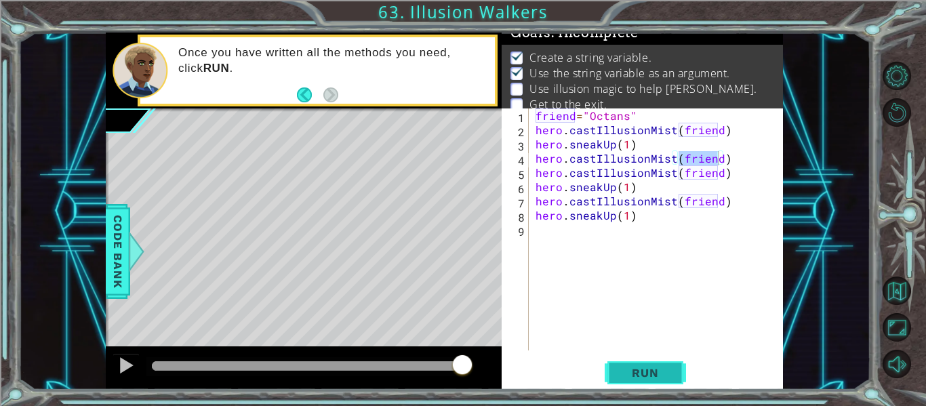
click at [633, 369] on span "Run" at bounding box center [645, 373] width 54 height 14
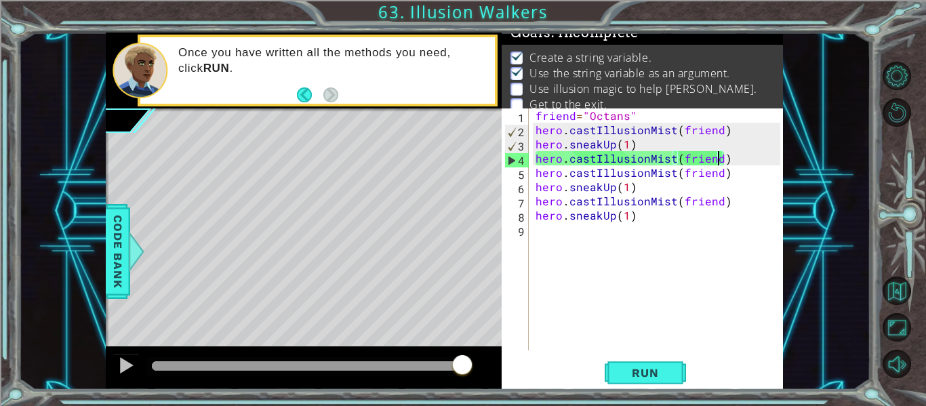
click at [610, 142] on div "friend = "Octans" hero . castIllusionMist ( friend ) hero . sneakUp ( 1 ) hero …" at bounding box center [660, 243] width 254 height 270
click at [631, 142] on div "friend = "Octans" hero . castIllusionMist ( friend ) hero . sneakUp ( 1 ) hero …" at bounding box center [660, 243] width 254 height 270
click at [622, 144] on div "friend = "Octans" hero . castIllusionMist ( friend ) hero . sneakUp ( 1 ) hero …" at bounding box center [660, 243] width 254 height 270
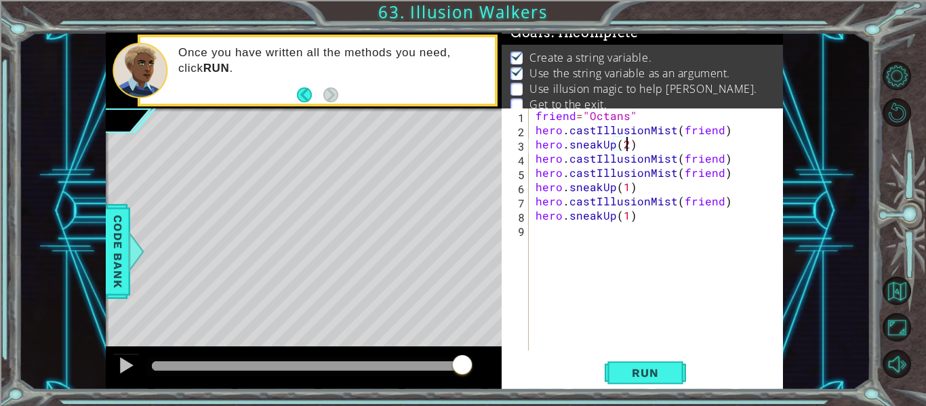
scroll to position [0, 5]
click at [637, 365] on button "Run" at bounding box center [645, 373] width 81 height 28
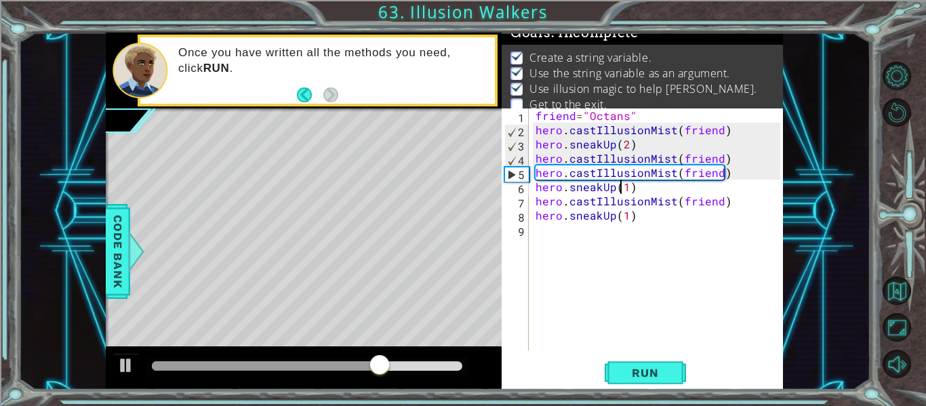
click at [623, 184] on div "friend = "Octans" hero . castIllusionMist ( friend ) hero . sneakUp ( 2 ) hero …" at bounding box center [660, 243] width 254 height 270
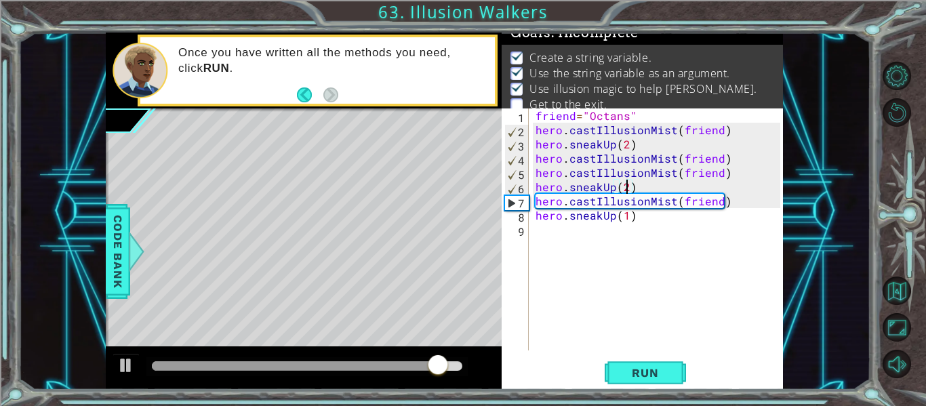
click at [622, 216] on div "friend = "Octans" hero . castIllusionMist ( friend ) hero . sneakUp ( 2 ) hero …" at bounding box center [660, 243] width 254 height 270
type textarea "hero.sneakUp(2)"
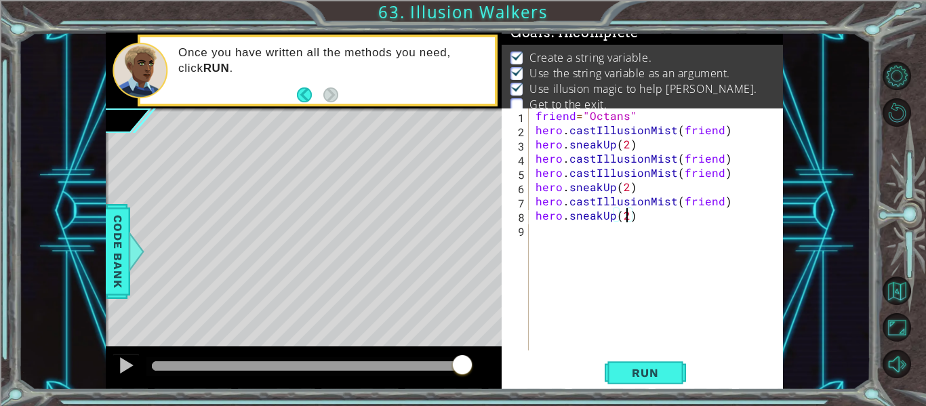
click at [569, 232] on div "friend = "Octans" hero . castIllusionMist ( friend ) hero . sneakUp ( 2 ) hero …" at bounding box center [660, 243] width 254 height 270
click at [659, 375] on span "Run" at bounding box center [645, 373] width 54 height 14
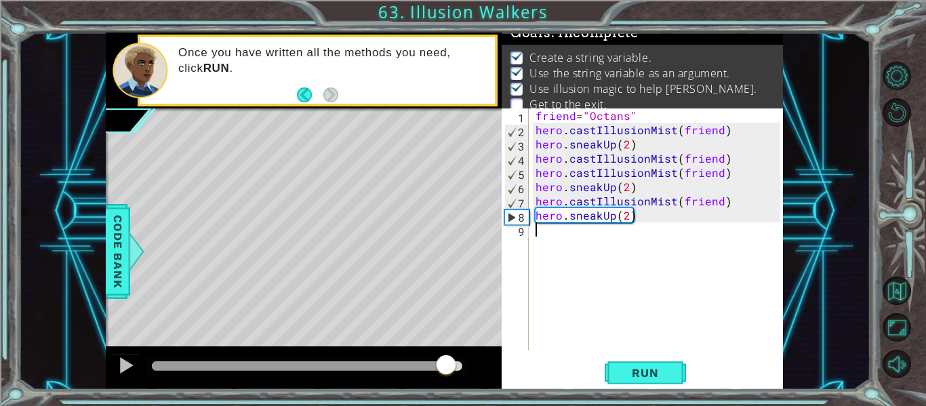
drag, startPoint x: 157, startPoint y: 363, endPoint x: 450, endPoint y: 387, distance: 294.4
click at [450, 387] on div at bounding box center [304, 367] width 396 height 43
click at [624, 217] on div "friend = "Octans" hero . castIllusionMist ( friend ) hero . sneakUp ( 2 ) hero …" at bounding box center [660, 243] width 254 height 270
type textarea "hero.sneakUp(1)"
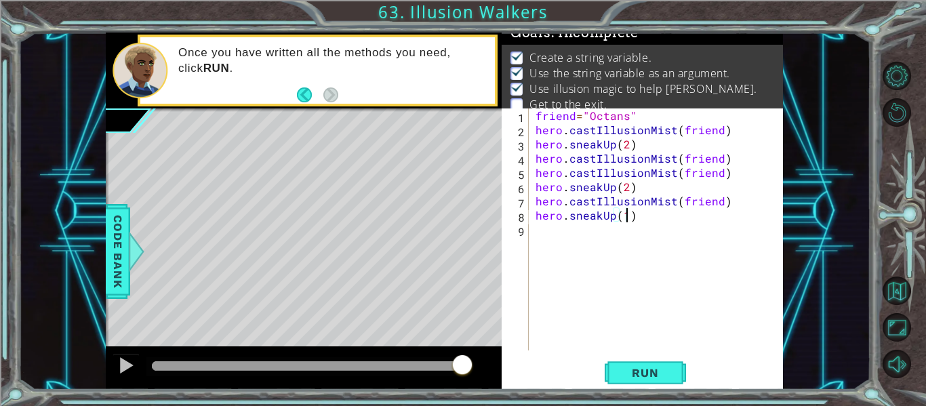
scroll to position [0, 5]
click at [589, 237] on div "friend = "Octans" hero . castIllusionMist ( friend ) hero . sneakUp ( 2 ) hero …" at bounding box center [660, 243] width 254 height 270
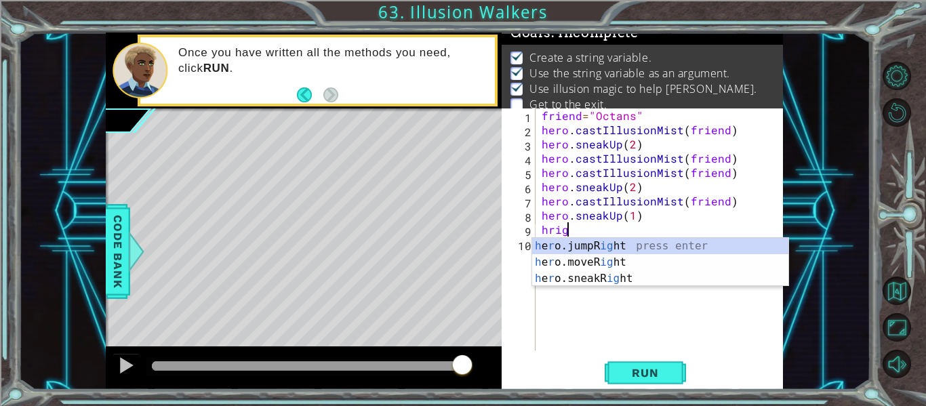
scroll to position [0, 2]
click at [640, 258] on div "h e r o.jumpR ight press enter h e r o.moveR ight press enter h e r o.sneakR ig…" at bounding box center [660, 278] width 256 height 81
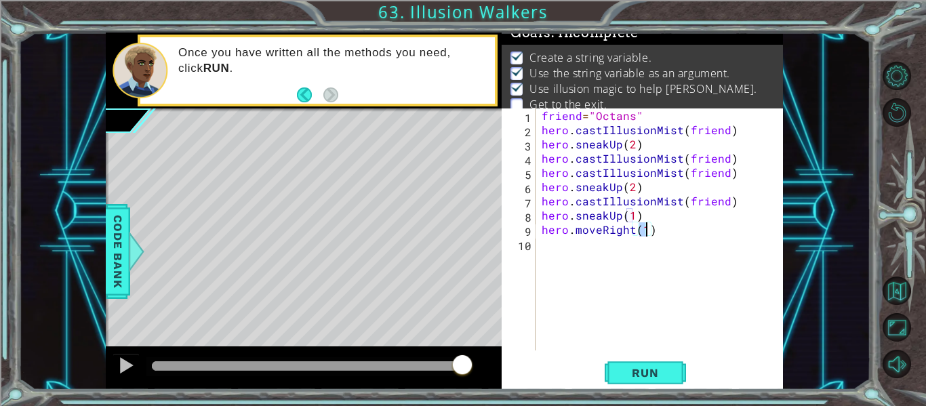
scroll to position [0, 6]
type textarea "hero.moveRight(3)"
click at [669, 364] on button "Run" at bounding box center [645, 373] width 81 height 28
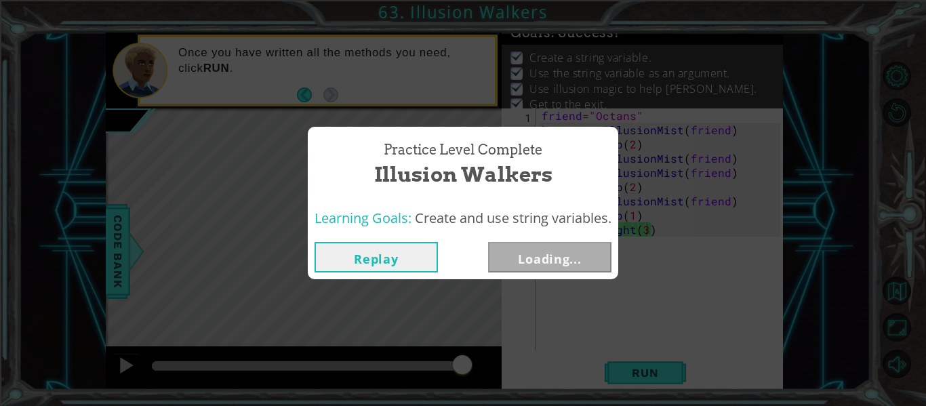
drag, startPoint x: 169, startPoint y: 358, endPoint x: 558, endPoint y: 415, distance: 393.3
click at [558, 405] on html "1 ההההההההההההההההההההההההההההההההההההההההההההההההההההההההההההההההההההההההההההה…" at bounding box center [463, 254] width 926 height 509
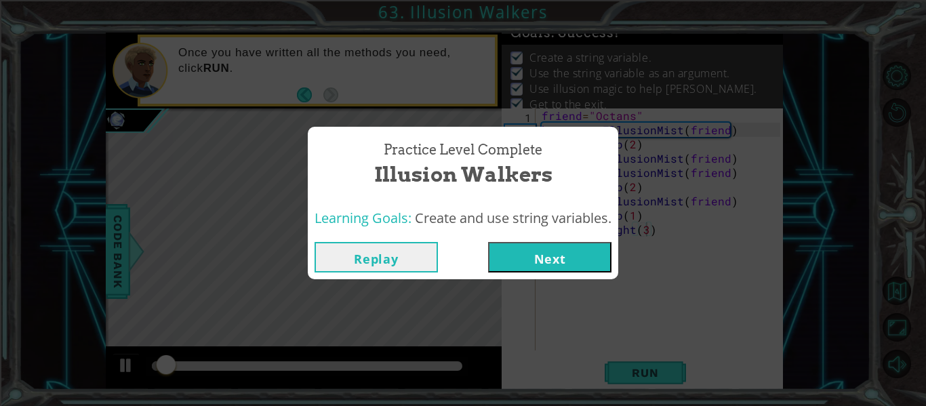
click at [540, 259] on button "Next" at bounding box center [549, 257] width 123 height 30
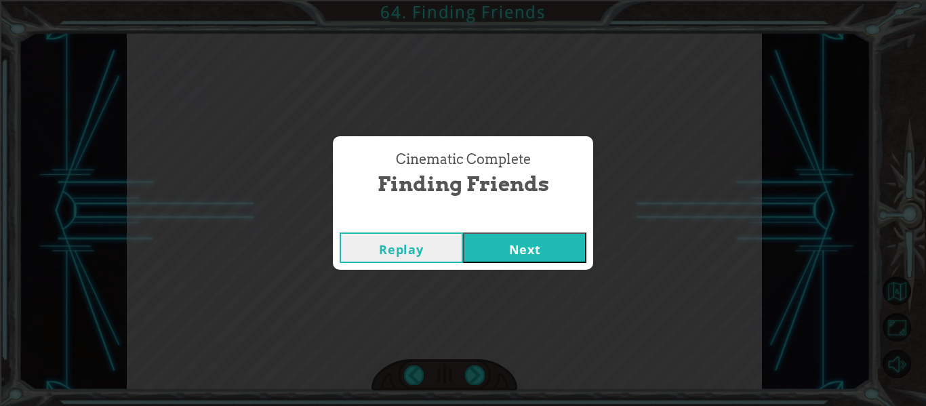
click at [552, 253] on button "Next" at bounding box center [524, 247] width 123 height 30
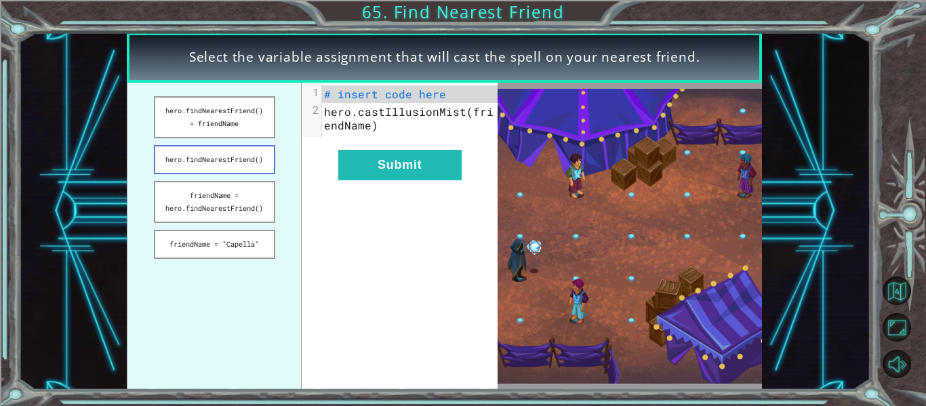
click at [251, 160] on button "hero.findNearestFriend()" at bounding box center [214, 159] width 121 height 29
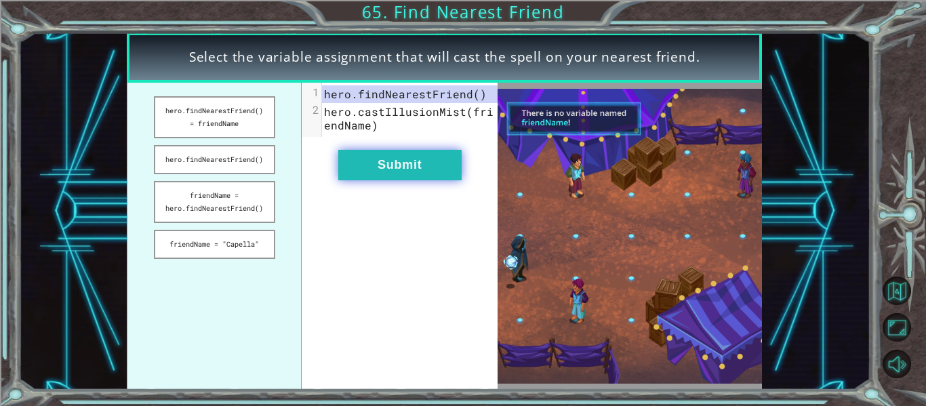
click at [367, 173] on button "Submit" at bounding box center [399, 165] width 123 height 30
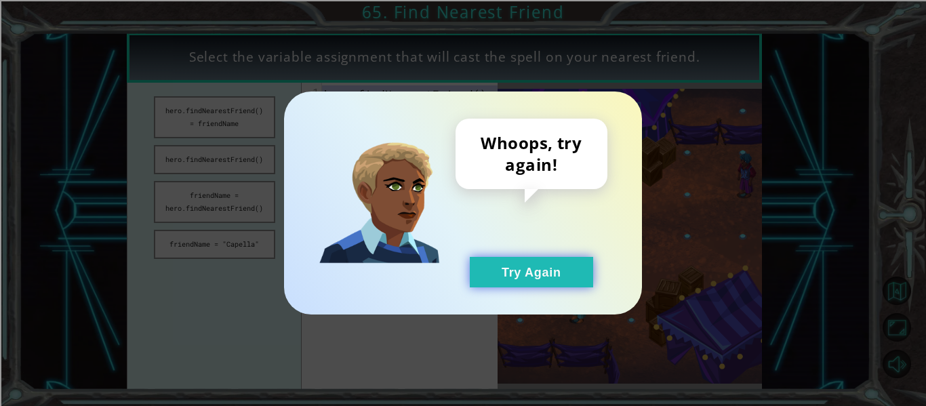
click at [476, 280] on button "Try Again" at bounding box center [531, 272] width 123 height 30
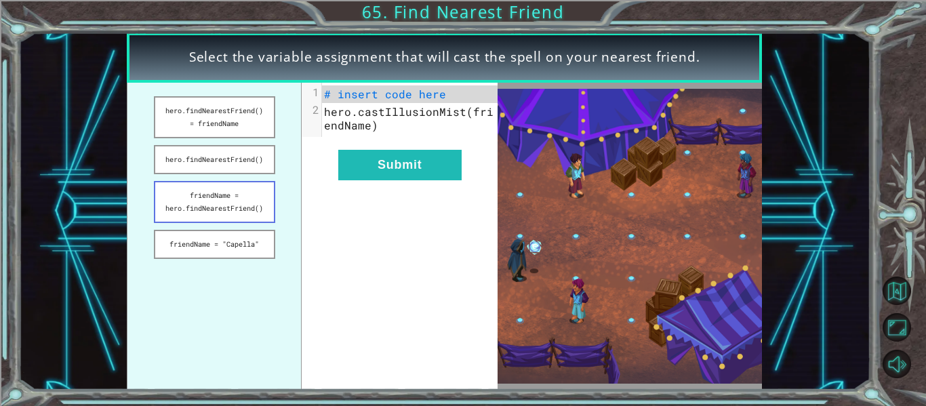
click at [206, 195] on button "friendName = hero.findNearestFriend()" at bounding box center [214, 202] width 121 height 42
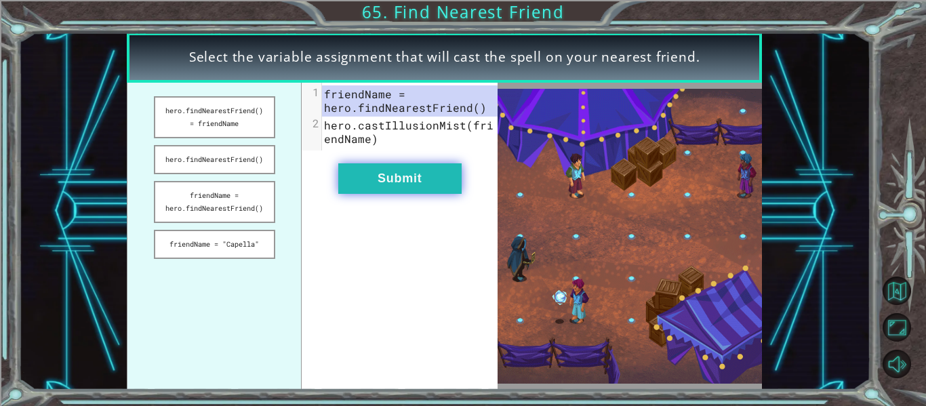
click at [346, 179] on button "Submit" at bounding box center [399, 178] width 123 height 30
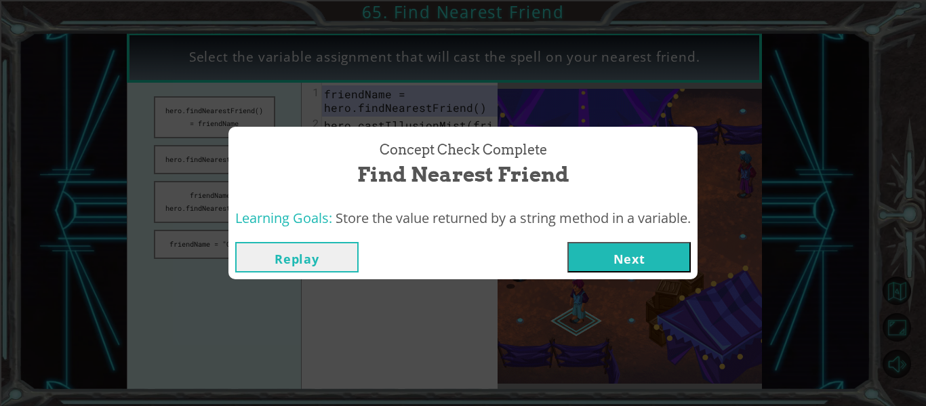
click at [630, 261] on button "Next" at bounding box center [628, 257] width 123 height 30
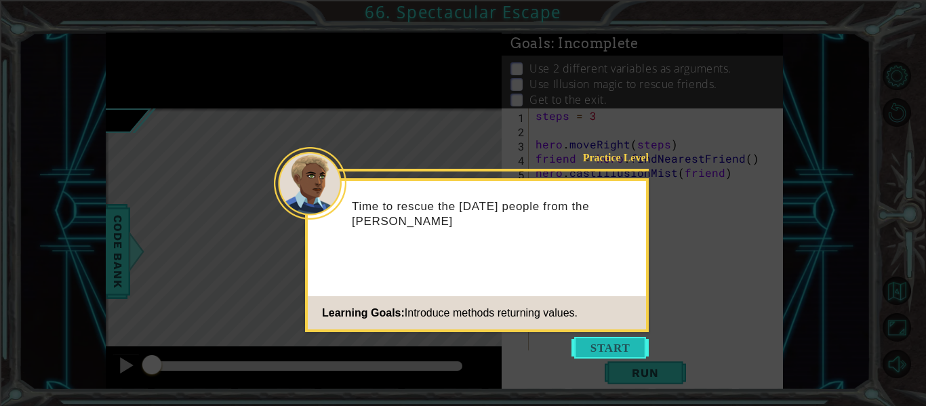
click at [619, 342] on button "Start" at bounding box center [609, 348] width 77 height 22
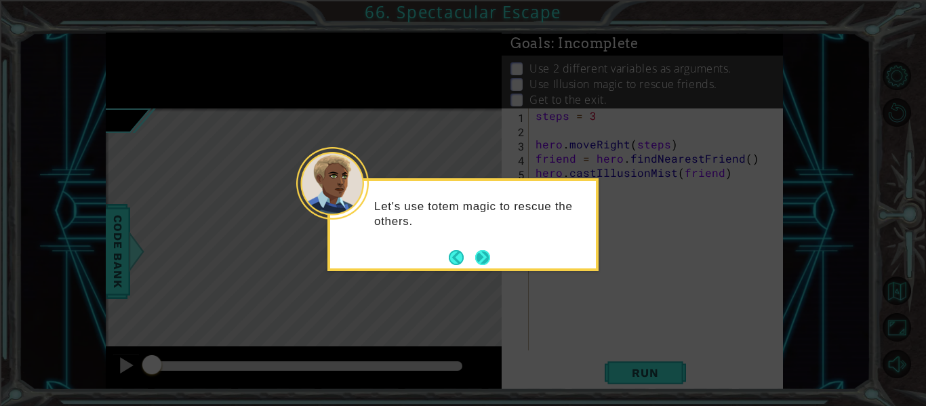
click at [483, 260] on button "Next" at bounding box center [482, 257] width 15 height 15
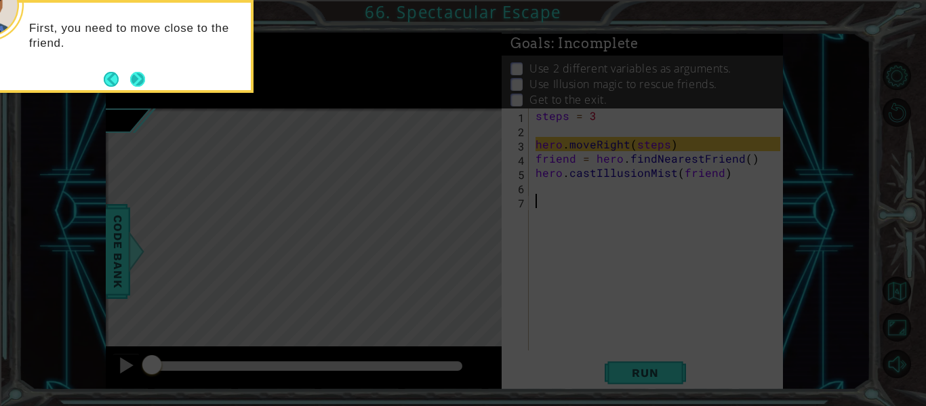
click at [138, 81] on button "Next" at bounding box center [137, 79] width 15 height 15
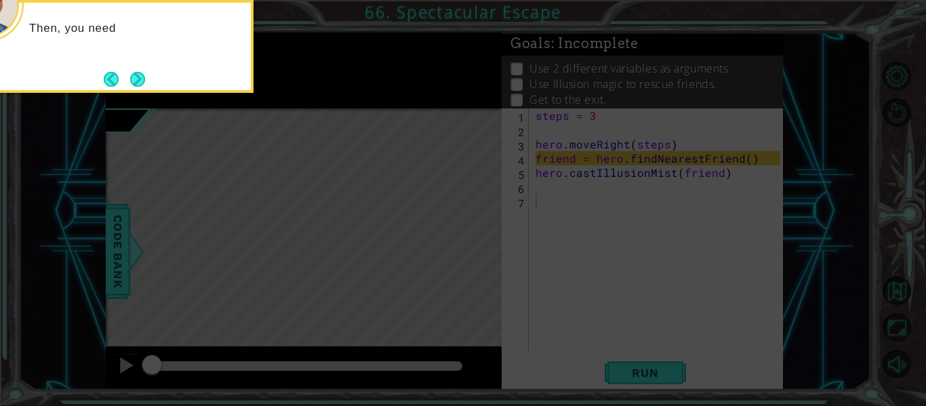
click at [138, 81] on button "Next" at bounding box center [137, 79] width 15 height 15
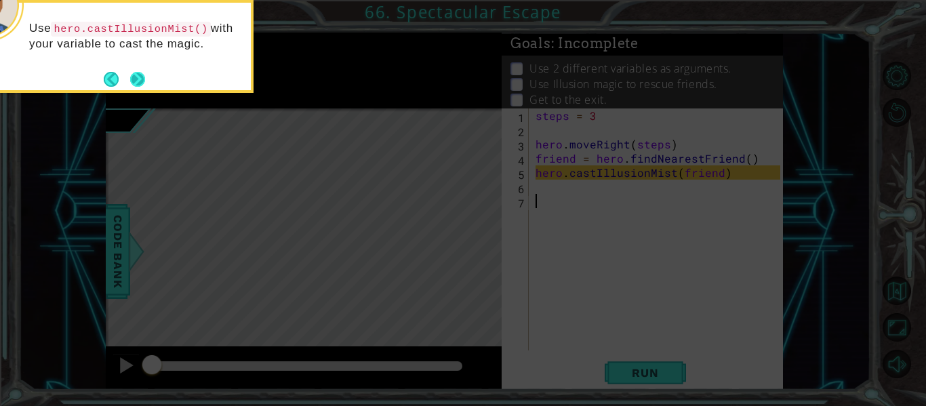
click at [133, 78] on button "Next" at bounding box center [137, 79] width 15 height 15
click at [133, 78] on icon at bounding box center [463, 60] width 926 height 691
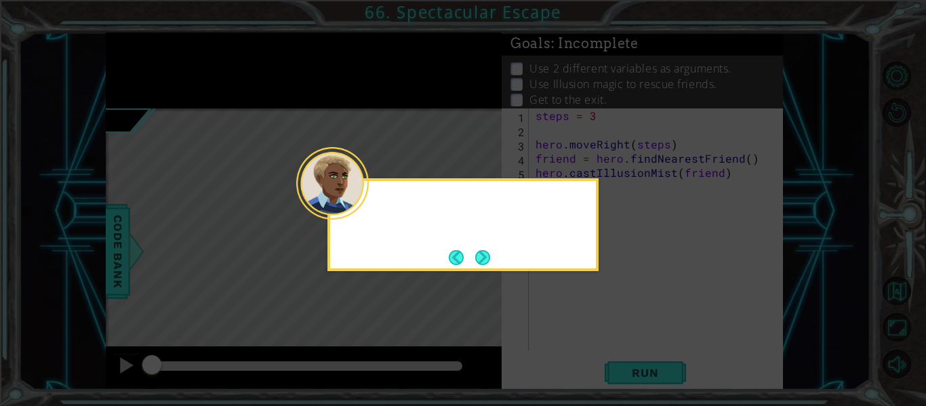
click at [133, 78] on icon at bounding box center [463, 203] width 926 height 406
click at [466, 258] on button "Back" at bounding box center [462, 257] width 26 height 15
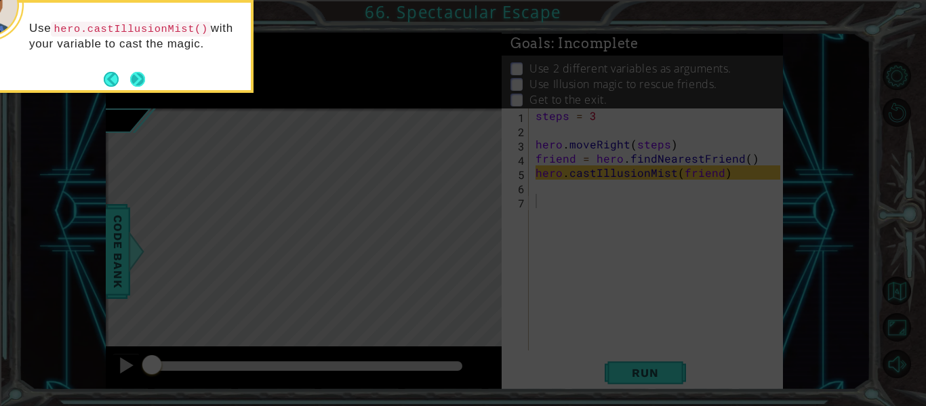
click at [144, 79] on button "Next" at bounding box center [137, 79] width 15 height 15
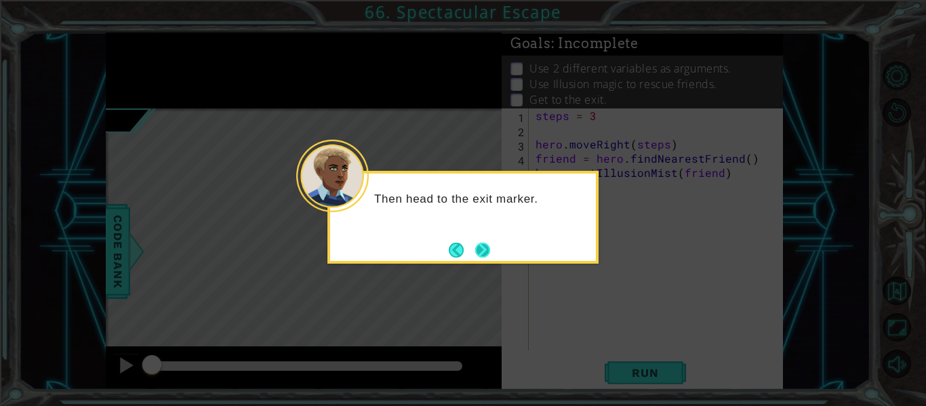
click at [478, 256] on button "Next" at bounding box center [482, 250] width 15 height 15
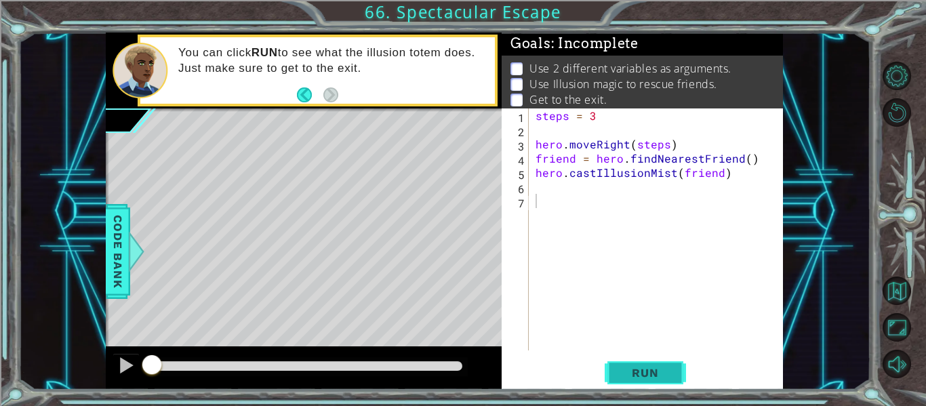
click at [660, 373] on span "Run" at bounding box center [645, 373] width 54 height 14
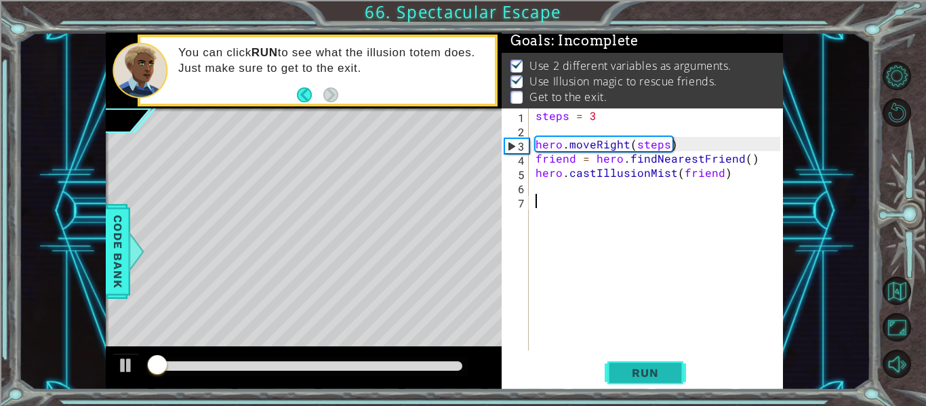
scroll to position [3, 0]
drag, startPoint x: 241, startPoint y: 367, endPoint x: 115, endPoint y: 367, distance: 125.4
click at [115, 367] on div at bounding box center [304, 367] width 396 height 43
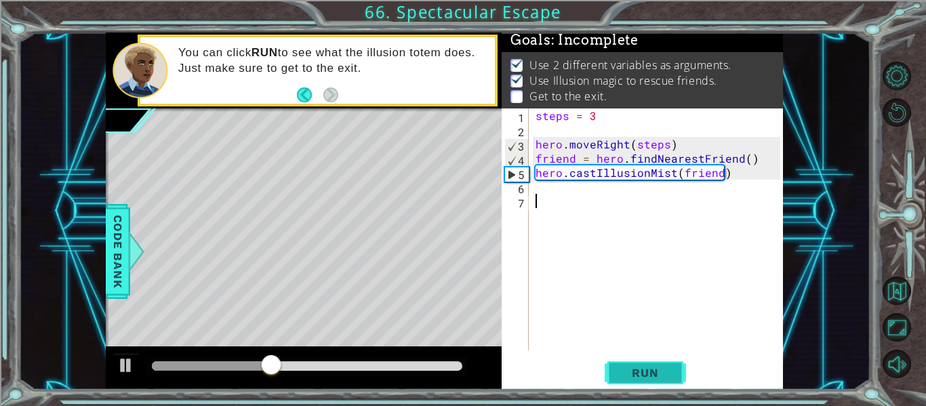
click at [661, 381] on button "Run" at bounding box center [645, 373] width 81 height 28
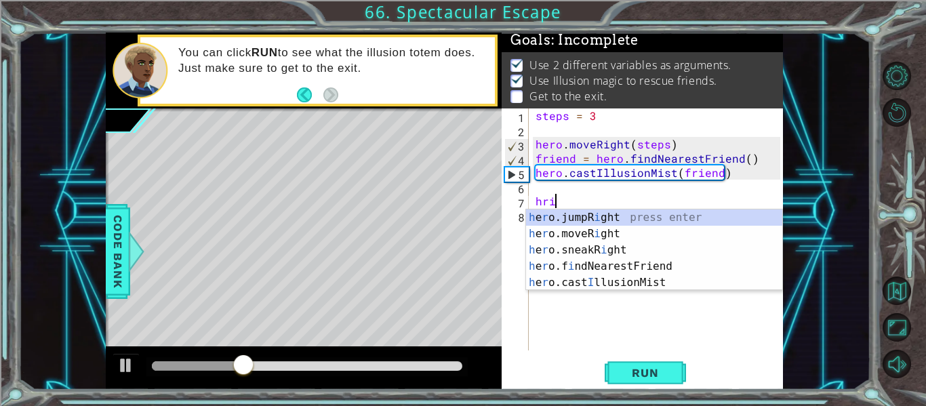
scroll to position [0, 1]
click at [578, 232] on div "h e r o.jumpR i ght press enter h e r o.moveR i ght press enter h e r o.sneakR …" at bounding box center [654, 266] width 256 height 114
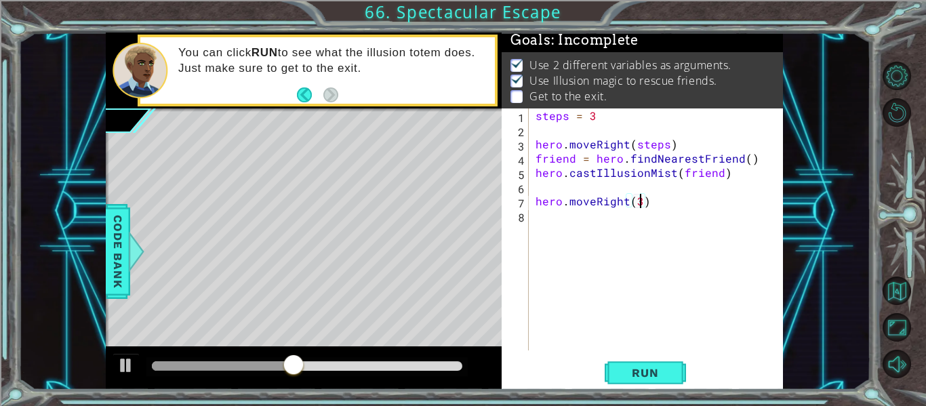
scroll to position [0, 6]
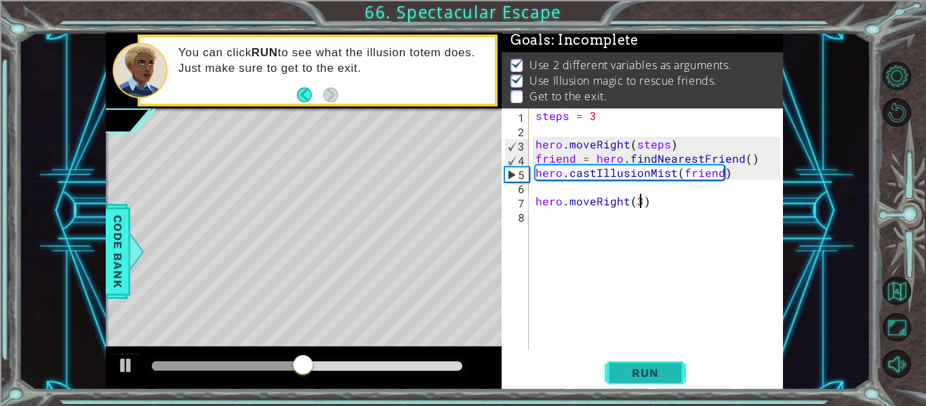
type textarea "hero.moveRight(3)"
click at [643, 362] on button "Run" at bounding box center [645, 373] width 81 height 28
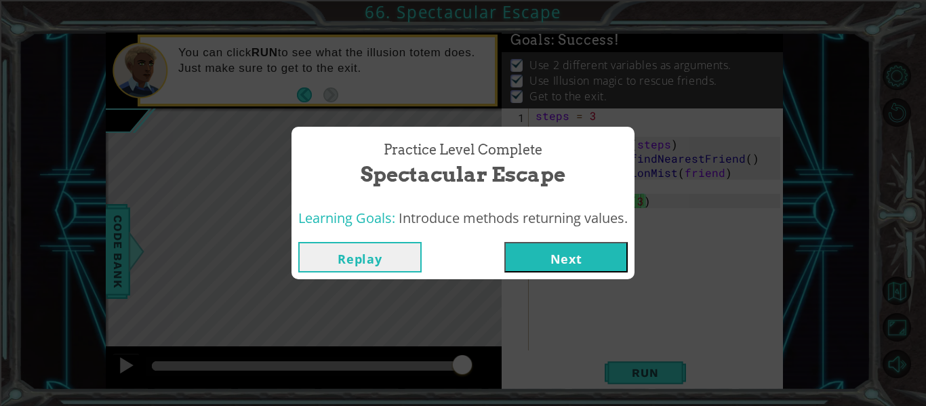
click at [581, 266] on button "Next" at bounding box center [565, 257] width 123 height 30
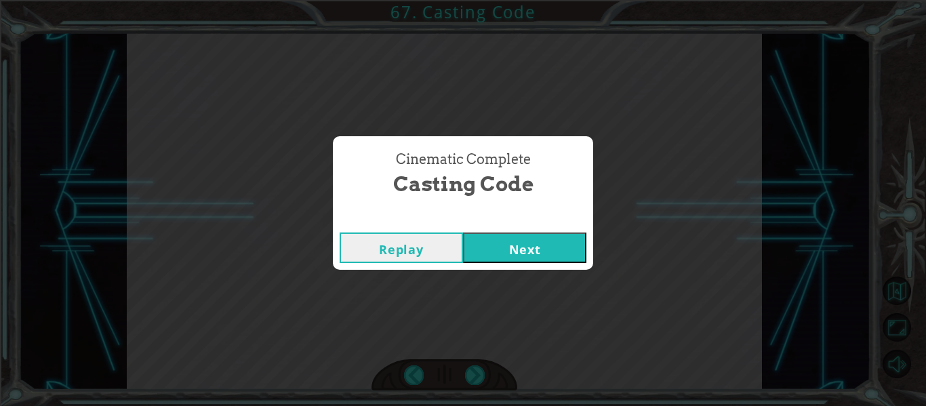
click at [535, 248] on button "Next" at bounding box center [524, 247] width 123 height 30
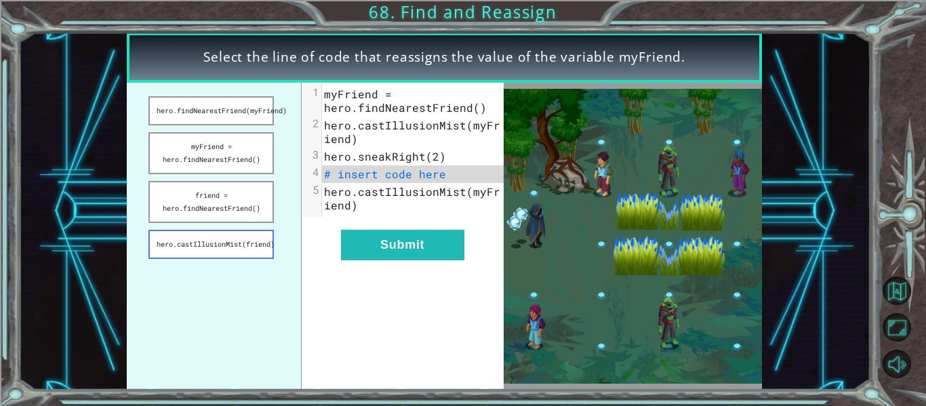
click at [227, 244] on button "hero.castIllusionMist(friend)" at bounding box center [210, 244] width 125 height 29
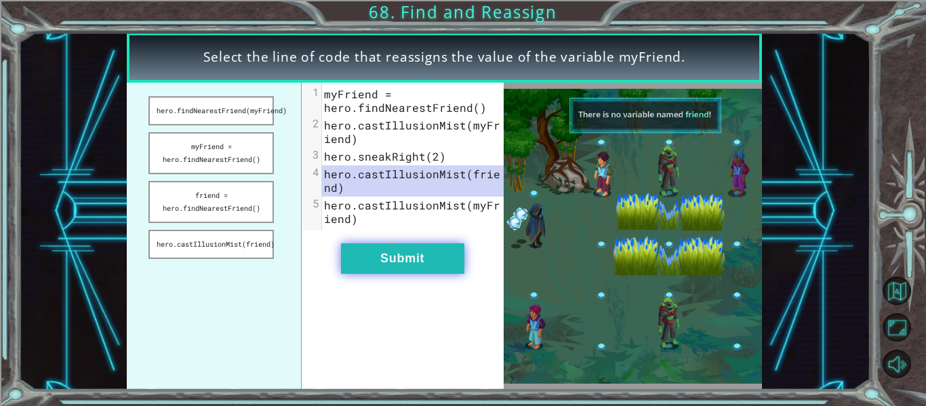
click at [367, 256] on button "Submit" at bounding box center [402, 258] width 123 height 30
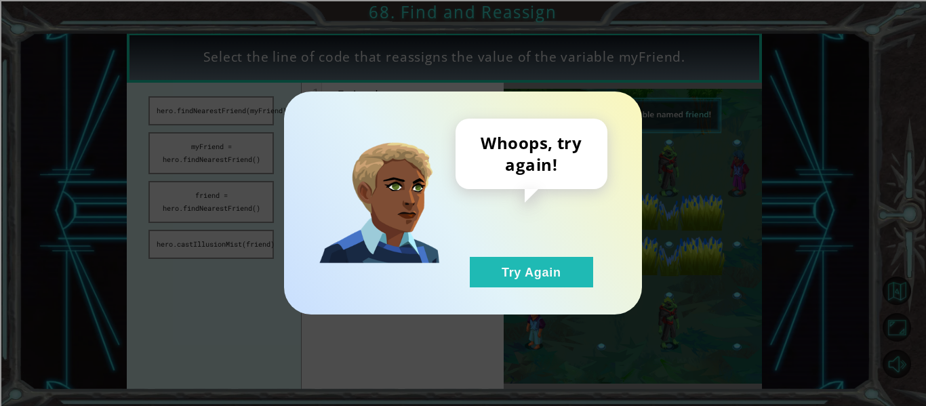
click at [491, 298] on div "Whoops, try again! Try Again" at bounding box center [463, 202] width 358 height 223
click at [486, 282] on button "Try Again" at bounding box center [531, 272] width 123 height 30
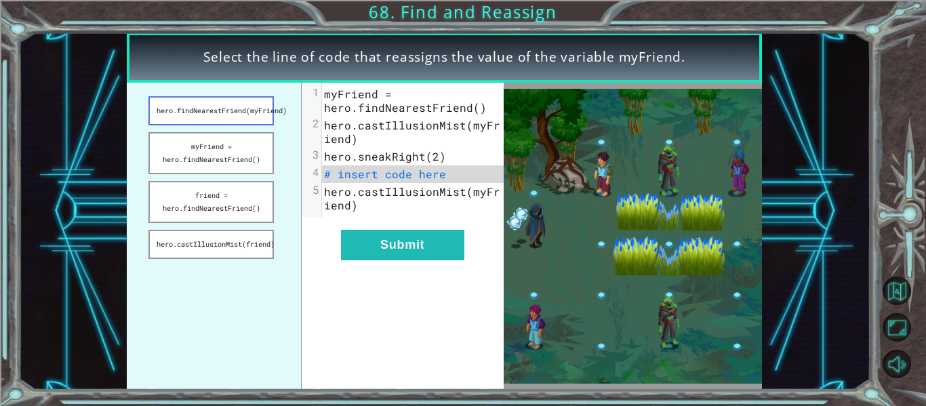
click at [185, 125] on button "hero.findNearestFriend(myFriend)" at bounding box center [210, 110] width 125 height 29
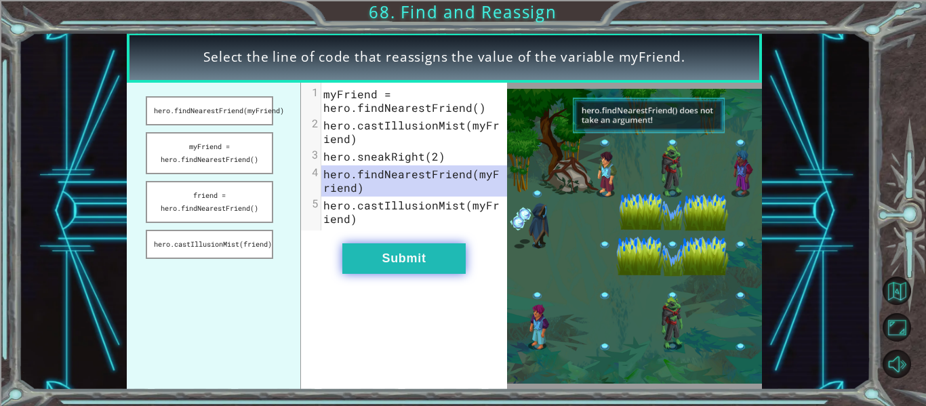
click at [377, 260] on button "Submit" at bounding box center [403, 258] width 123 height 30
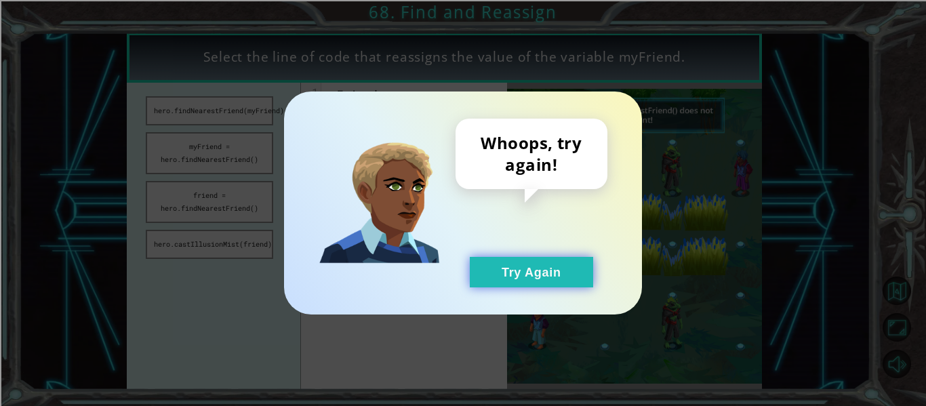
click at [531, 276] on button "Try Again" at bounding box center [531, 272] width 123 height 30
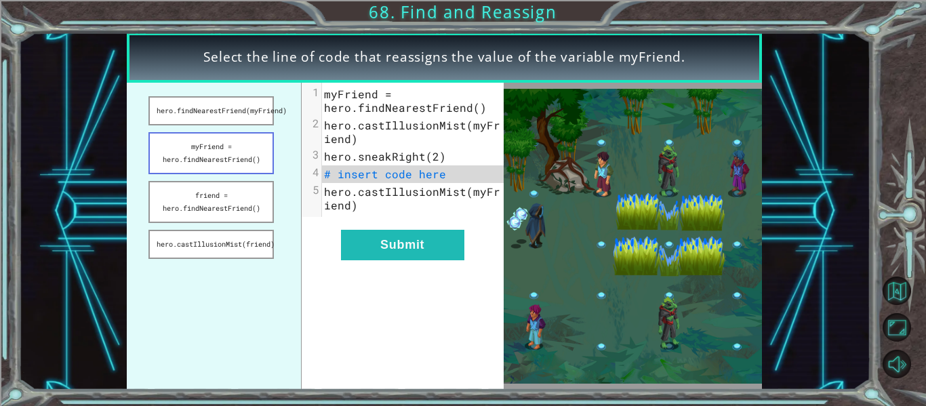
click at [197, 161] on button "myFriend = hero.findNearestFriend()" at bounding box center [210, 153] width 125 height 42
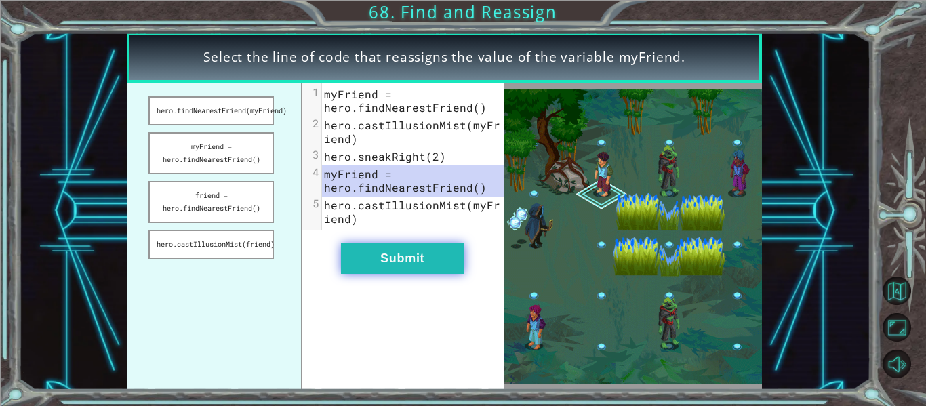
click at [377, 258] on button "Submit" at bounding box center [402, 258] width 123 height 30
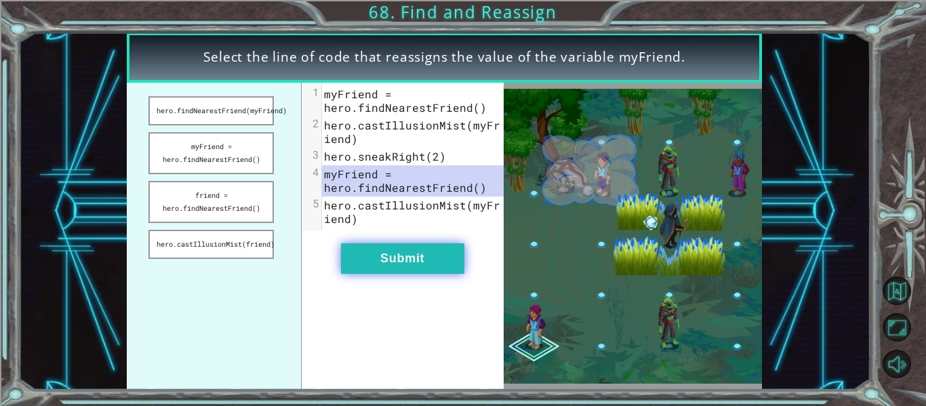
click at [380, 256] on button "Submit" at bounding box center [402, 258] width 123 height 30
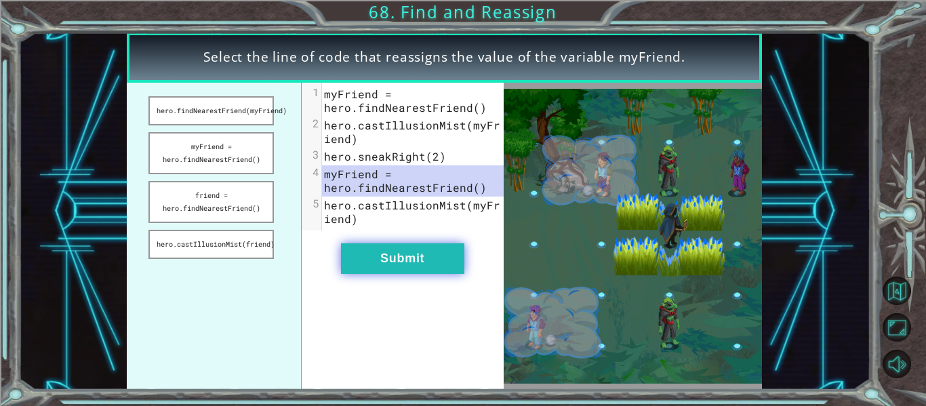
click at [386, 263] on button "Submit" at bounding box center [402, 258] width 123 height 30
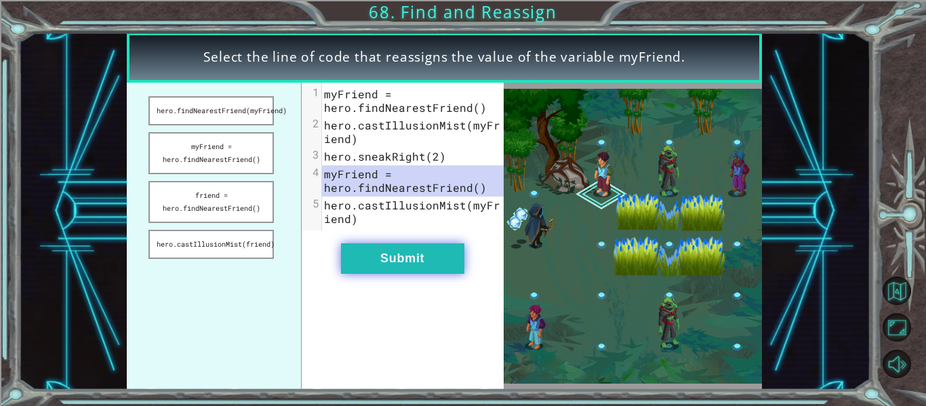
click at [377, 251] on button "Submit" at bounding box center [402, 258] width 123 height 30
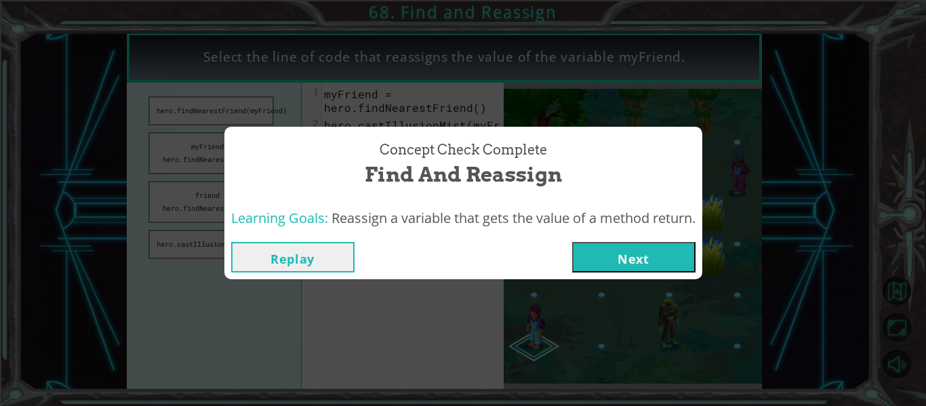
click at [662, 249] on button "Next" at bounding box center [633, 257] width 123 height 30
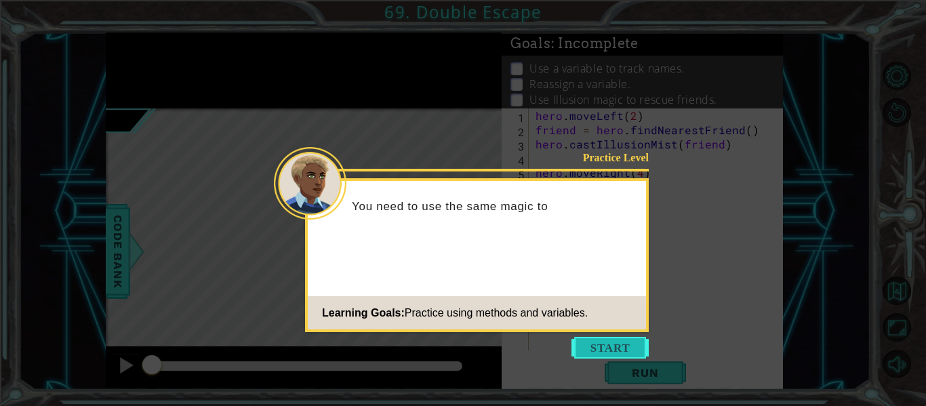
click at [640, 342] on button "Start" at bounding box center [609, 348] width 77 height 22
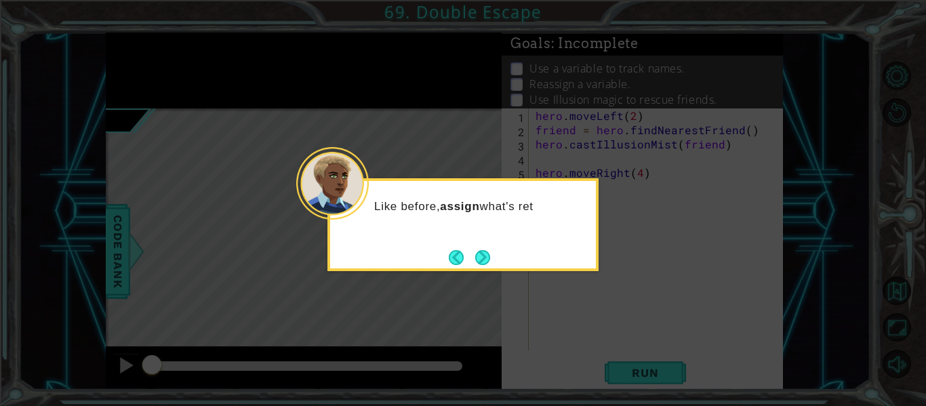
click at [514, 284] on icon at bounding box center [463, 203] width 926 height 406
click at [486, 259] on button "Next" at bounding box center [482, 257] width 15 height 15
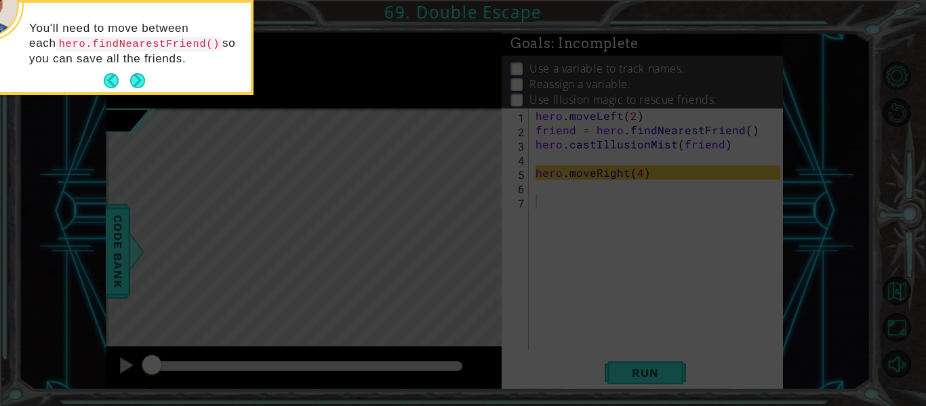
click at [132, 70] on footer at bounding box center [124, 80] width 41 height 20
click at [136, 75] on button "Next" at bounding box center [137, 80] width 15 height 15
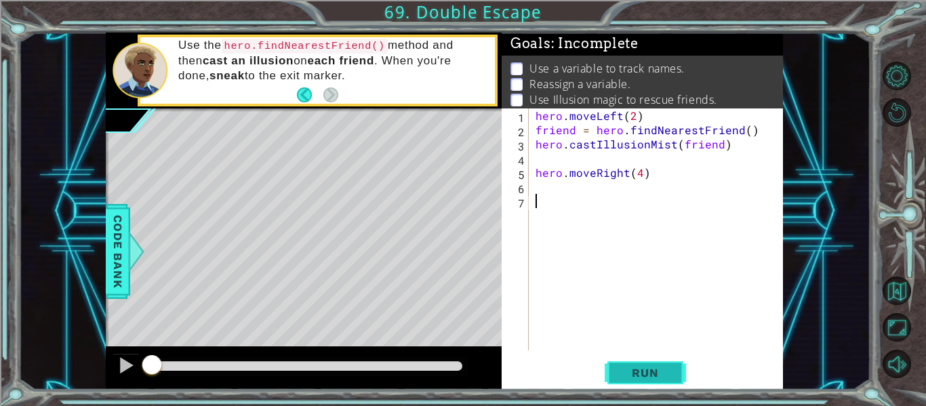
click at [625, 378] on span "Run" at bounding box center [645, 373] width 54 height 14
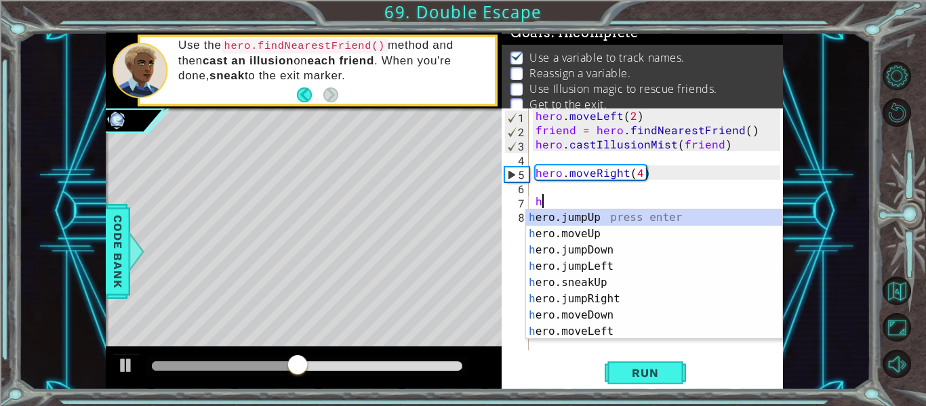
scroll to position [0, 1]
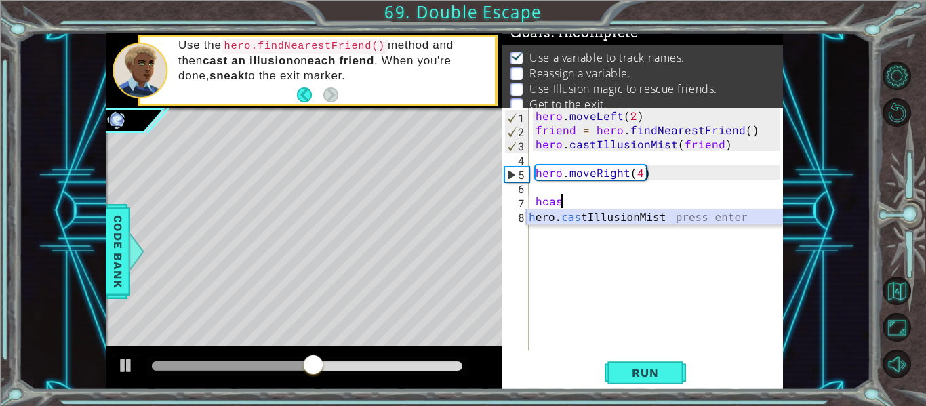
click at [543, 213] on div "h ero. cas tIllusionMist press enter" at bounding box center [654, 233] width 256 height 49
type textarea "hero.castIllusionMist(friend)"
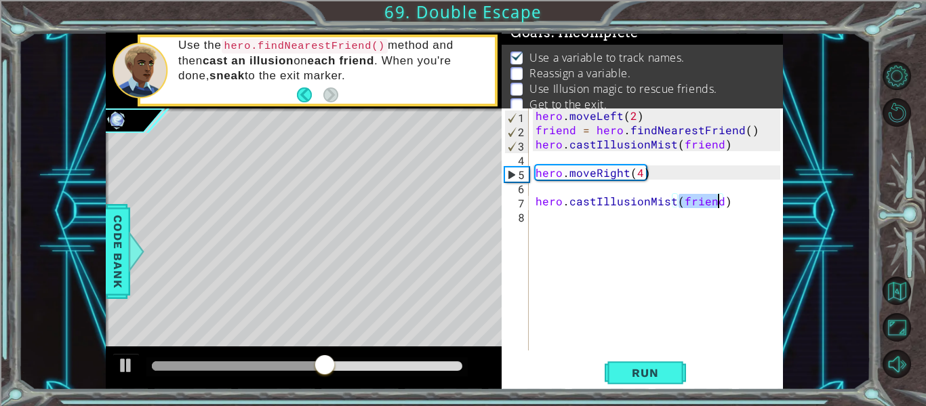
click at [550, 212] on div "hero . moveLeft ( 2 ) friend = hero . findNearestFriend ( ) hero . castIllusion…" at bounding box center [660, 243] width 254 height 270
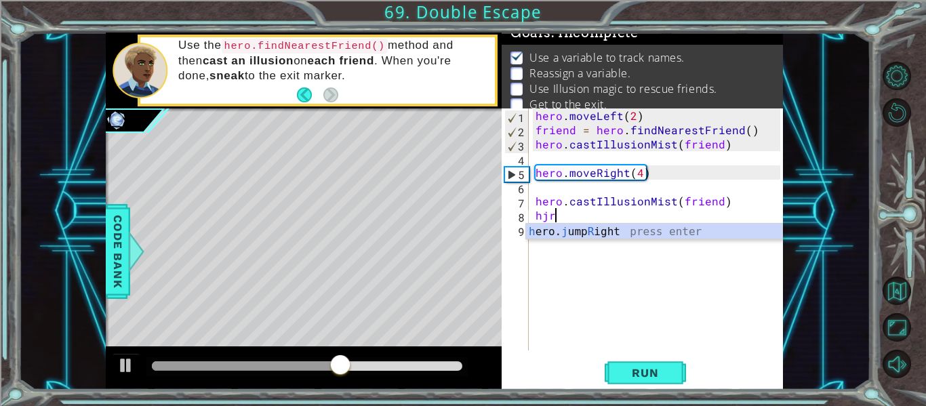
type textarea "hjr"
click at [632, 234] on div "h ero. j ump R ight press enter" at bounding box center [654, 248] width 256 height 49
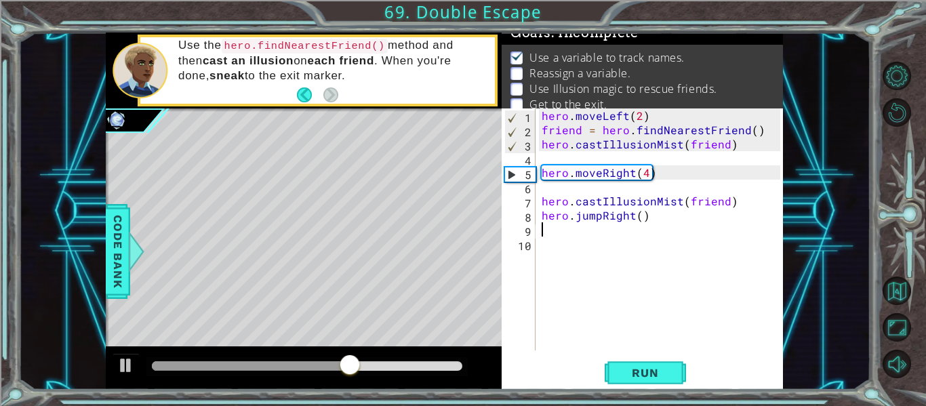
scroll to position [0, 0]
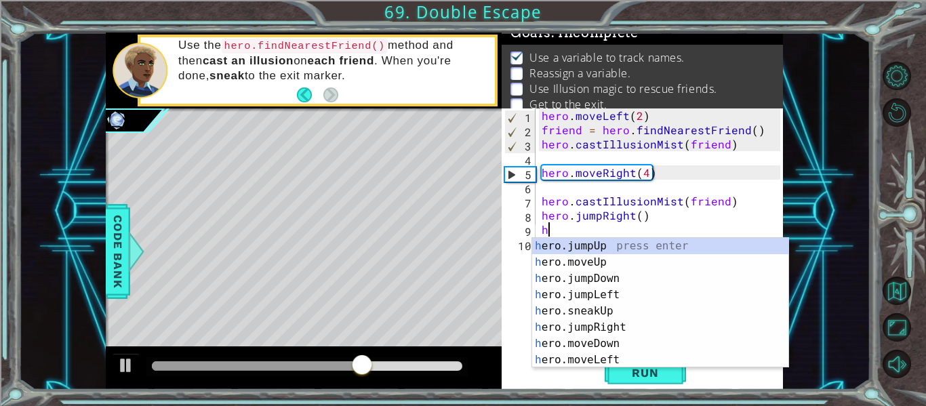
type textarea "hu"
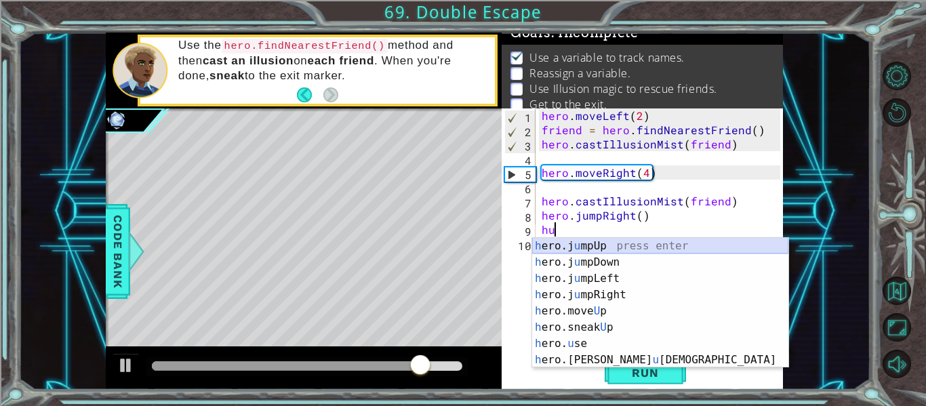
click at [616, 243] on div "h ero.j u mpUp press enter h ero.j u mpDown press enter h ero.j u mpLeft press …" at bounding box center [660, 319] width 256 height 163
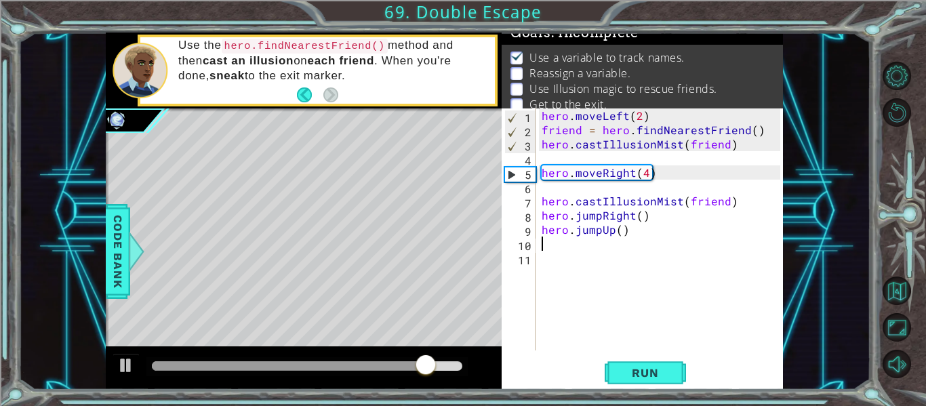
click at [619, 232] on div "hero . moveLeft ( 2 ) friend = hero . findNearestFriend ( ) hero . castIllusion…" at bounding box center [663, 243] width 248 height 270
click at [635, 359] on button "Run" at bounding box center [645, 373] width 81 height 28
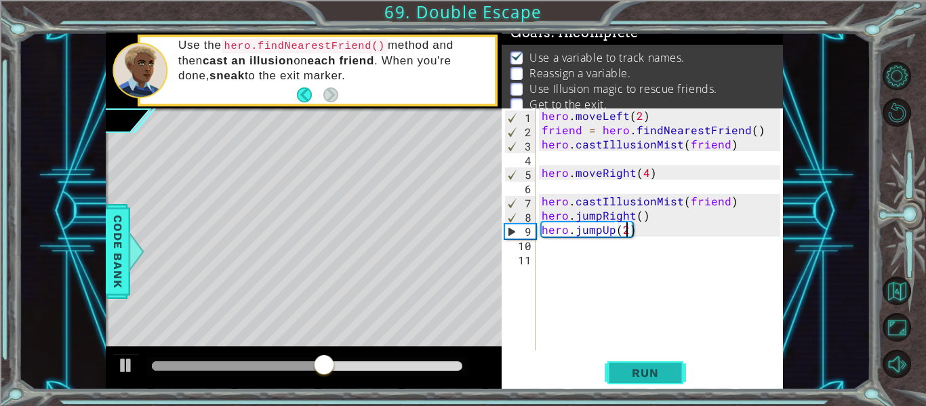
click at [666, 377] on span "Run" at bounding box center [645, 373] width 54 height 14
drag, startPoint x: 165, startPoint y: 360, endPoint x: 270, endPoint y: 376, distance: 105.6
click at [270, 376] on div at bounding box center [270, 366] width 24 height 24
click at [629, 216] on div "hero . moveLeft ( 2 ) friend = hero . findNearestFriend ( ) hero . castIllusion…" at bounding box center [663, 243] width 248 height 270
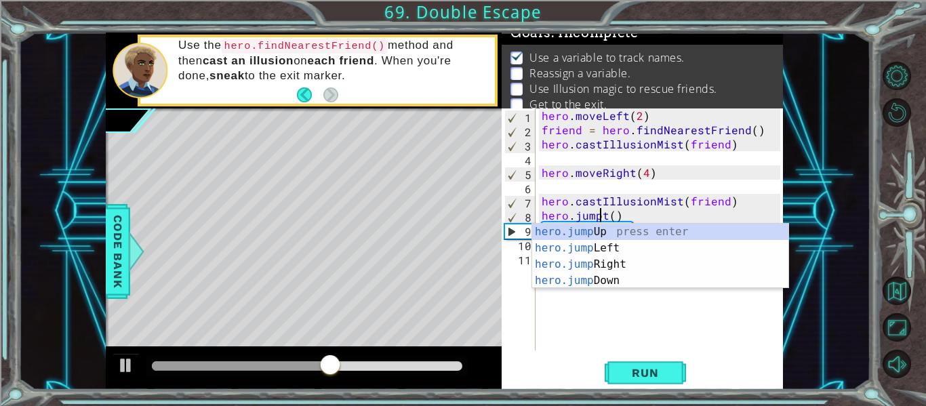
scroll to position [0, 4]
click at [689, 240] on div "hero.jump Up press enter hero.jump Left press enter hero.jump Right press enter…" at bounding box center [660, 273] width 256 height 98
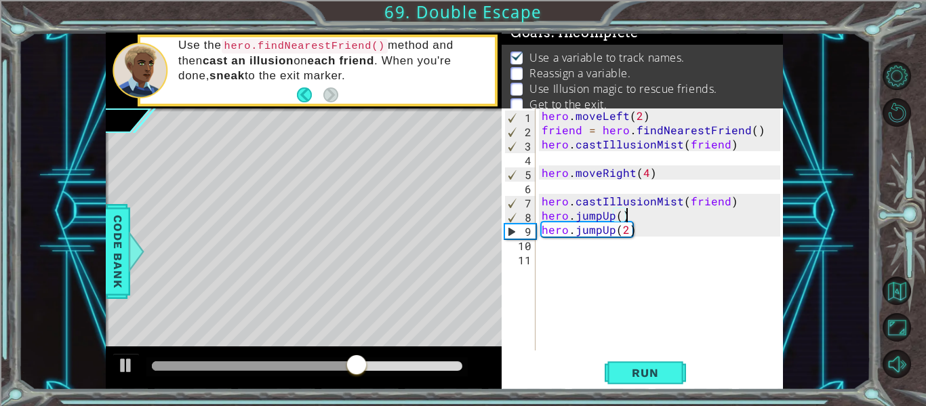
click at [613, 220] on div "hero . moveLeft ( 2 ) friend = hero . findNearestFriend ( ) hero . castIllusion…" at bounding box center [663, 243] width 248 height 270
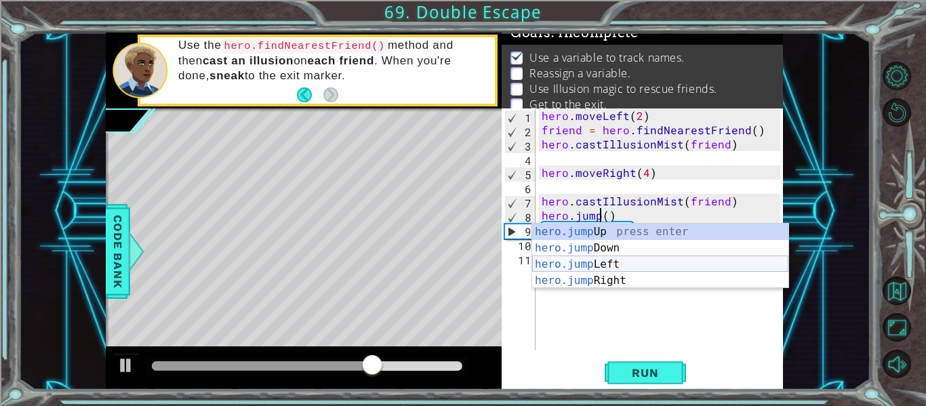
click at [653, 261] on div "hero.jump Up press enter hero.jump Down press enter hero.jump Left press enter …" at bounding box center [660, 273] width 256 height 98
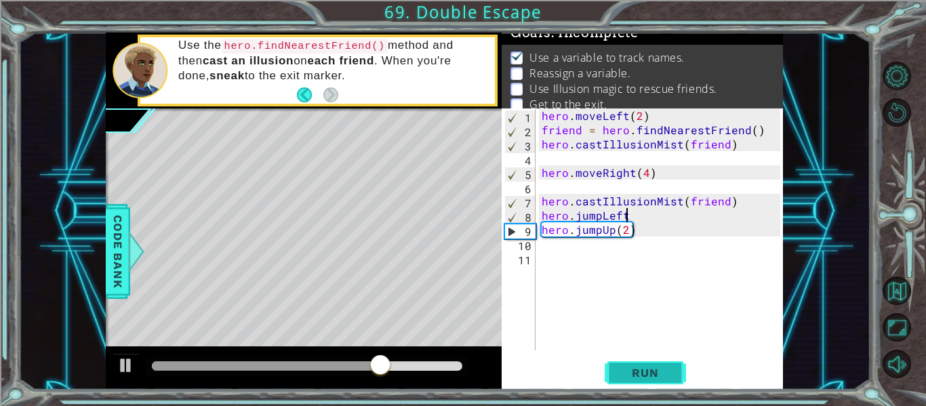
click at [636, 369] on span "Run" at bounding box center [645, 373] width 54 height 14
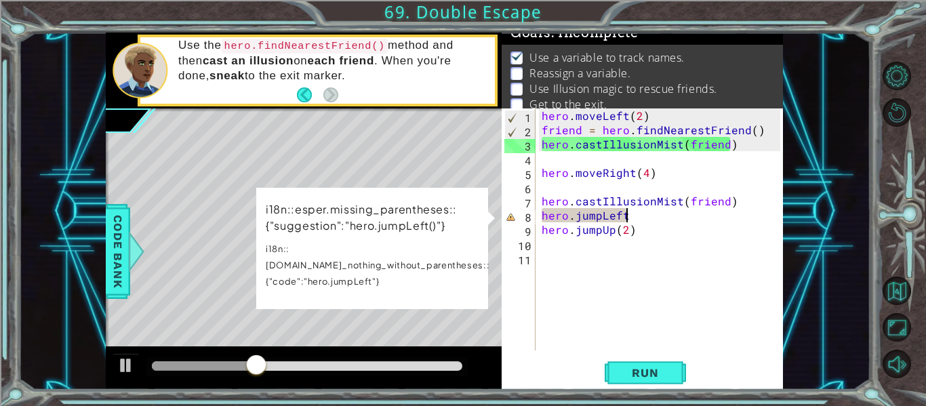
click at [607, 220] on div "hero . moveLeft ( 2 ) friend = hero . findNearestFriend ( ) hero . castIllusion…" at bounding box center [663, 243] width 248 height 270
click at [620, 218] on div "hero . moveLeft ( 2 ) friend = hero . findNearestFriend ( ) hero . castIllusion…" at bounding box center [663, 243] width 248 height 270
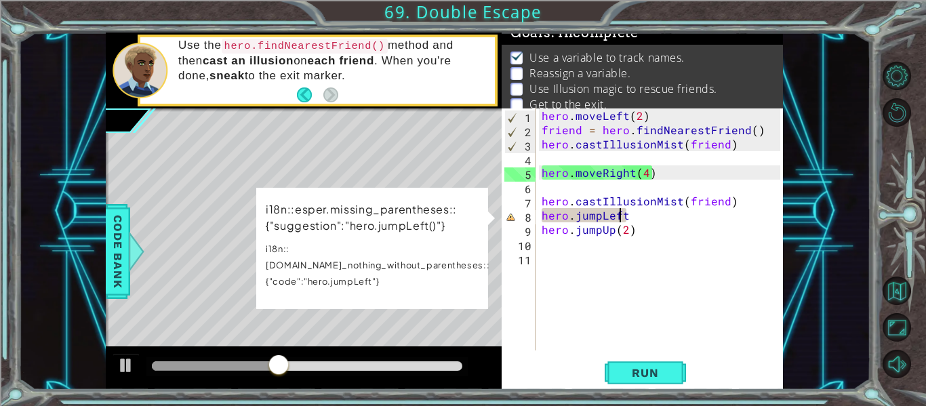
click at [634, 216] on div "hero . moveLeft ( 2 ) friend = hero . findNearestFriend ( ) hero . castIllusion…" at bounding box center [663, 243] width 248 height 270
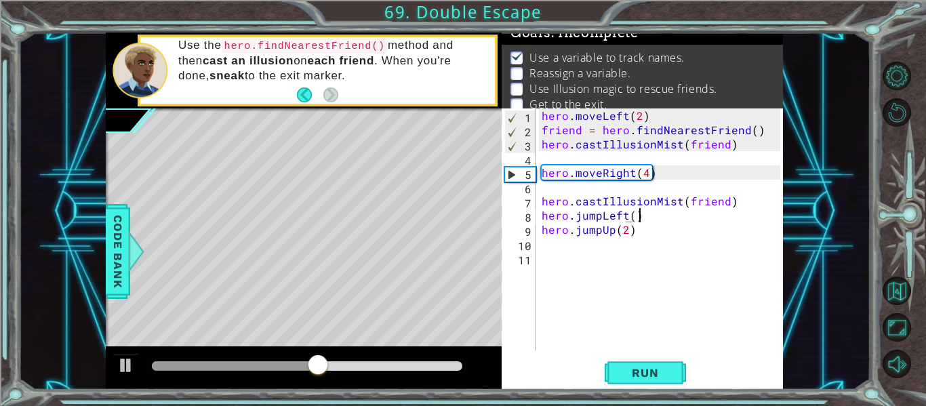
scroll to position [0, 5]
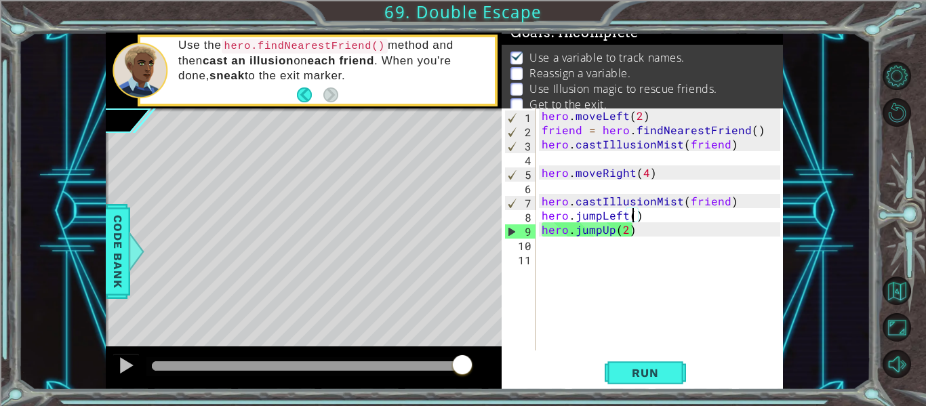
click at [640, 219] on div "hero . moveLeft ( 2 ) friend = hero . findNearestFriend ( ) hero . castIllusion…" at bounding box center [663, 243] width 248 height 270
click at [543, 201] on div "hero . moveLeft ( 2 ) friend = hero . findNearestFriend ( ) hero . castIllusion…" at bounding box center [663, 243] width 248 height 270
type textarea "hero.castIllusionMist(friend)"
click at [545, 188] on div "hero . moveLeft ( 2 ) friend = hero . findNearestFriend ( ) hero . castIllusion…" at bounding box center [663, 243] width 248 height 270
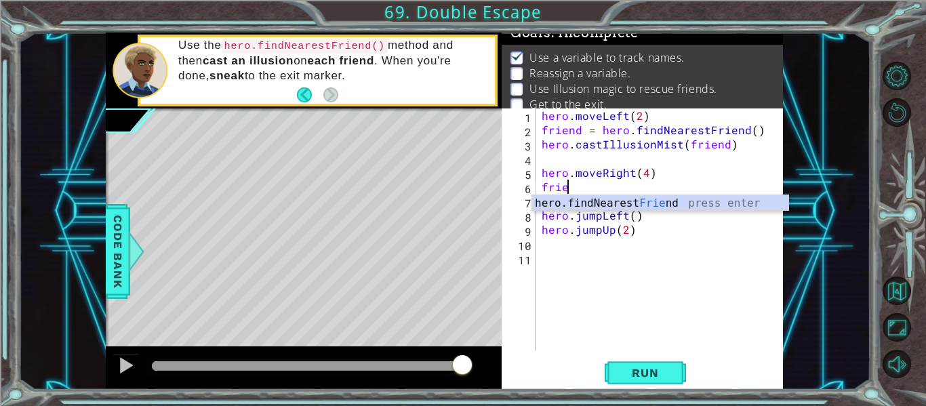
type textarea "frien"
click at [547, 205] on div "hero.findNearest Frien d press enter" at bounding box center [660, 219] width 256 height 49
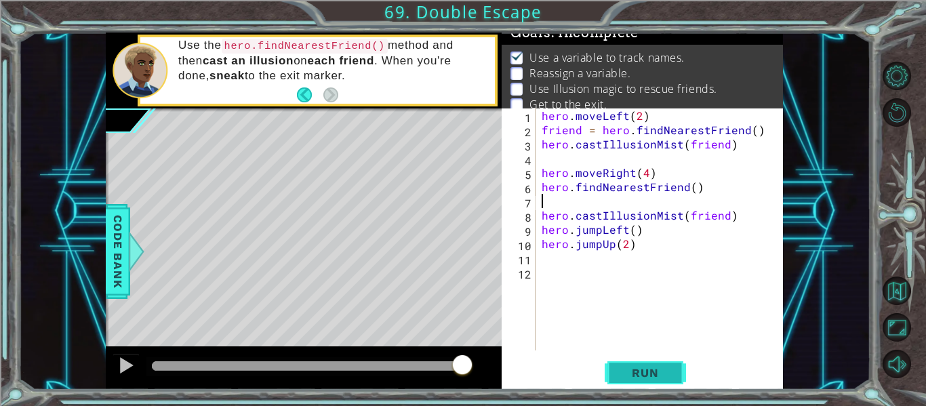
click at [666, 369] on span "Run" at bounding box center [645, 373] width 54 height 14
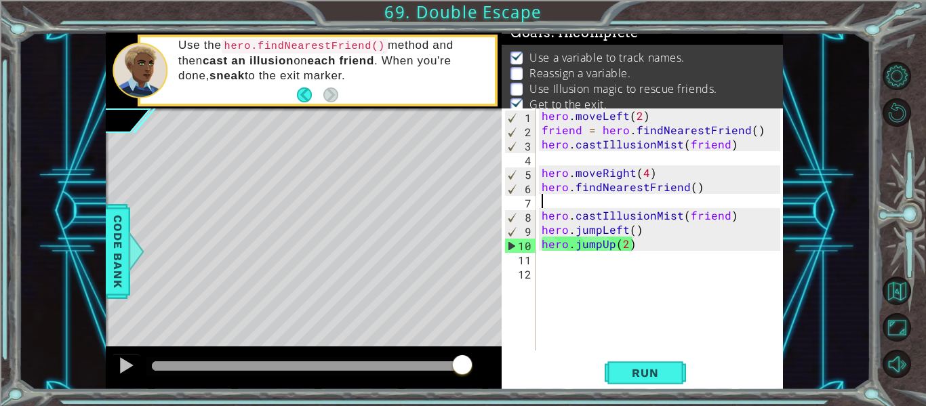
drag, startPoint x: 171, startPoint y: 355, endPoint x: 503, endPoint y: 352, distance: 332.1
click at [503, 352] on div "1 ההההההההההההההההההההההההההההההההההההההההההההההההההההההההההההההההההההההההההההה…" at bounding box center [444, 211] width 677 height 357
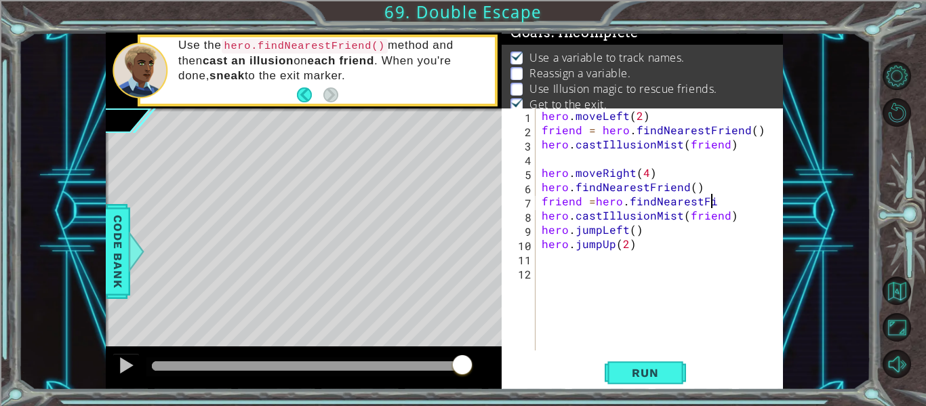
scroll to position [0, 10]
click at [594, 201] on div "hero . moveLeft ( 2 ) friend = hero . findNearestFriend ( ) hero . castIllusion…" at bounding box center [663, 243] width 248 height 270
click at [734, 198] on div "hero . moveLeft ( 2 ) friend = hero . findNearestFriend ( ) hero . castIllusion…" at bounding box center [663, 243] width 248 height 270
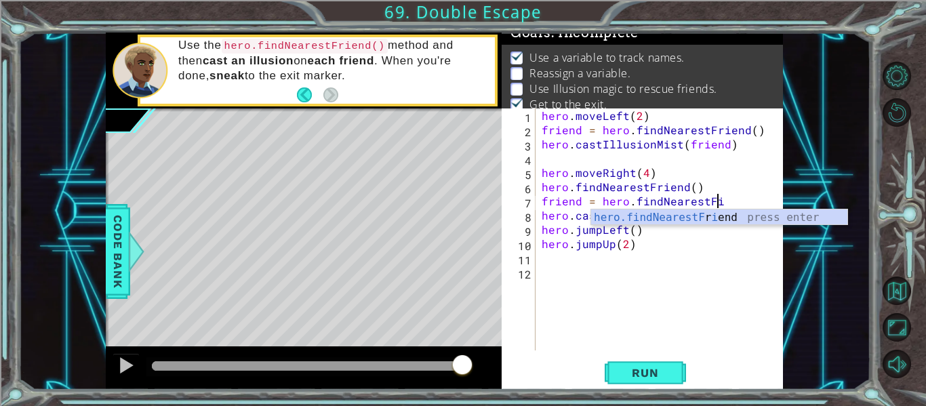
type textarea "friend = hero.findNearestF"
click at [684, 217] on div "hero.findNearestF riend press enter" at bounding box center [719, 233] width 256 height 49
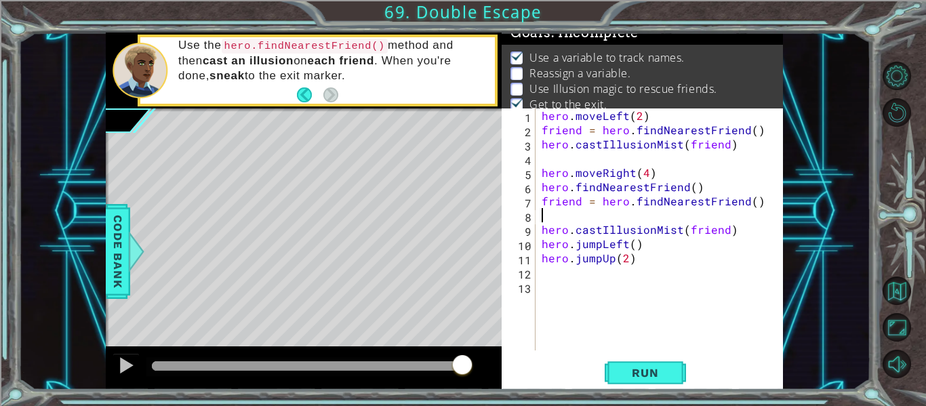
scroll to position [0, 0]
click at [647, 366] on span "Run" at bounding box center [645, 373] width 54 height 14
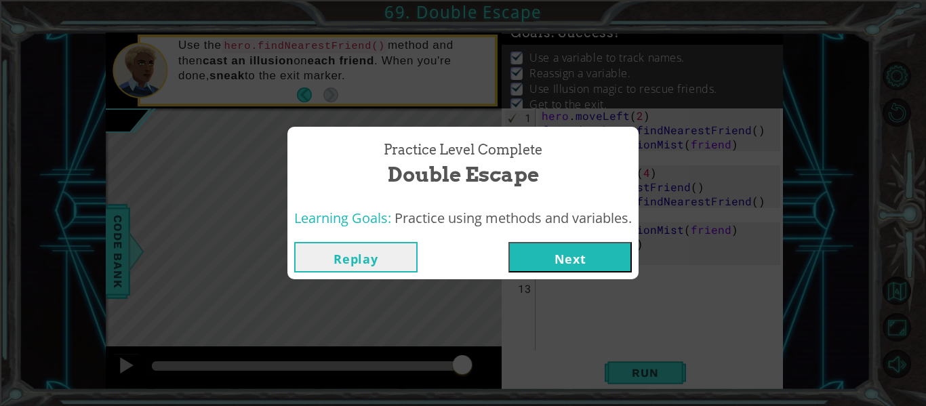
drag, startPoint x: 159, startPoint y: 366, endPoint x: 576, endPoint y: 428, distance: 421.4
click at [576, 405] on html "1 ההההההההההההההההההההההההההההההההההההההההההההההההההההההההההההההההההההההההההההה…" at bounding box center [463, 254] width 926 height 509
click at [584, 249] on button "Next" at bounding box center [569, 257] width 123 height 30
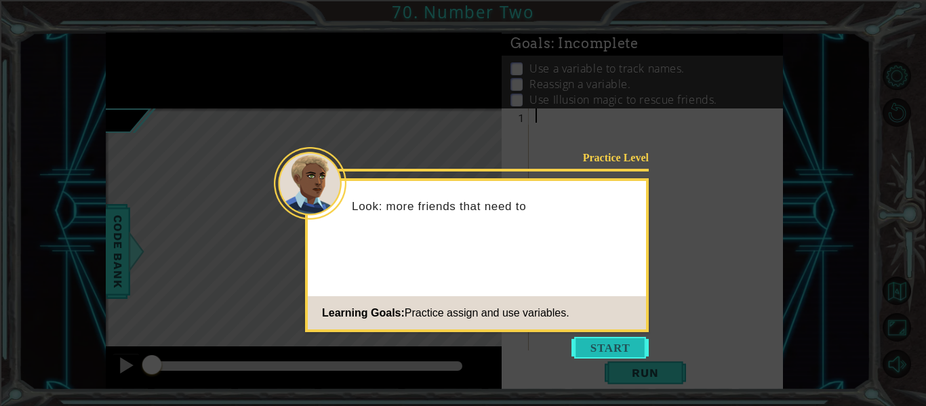
click at [623, 346] on button "Start" at bounding box center [609, 348] width 77 height 22
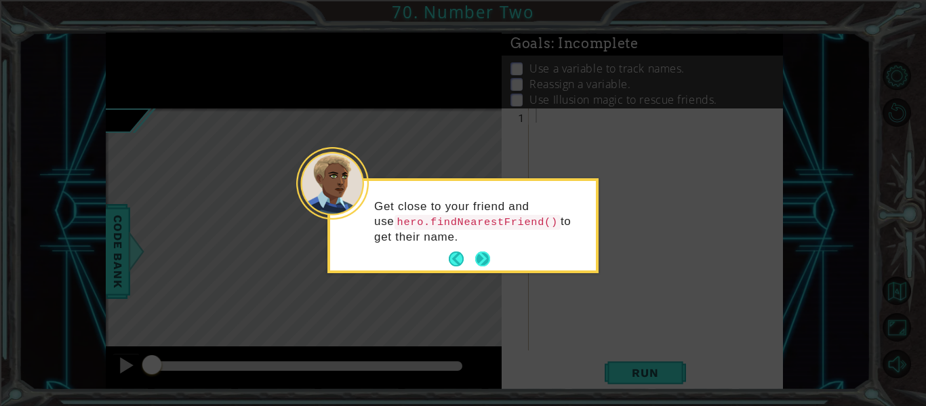
click at [484, 259] on button "Next" at bounding box center [482, 258] width 15 height 15
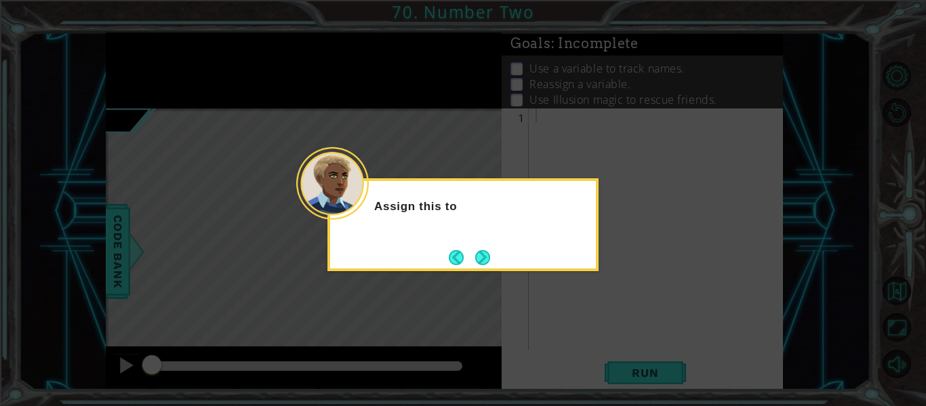
click at [484, 259] on button "Next" at bounding box center [482, 257] width 15 height 15
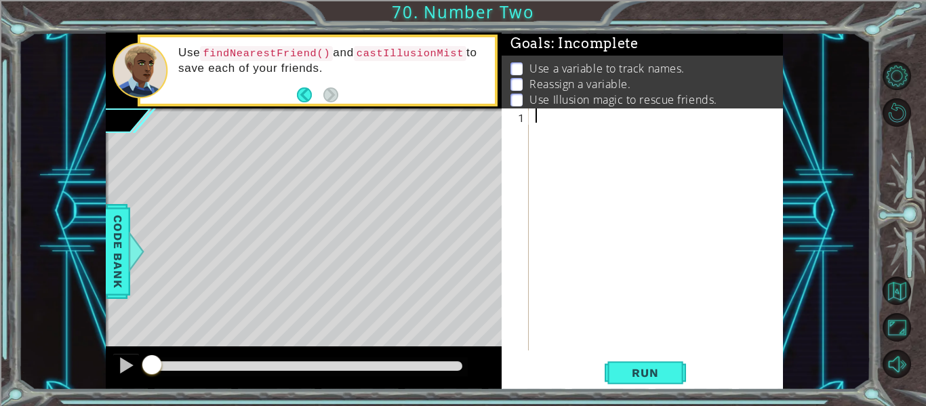
type textarea "h"
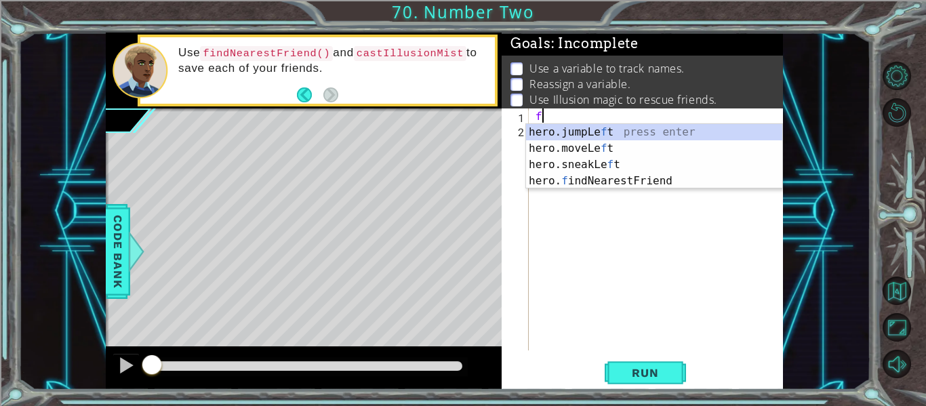
type textarea "fir"
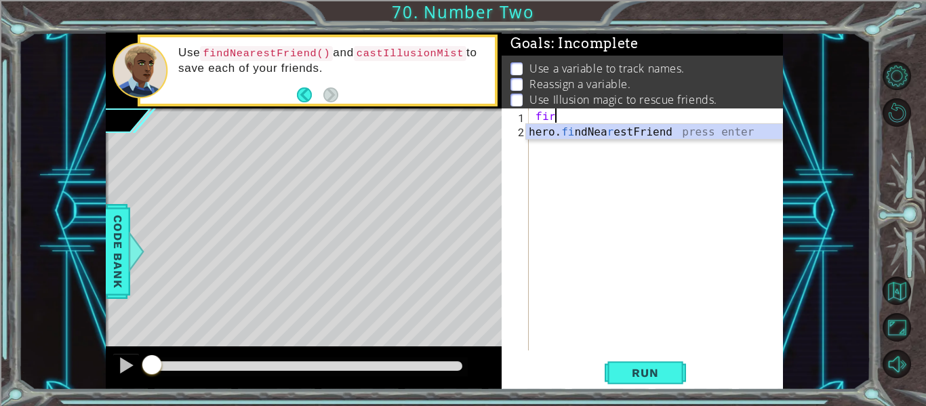
scroll to position [0, 1]
click at [624, 134] on div "hero. fi ndNea r estFriend press enter" at bounding box center [654, 148] width 256 height 49
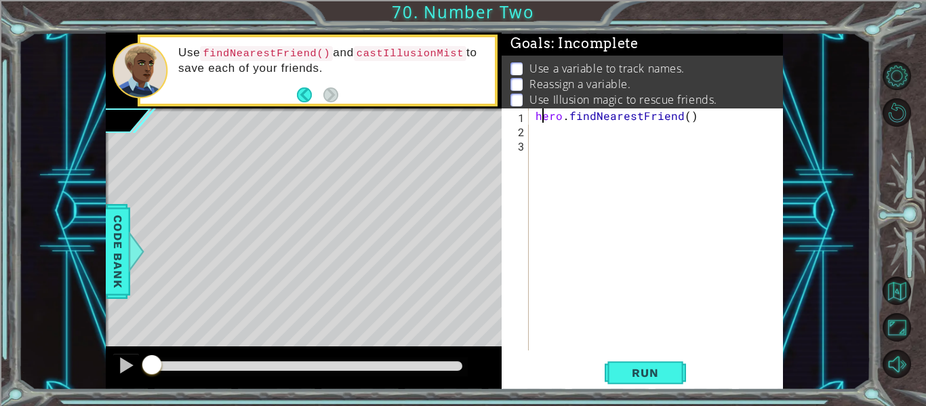
click at [540, 117] on div "hero . findNearestFriend ( )" at bounding box center [660, 243] width 254 height 270
type textarea "hero.findNearestFriend()"
click at [535, 118] on div "hero . findNearestFriend ( )" at bounding box center [660, 243] width 254 height 270
click at [545, 115] on div "hero . findNearestFriend ( )" at bounding box center [660, 243] width 254 height 270
type textarea "F"
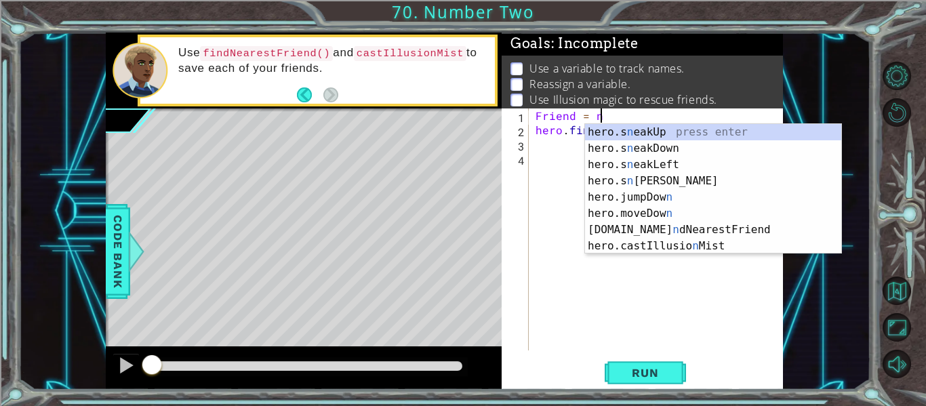
scroll to position [0, 4]
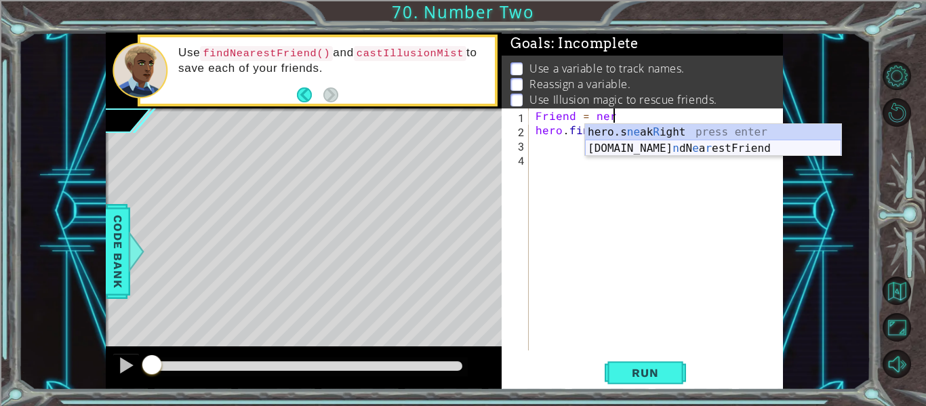
click at [682, 146] on div "hero.s ne ak R ight press enter [DOMAIN_NAME] n dN e a r estFriend press enter" at bounding box center [713, 156] width 256 height 65
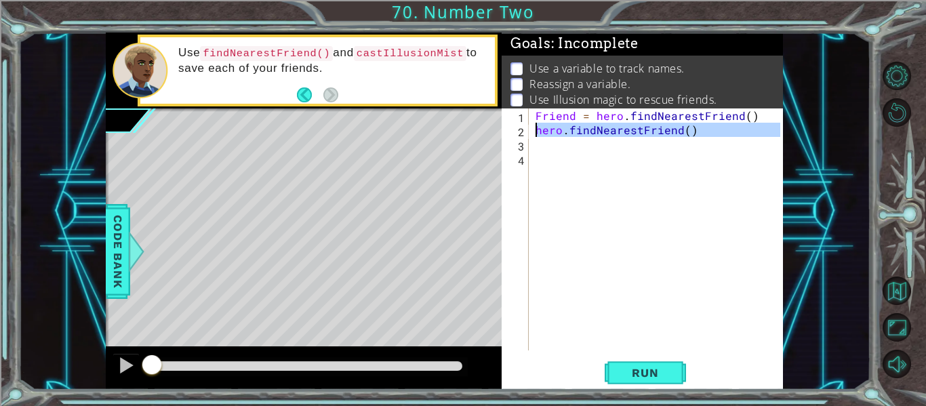
drag, startPoint x: 687, startPoint y: 138, endPoint x: 521, endPoint y: 134, distance: 165.4
click at [521, 134] on div "Friend = hero.findNearestFriend() 1 2 3 4 Friend = hero . findNearestFriend ( )…" at bounding box center [641, 229] width 279 height 242
type textarea "hero.findNearestFriend()"
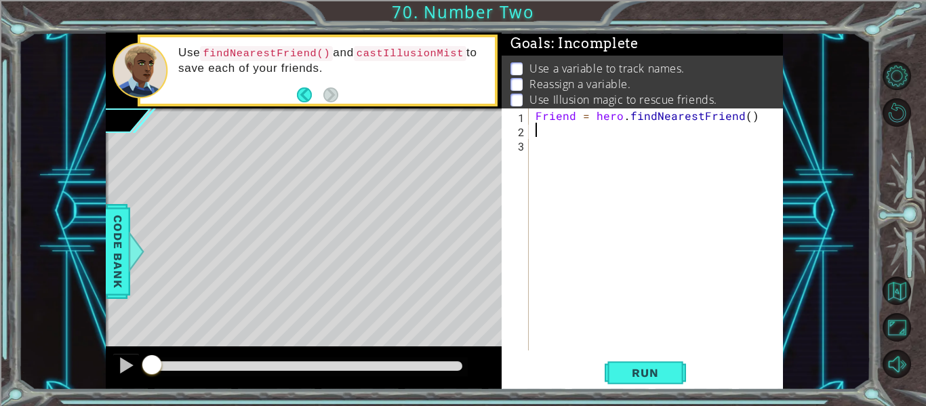
scroll to position [0, 0]
click at [592, 120] on div "Friend = hero . findNearestFriend ( )" at bounding box center [660, 243] width 254 height 270
click at [626, 117] on div "Friend = hero . findNearestFriend ( )" at bounding box center [660, 243] width 254 height 270
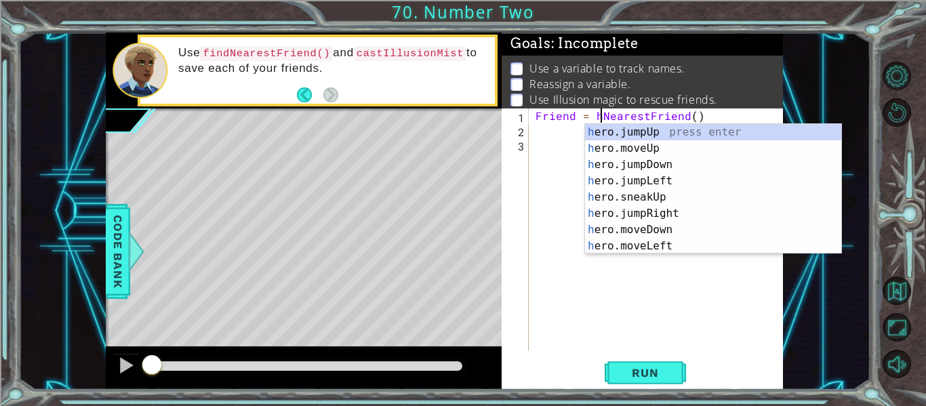
type textarea "Friend = NearestFriend()"
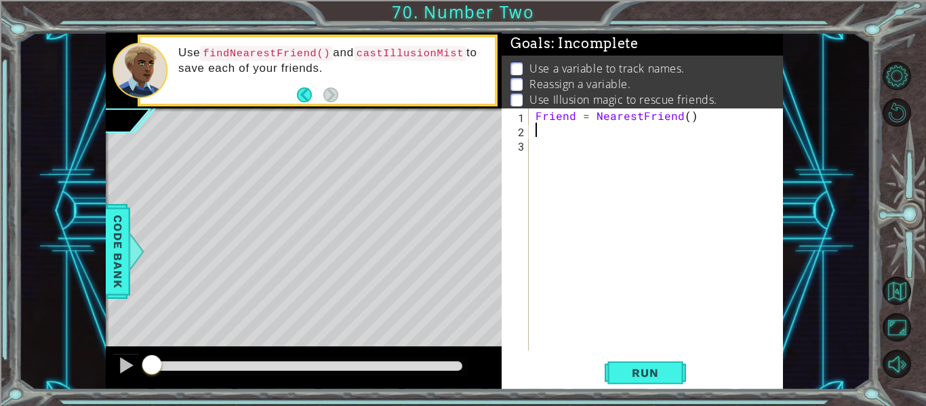
click at [549, 130] on div "Friend = NearestFriend ( )" at bounding box center [660, 243] width 254 height 270
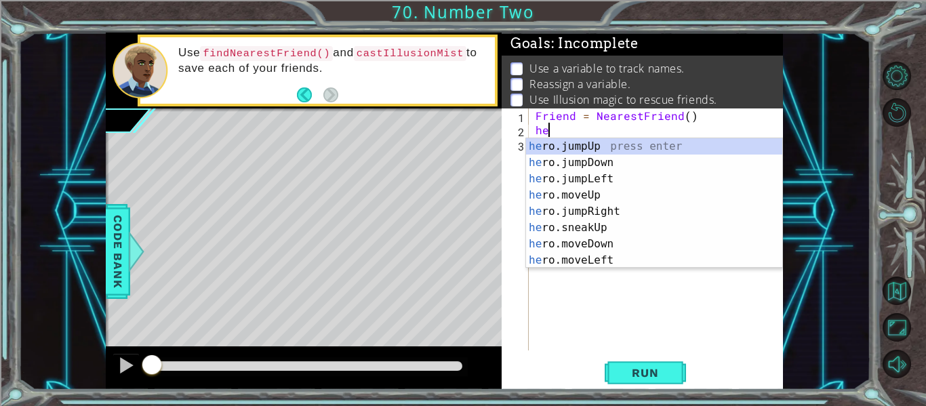
type textarea "h"
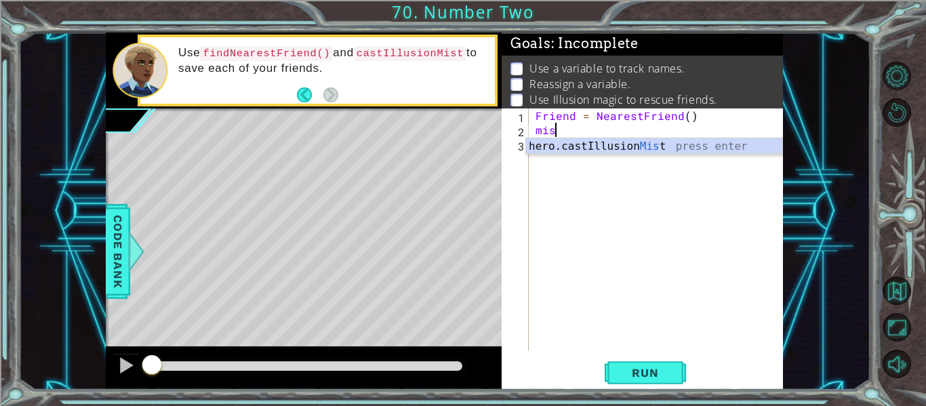
scroll to position [0, 1]
click at [679, 147] on div "hero.castIllusion Mis t press enter" at bounding box center [654, 162] width 256 height 49
type textarea "hero.castIllusionMist(friend)"
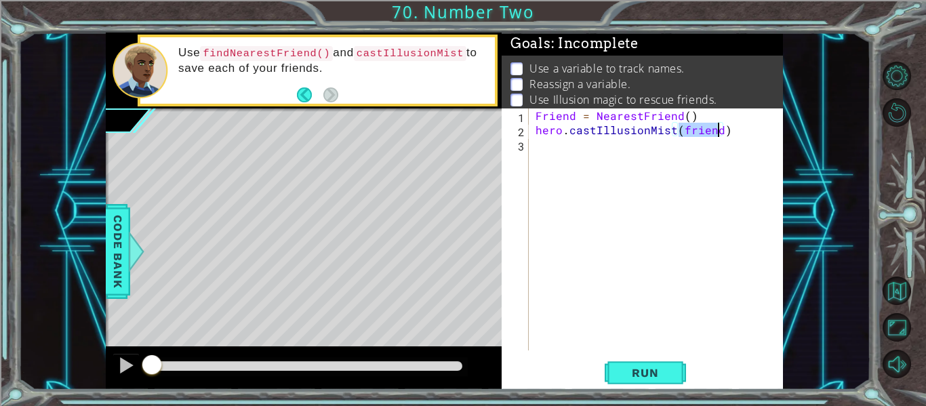
click at [587, 145] on div "Friend = NearestFriend ( ) hero . castIllusionMist ( friend )" at bounding box center [660, 243] width 254 height 270
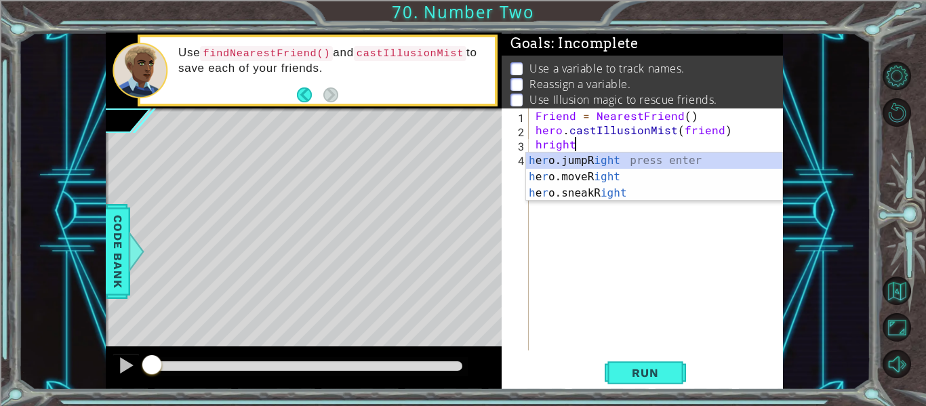
scroll to position [0, 2]
click at [642, 173] on div "h e r o.jumpR ight press enter h e r o.moveR ight press enter h e r o.sneakR ig…" at bounding box center [654, 192] width 256 height 81
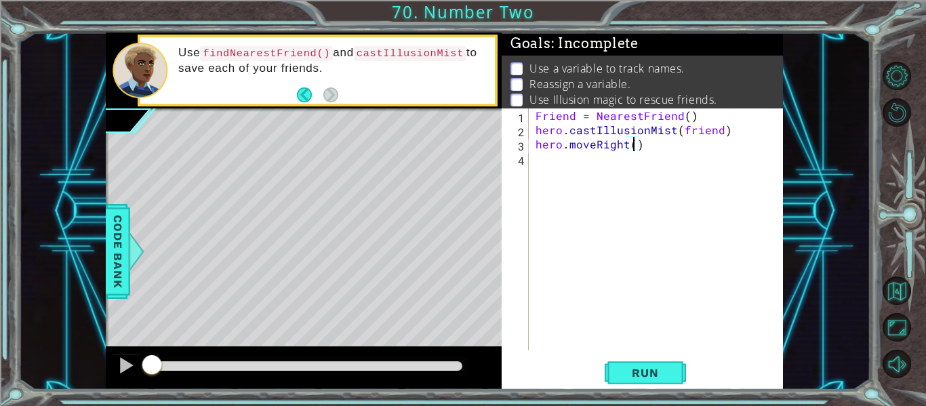
type textarea "hero.moveRight(6)"
click at [645, 161] on div "Friend = NearestFriend ( ) hero . castIllusionMist ( friend ) hero . moveRight …" at bounding box center [660, 243] width 254 height 270
type textarea "f"
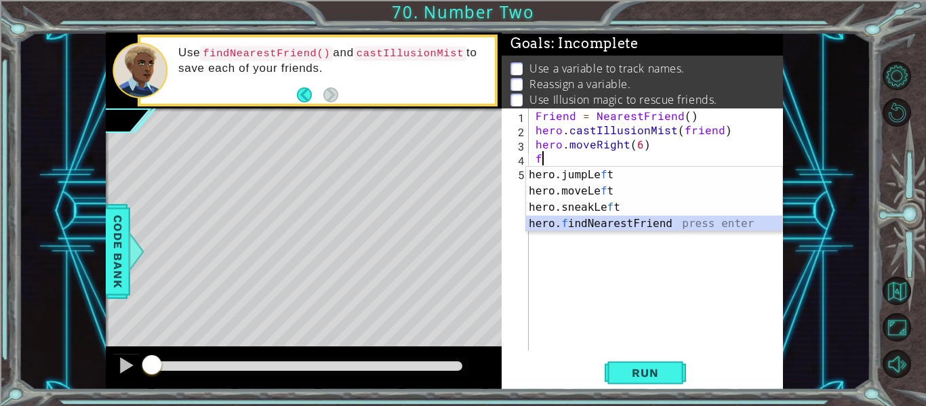
click at [639, 224] on div "hero.jumpLe f t press enter hero.moveLe f t press enter hero.sneakLe f t press …" at bounding box center [654, 216] width 256 height 98
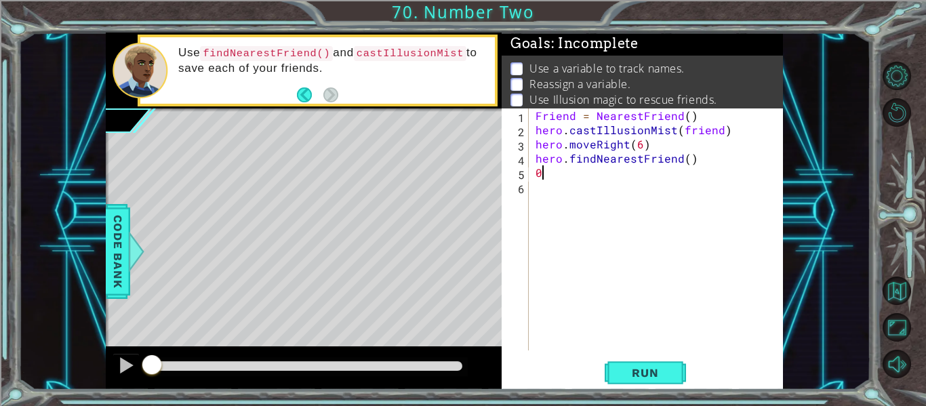
type textarea "0"
